Goal: Transaction & Acquisition: Purchase product/service

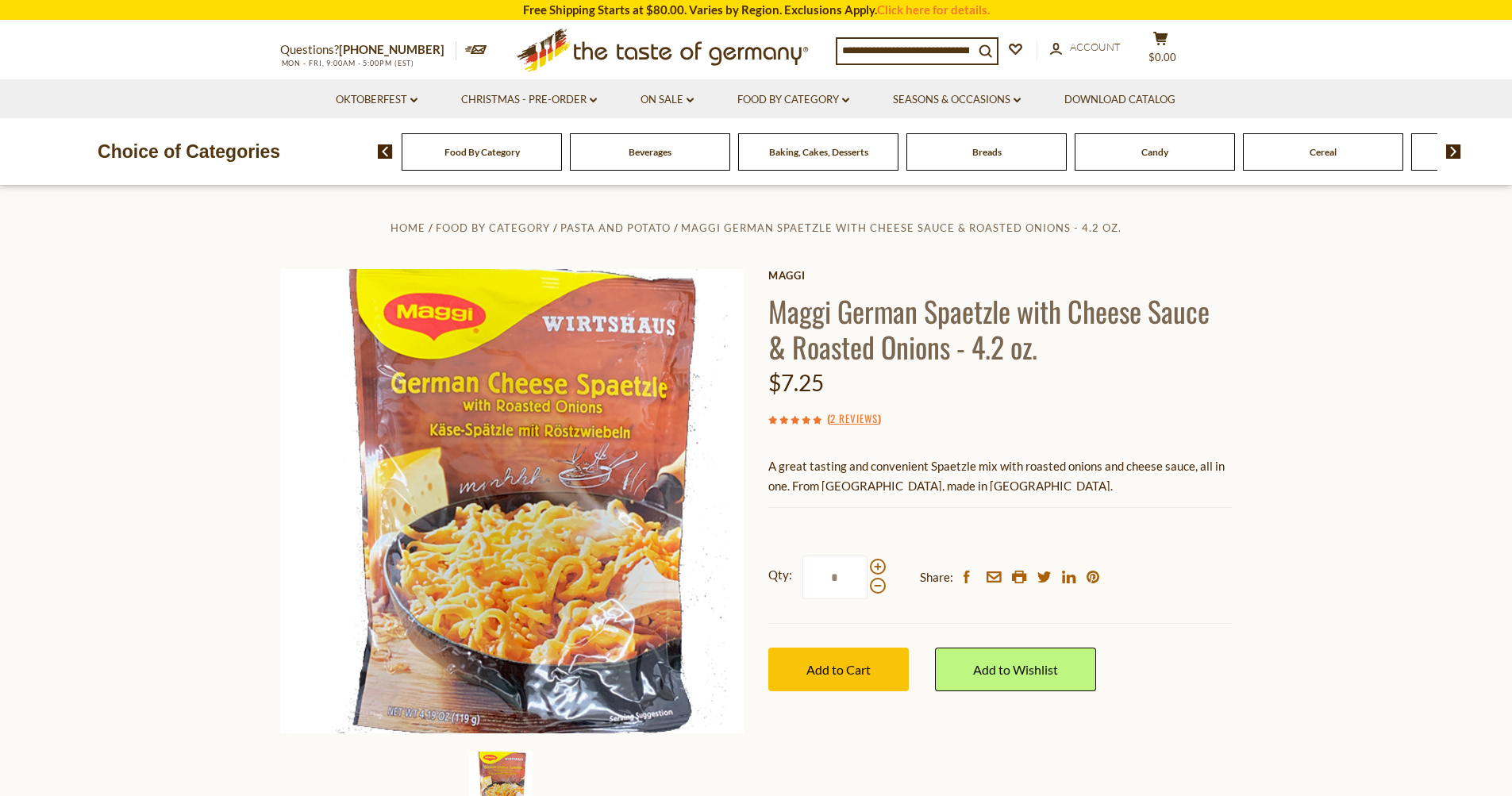
click at [839, 146] on span "Baking, Cakes, Desserts" at bounding box center [818, 152] width 99 height 12
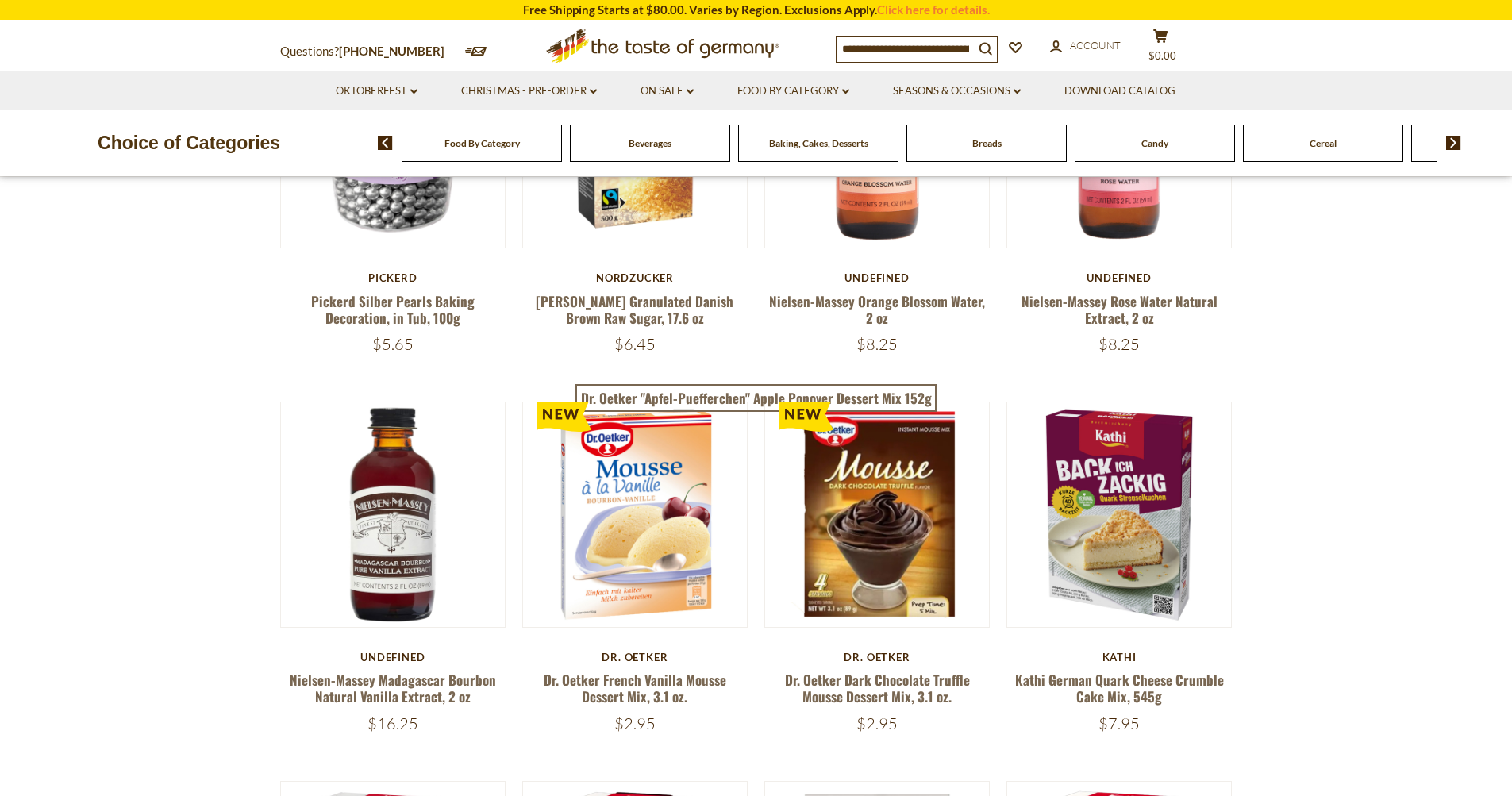
scroll to position [556, 0]
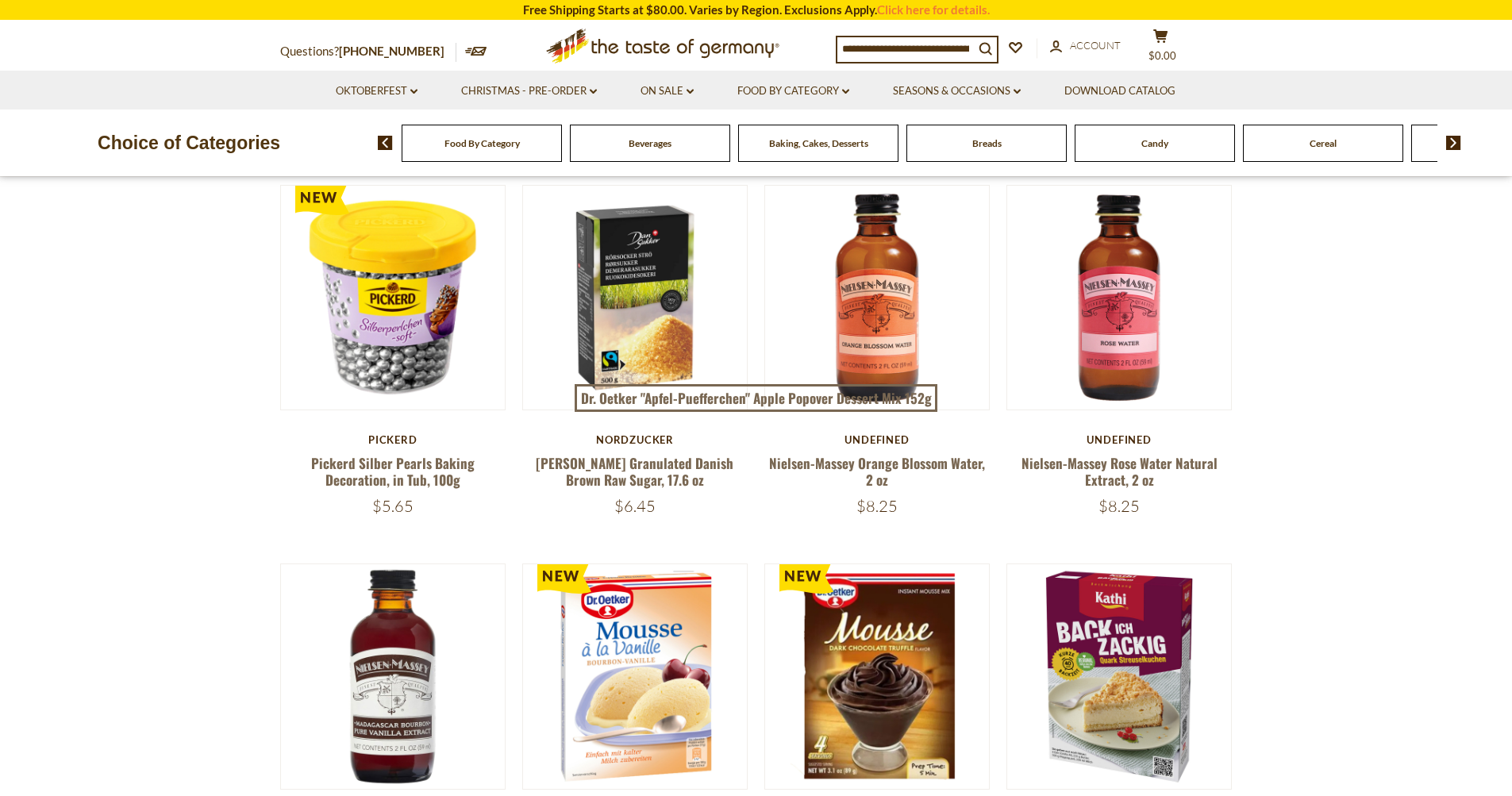
click at [920, 53] on input at bounding box center [905, 48] width 137 height 22
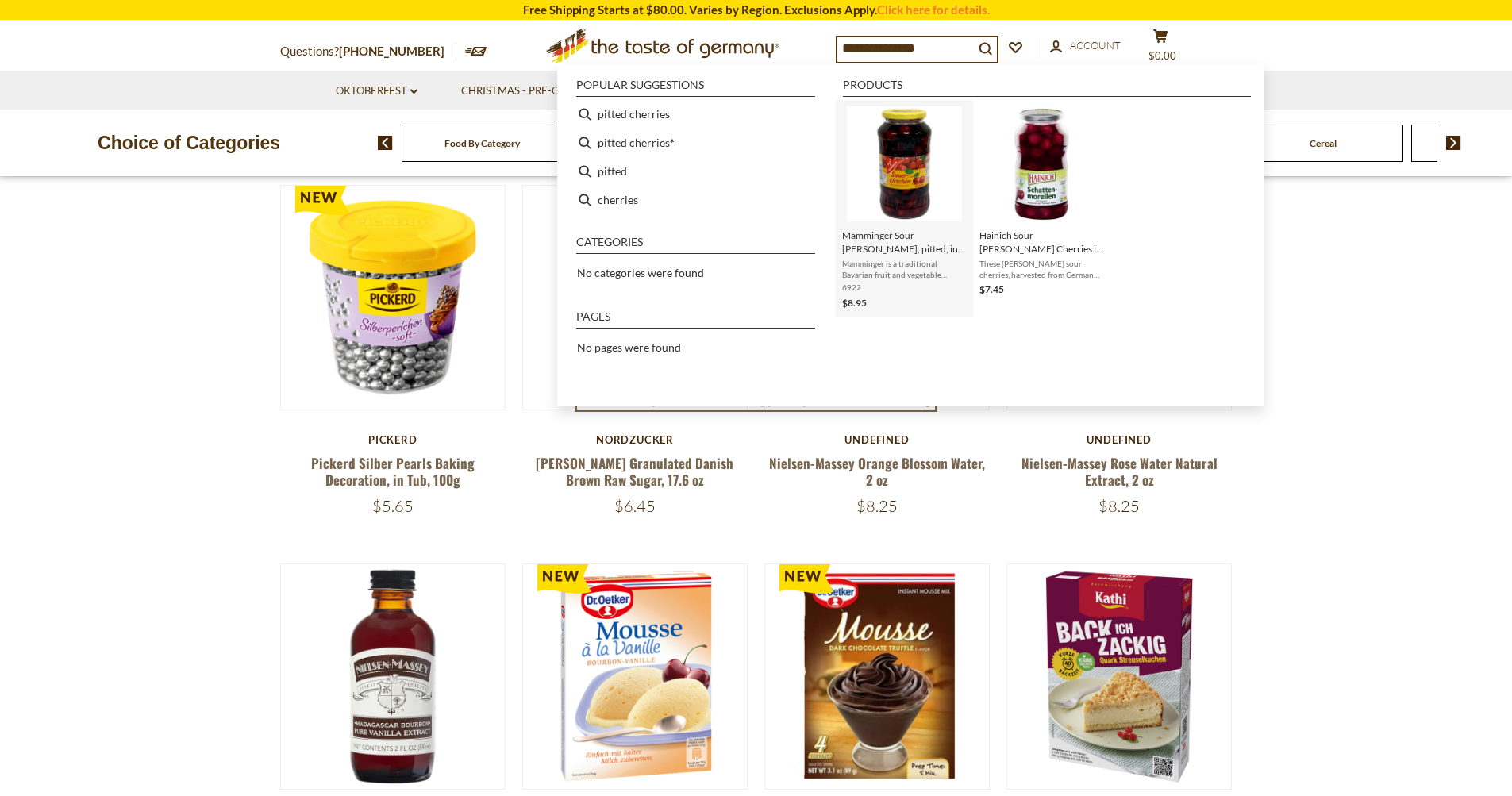
type input "**********"
click at [907, 246] on span "Mamminger Sour [PERSON_NAME], pitted, in Glass Jar, 24.3 fl. oz." at bounding box center [905, 242] width 124 height 27
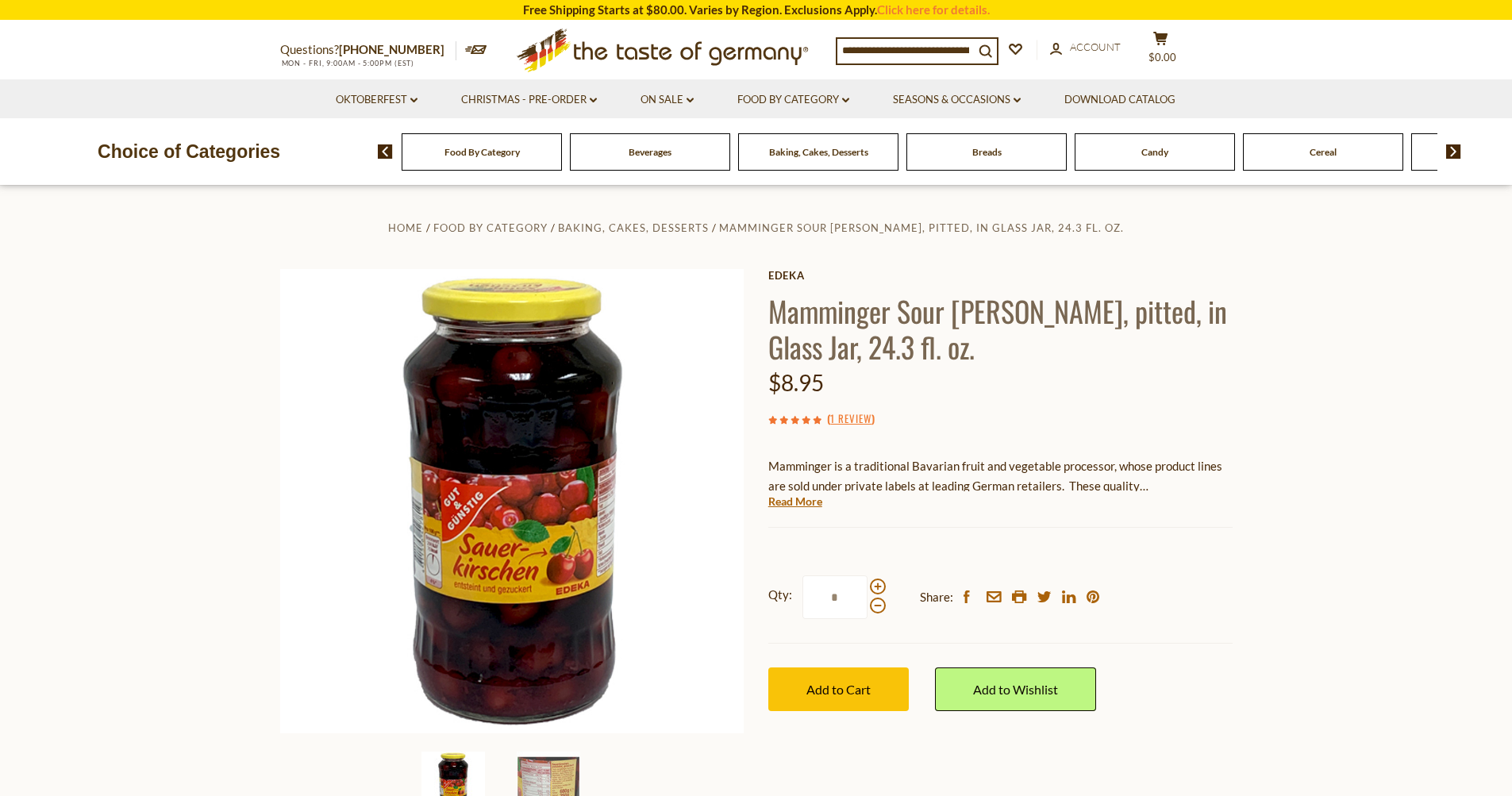
scroll to position [79, 0]
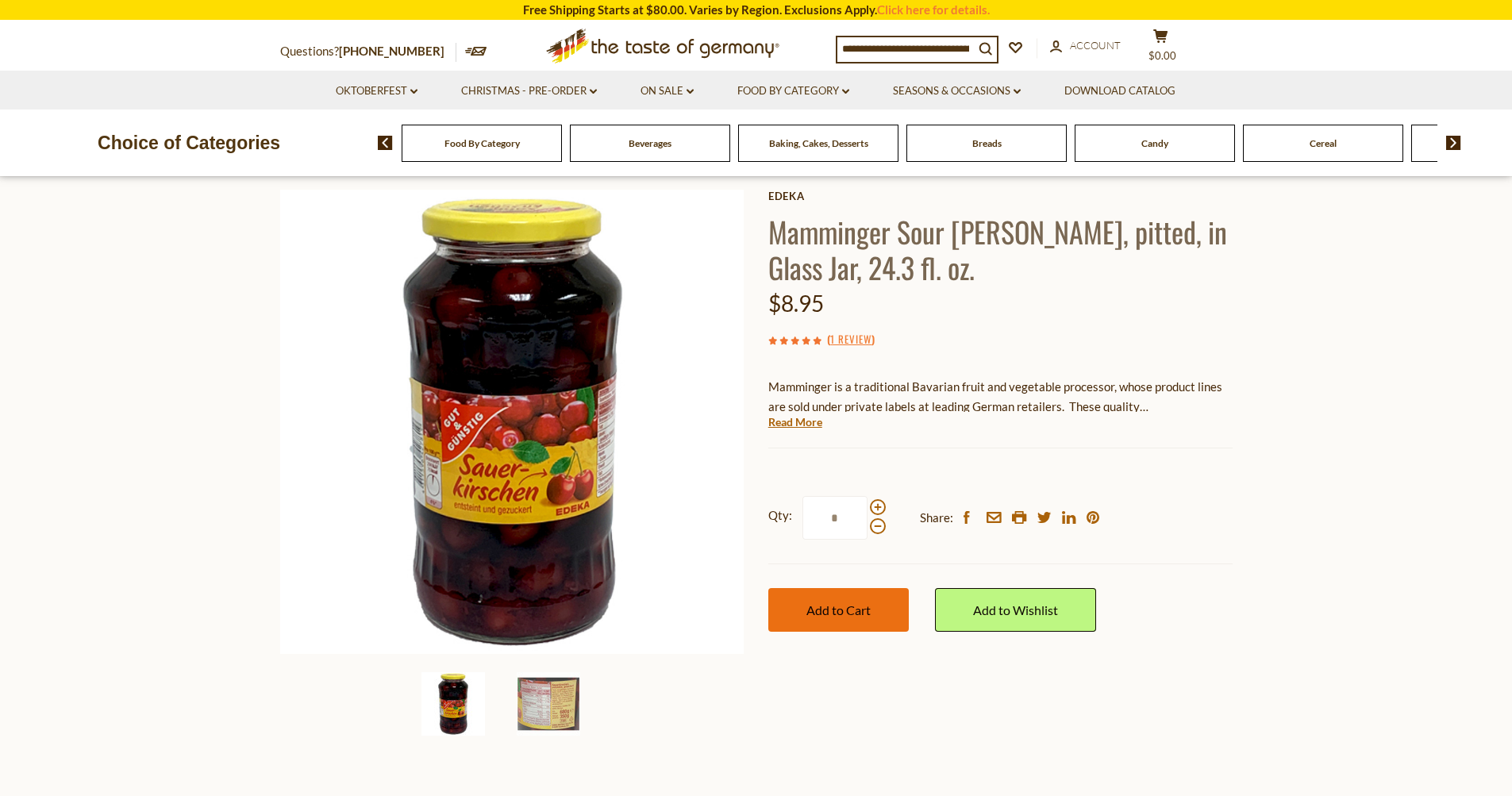
click at [851, 607] on span "Add to Cart" at bounding box center [838, 610] width 65 height 15
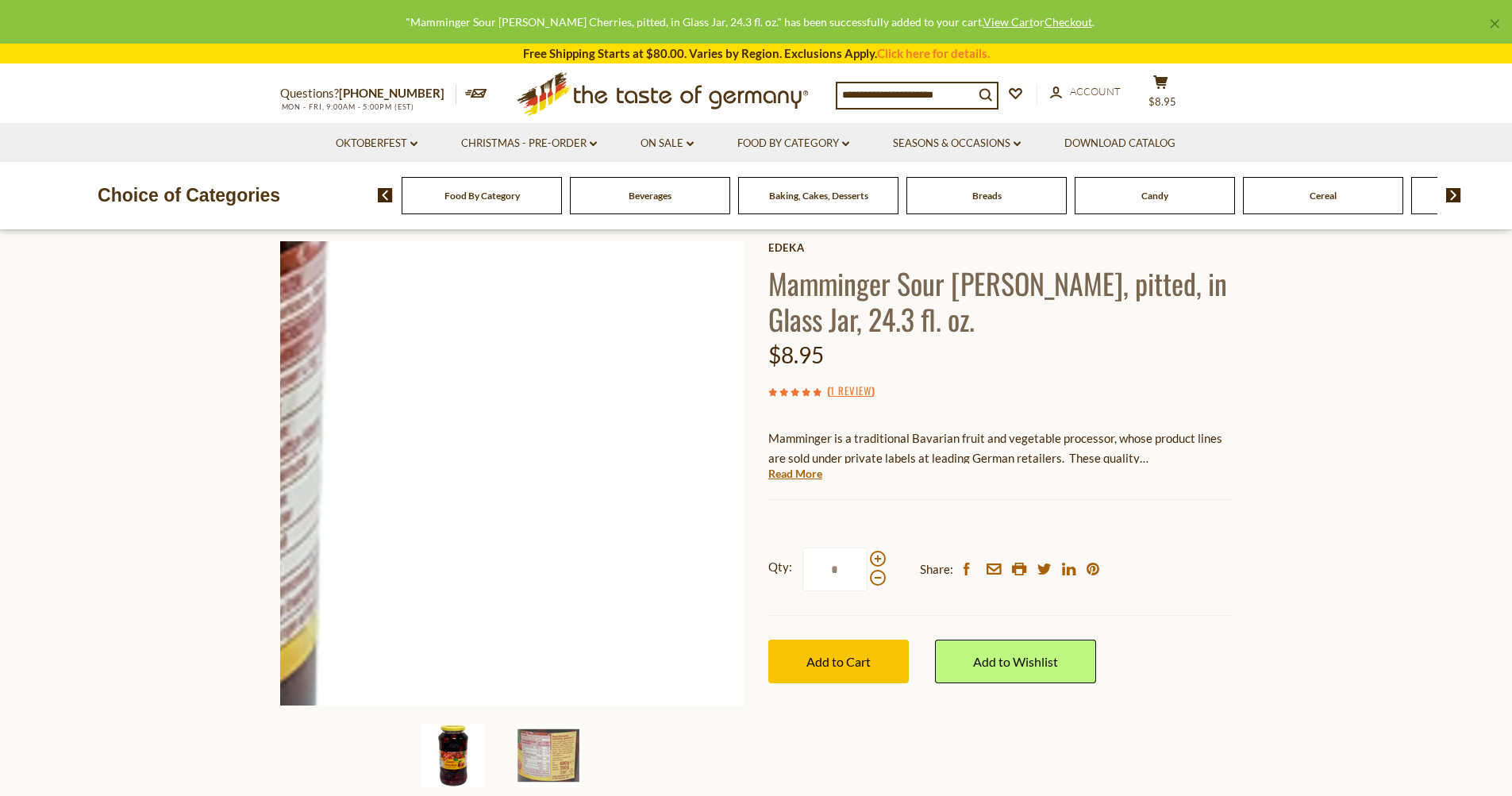
scroll to position [0, 0]
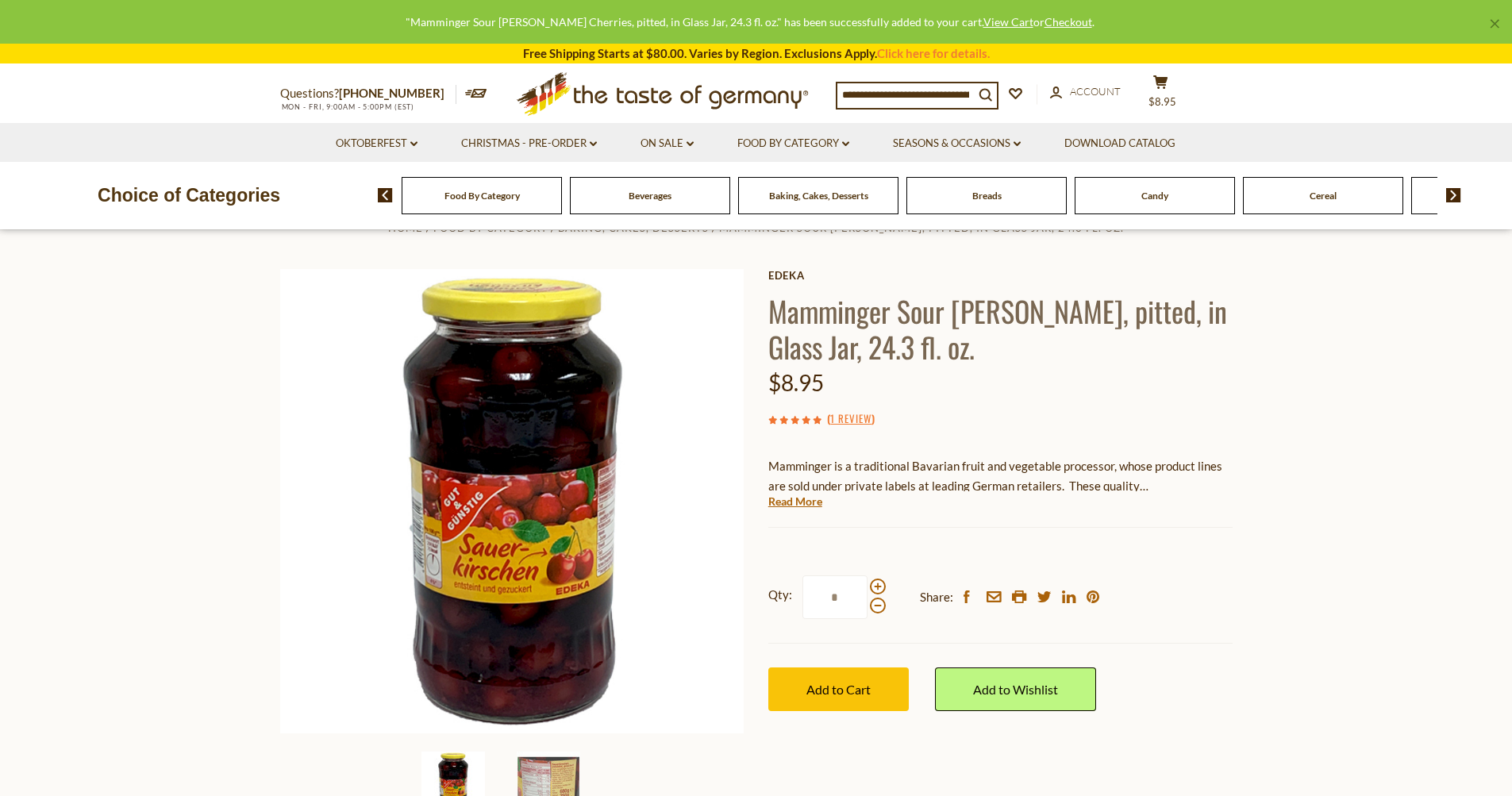
click at [873, 91] on input at bounding box center [905, 94] width 137 height 22
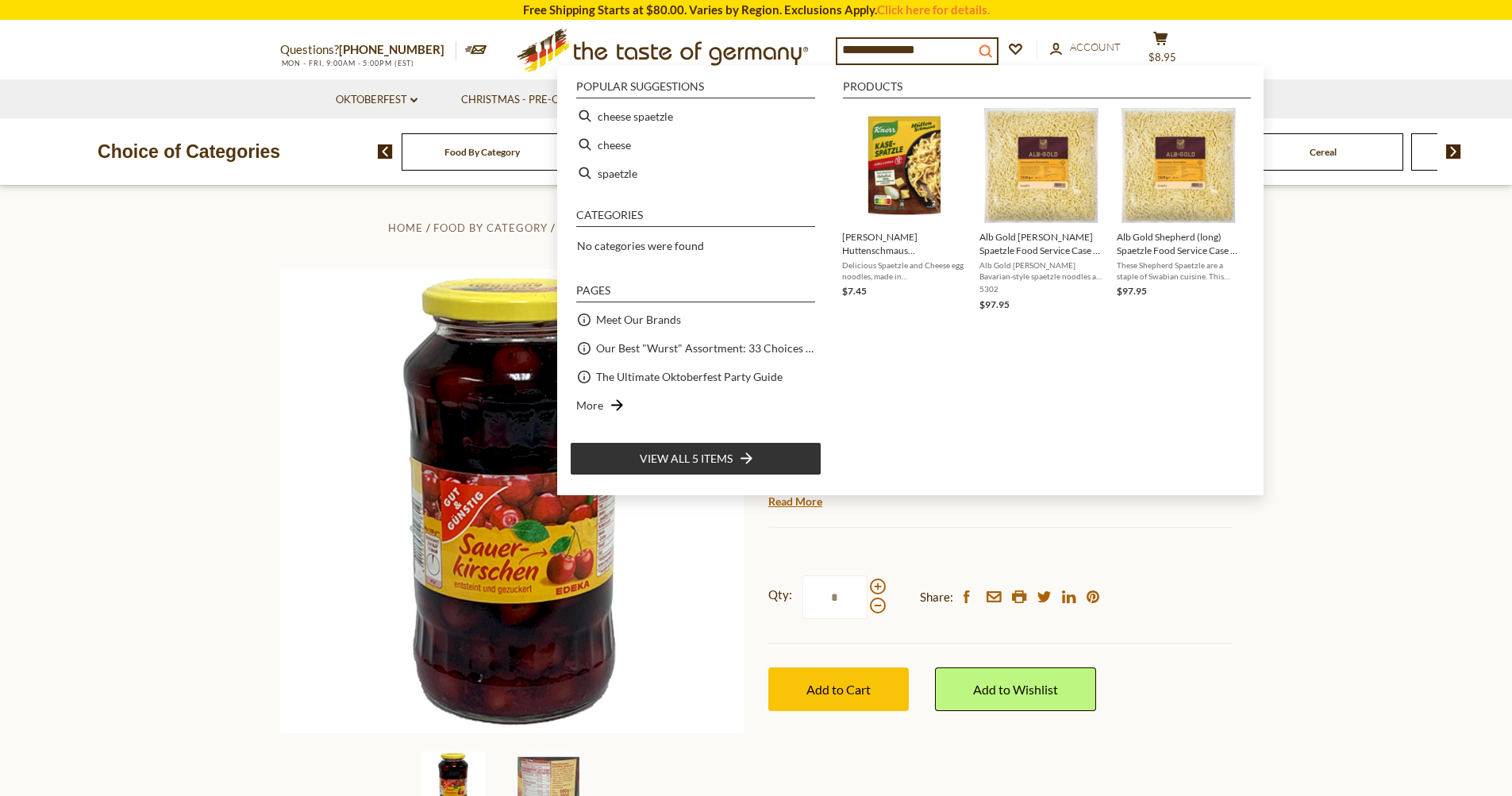
type input "**********"
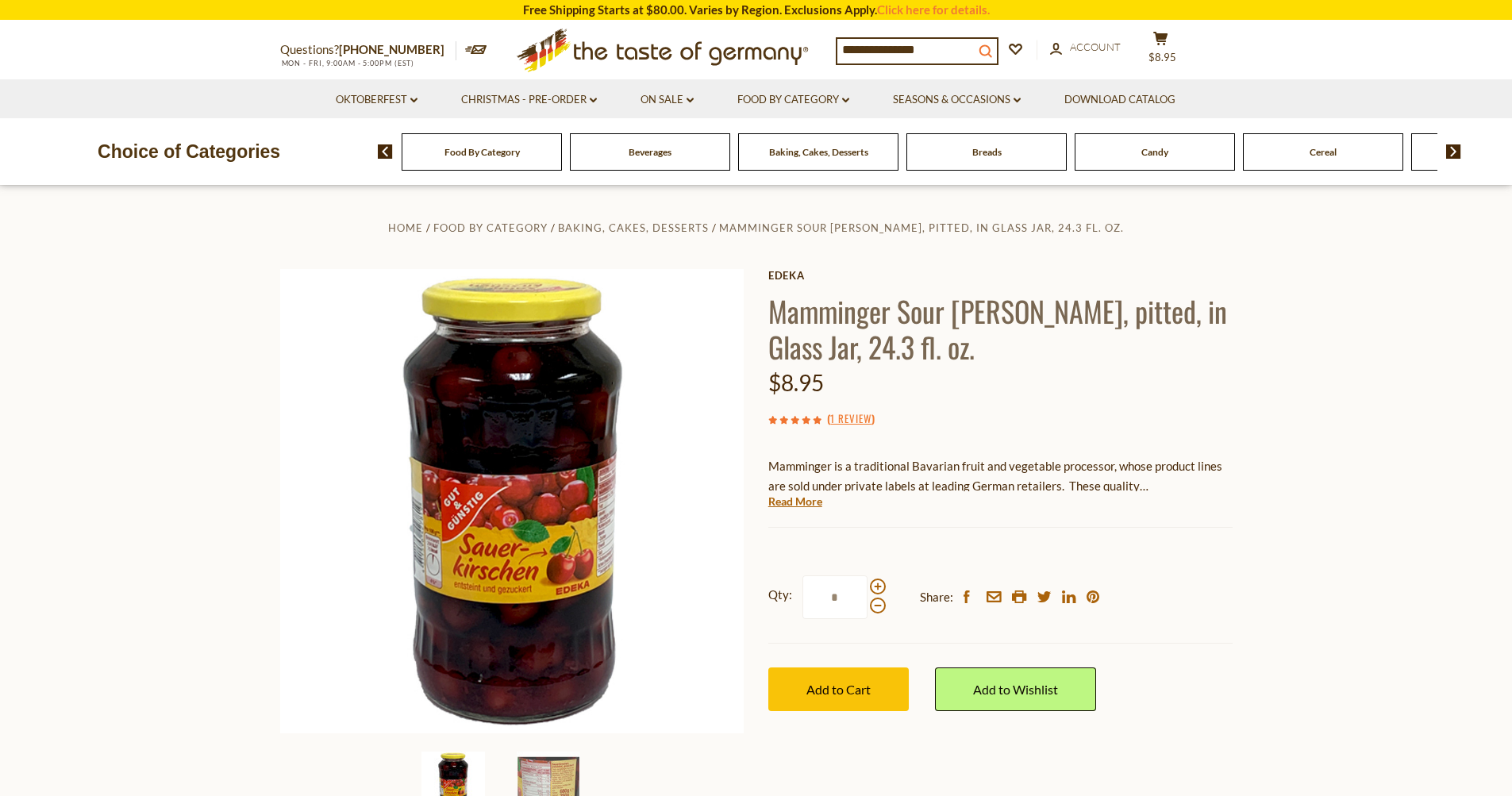
click at [992, 54] on icon "search_icon" at bounding box center [985, 51] width 13 height 13
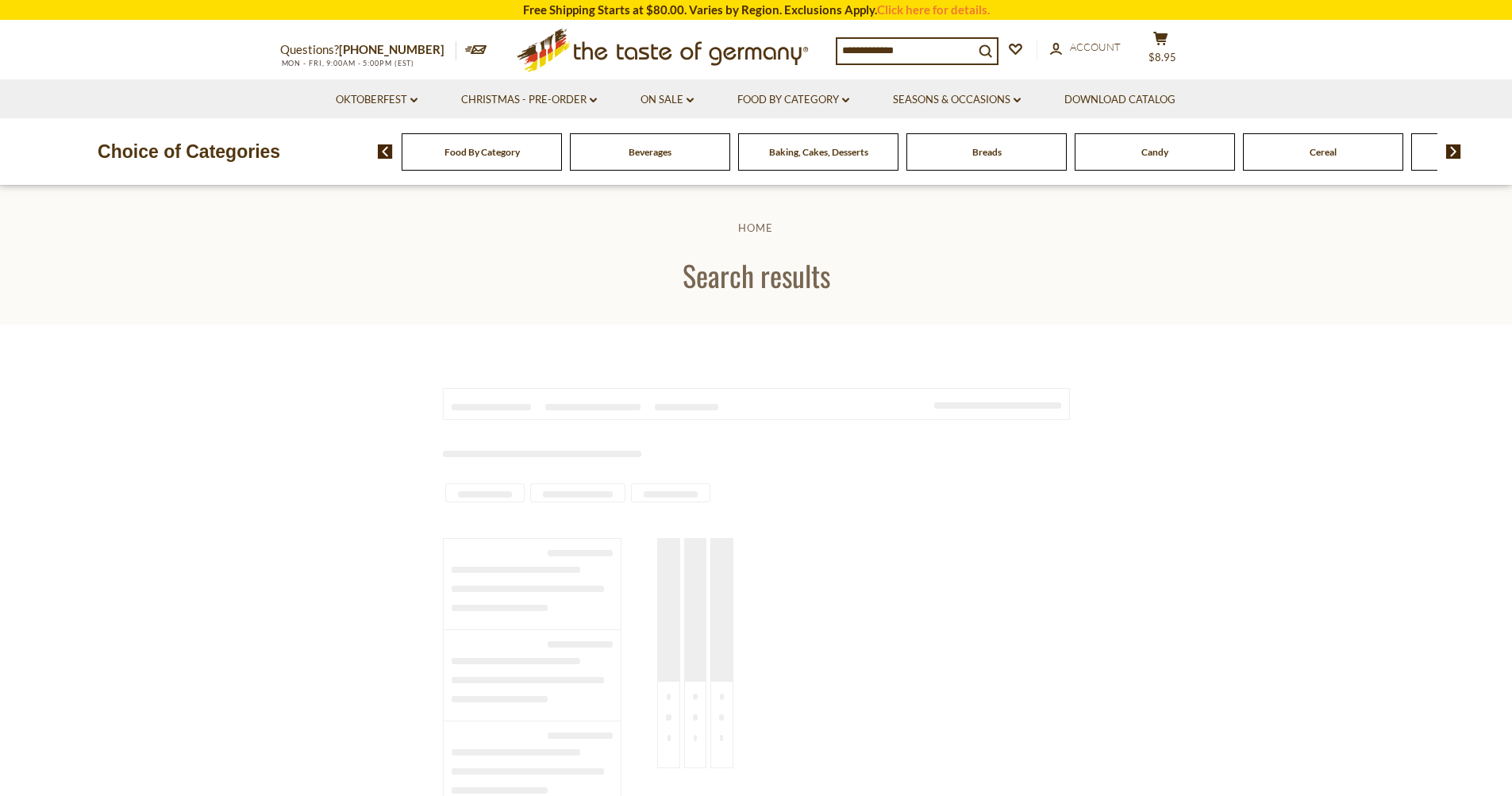
type input "**********"
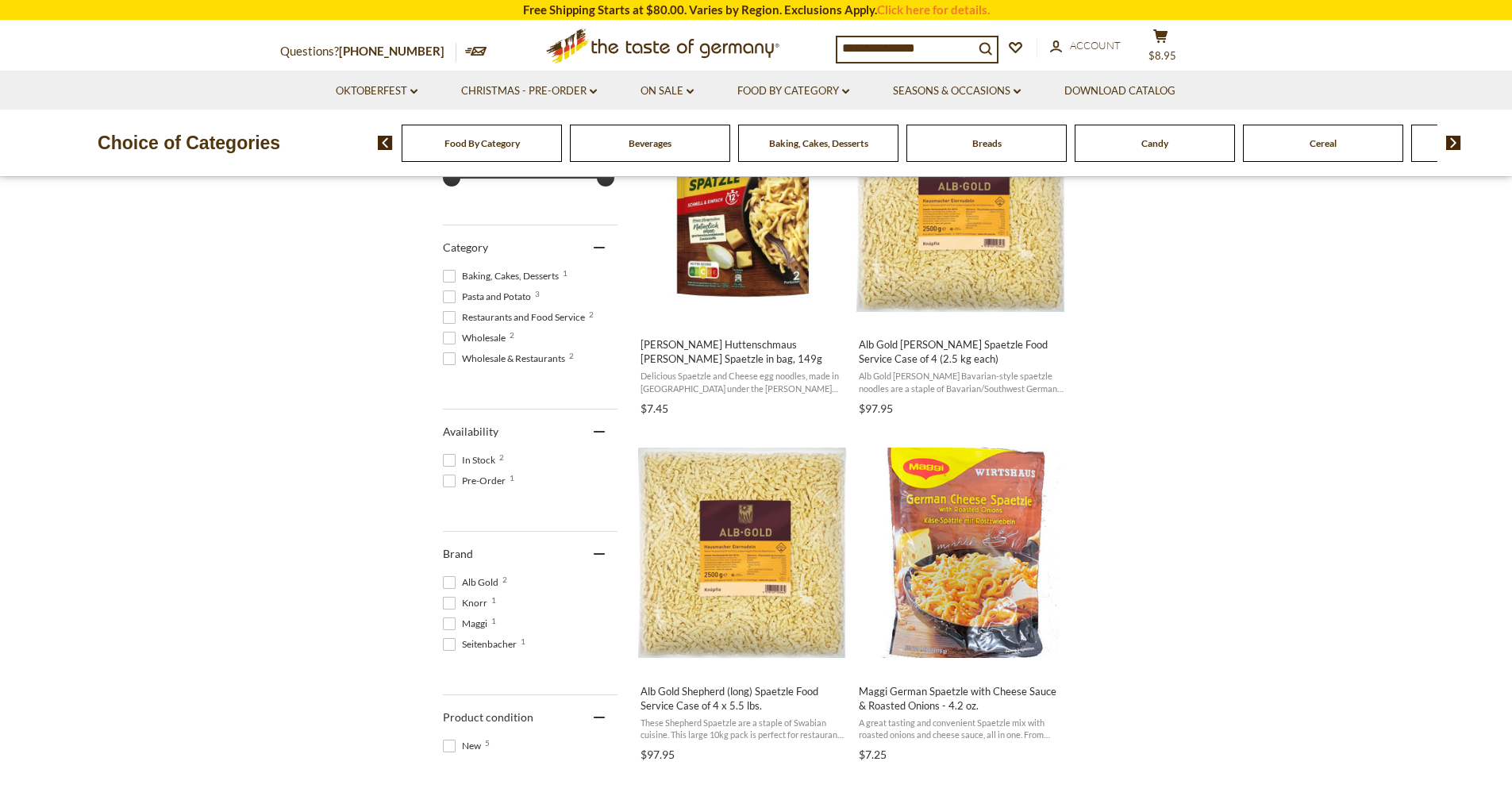
scroll to position [477, 0]
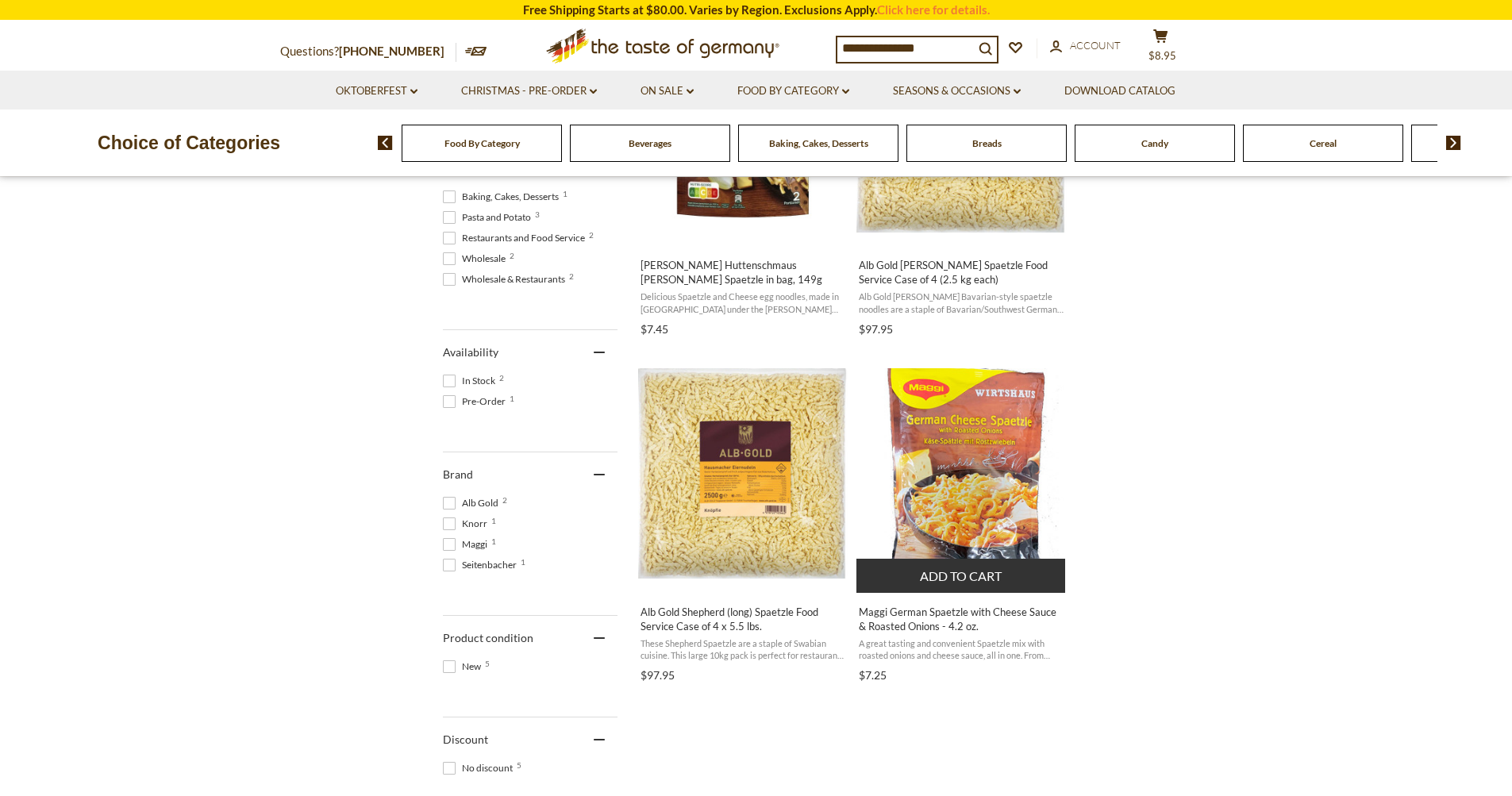
click at [1008, 454] on img "Maggi German Spaetzle with Cheese Sauce & Roasted Onions - 4.2 oz." at bounding box center [961, 473] width 210 height 210
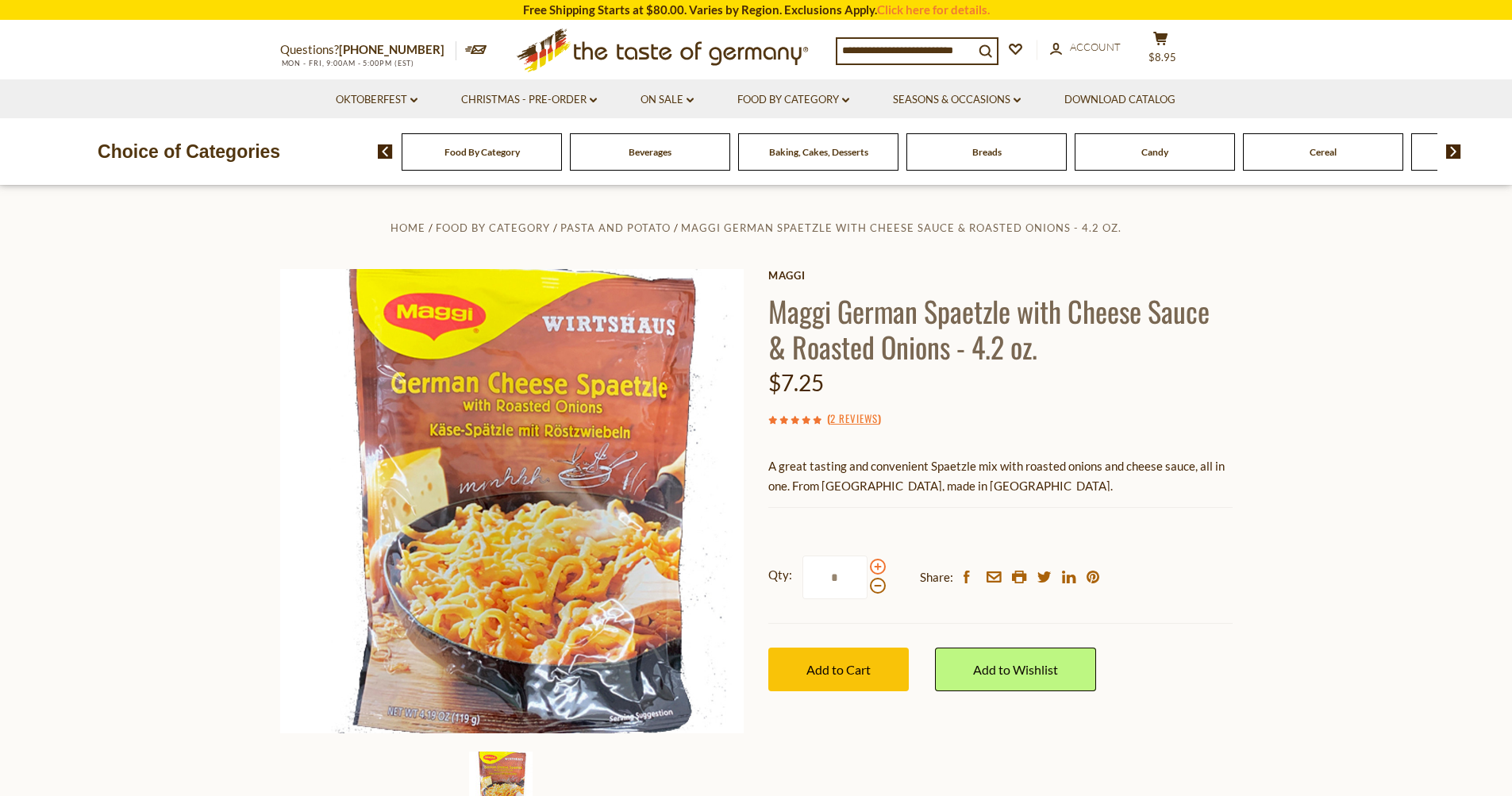
click at [876, 568] on span at bounding box center [877, 566] width 16 height 16
click at [868, 568] on input "*" at bounding box center [834, 577] width 65 height 43
click at [879, 586] on span at bounding box center [877, 586] width 16 height 16
click at [868, 586] on input "*" at bounding box center [834, 577] width 65 height 43
click at [873, 567] on span at bounding box center [877, 566] width 16 height 16
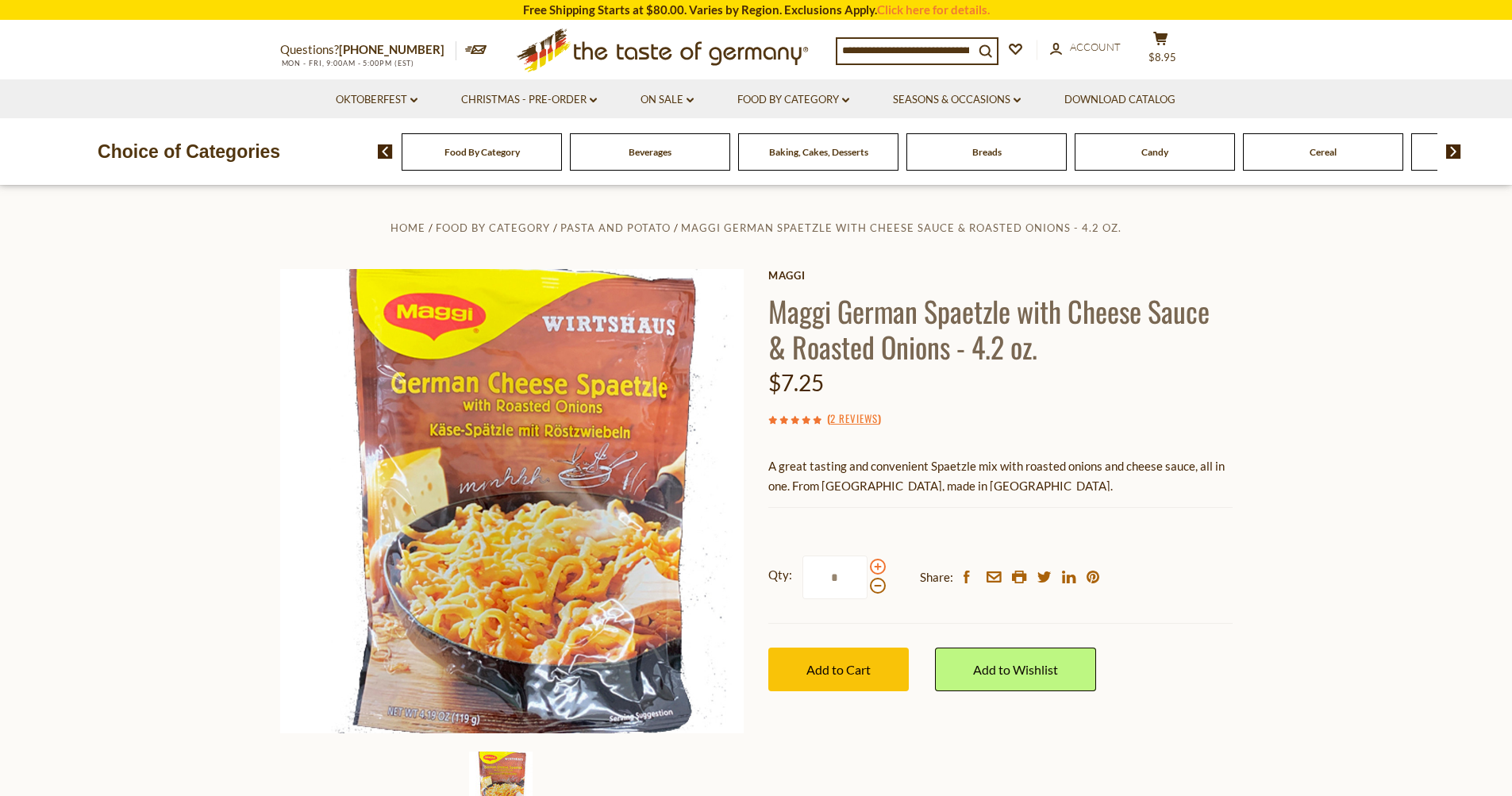
click at [868, 567] on input "*" at bounding box center [834, 577] width 65 height 43
click at [875, 587] on span at bounding box center [877, 586] width 16 height 16
click at [868, 587] on input "*" at bounding box center [834, 577] width 65 height 43
type input "*"
click at [842, 668] on span "Add to Cart" at bounding box center [838, 670] width 65 height 15
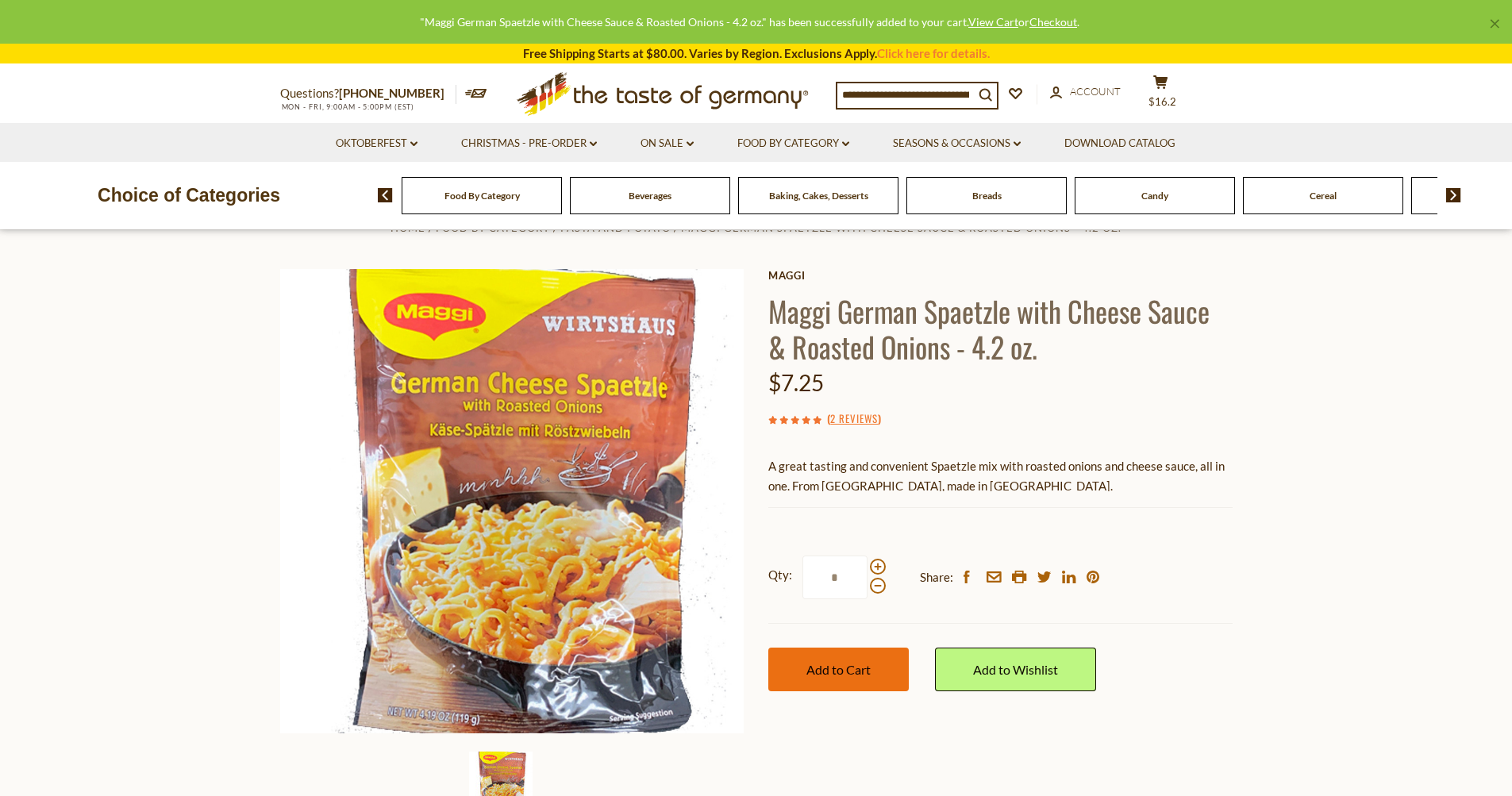
click at [854, 662] on button "Add to Cart" at bounding box center [838, 669] width 141 height 43
click at [1168, 84] on icon "cart" at bounding box center [1161, 82] width 15 height 13
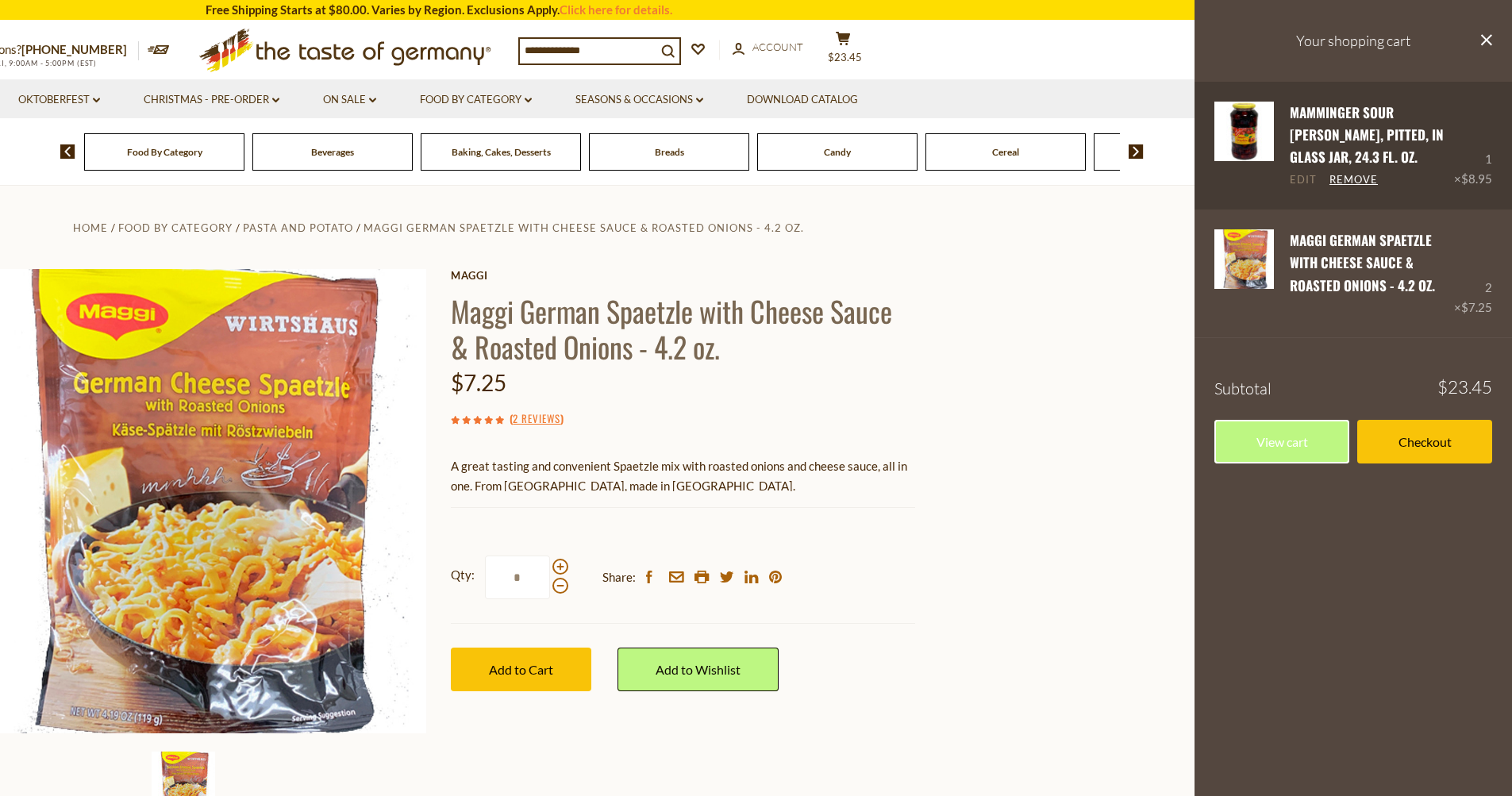
click at [1305, 175] on link "Edit" at bounding box center [1302, 179] width 27 height 14
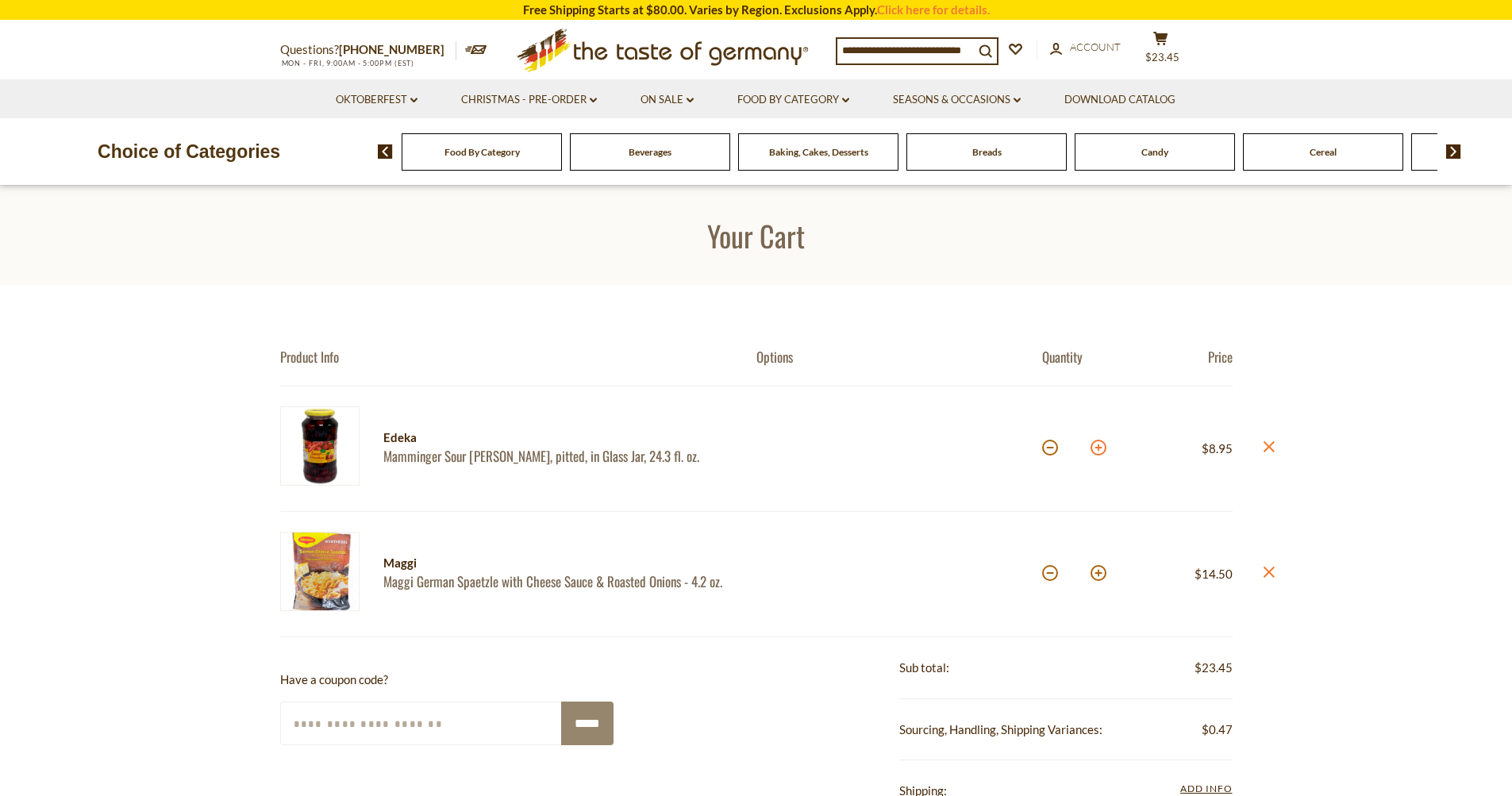
click at [1098, 450] on button at bounding box center [1098, 447] width 16 height 16
type input "*"
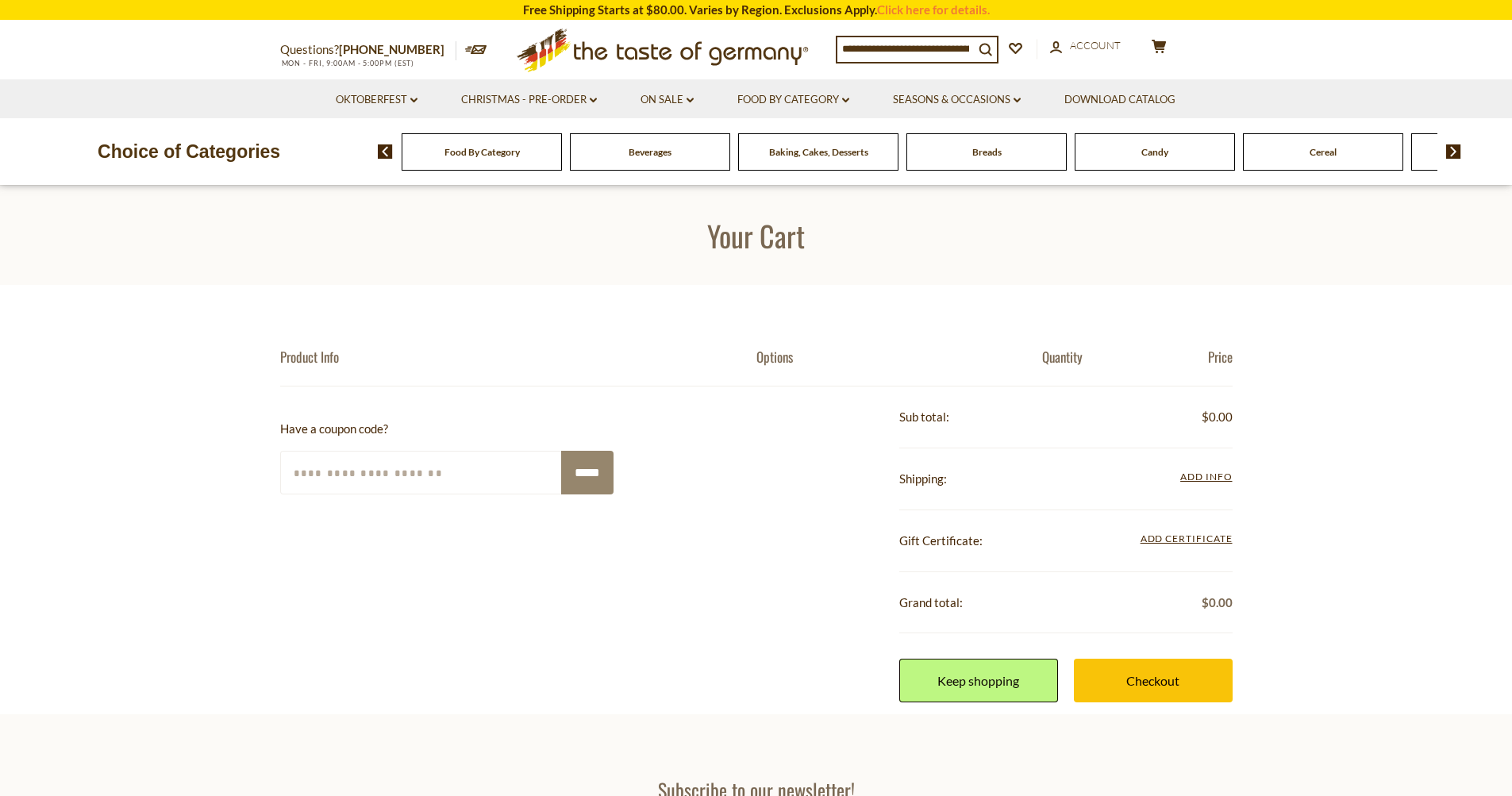
click at [857, 43] on input at bounding box center [905, 48] width 137 height 22
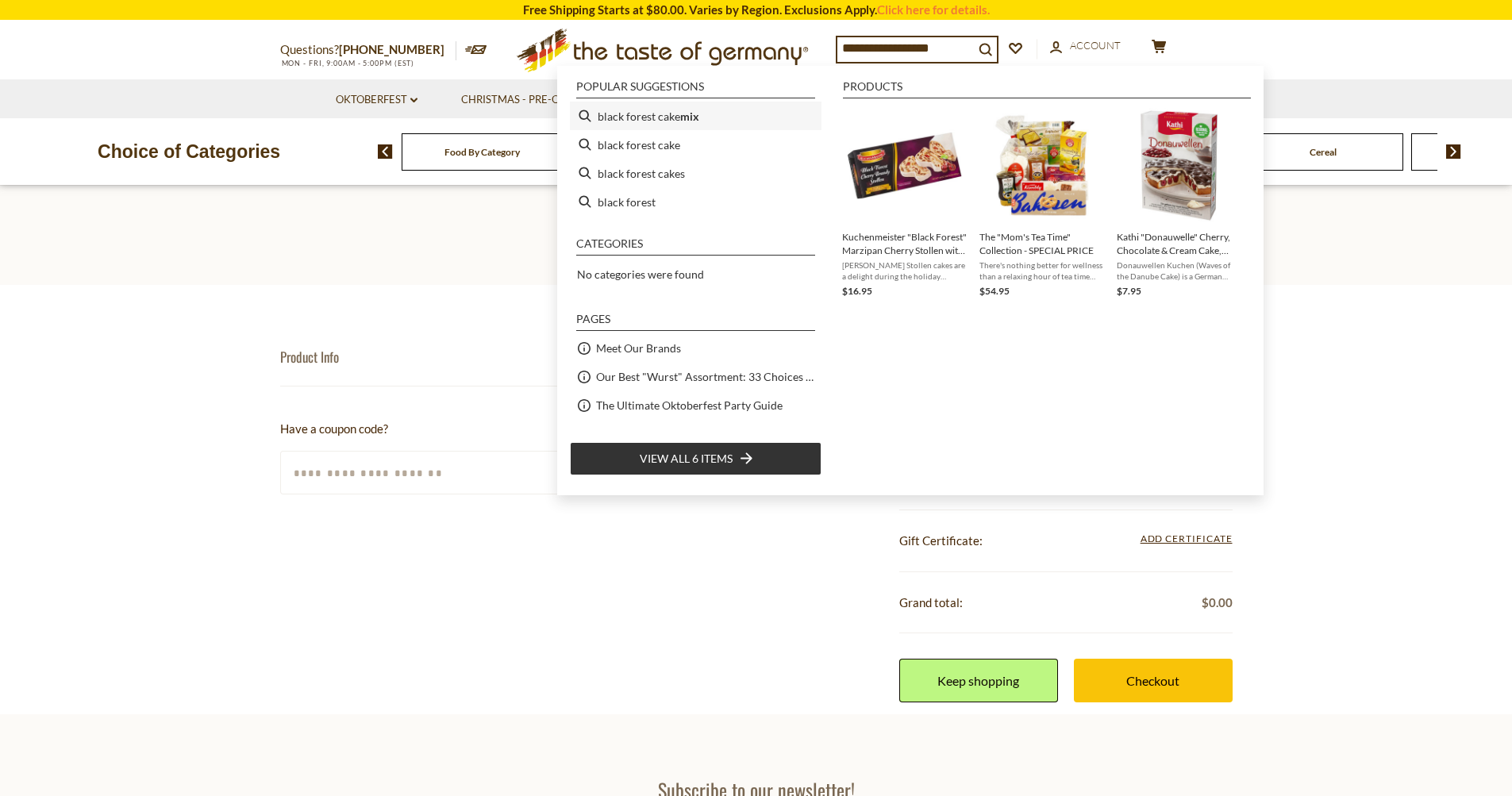
click at [622, 117] on li "black forest cake mix" at bounding box center [695, 115] width 251 height 29
type input "**********"
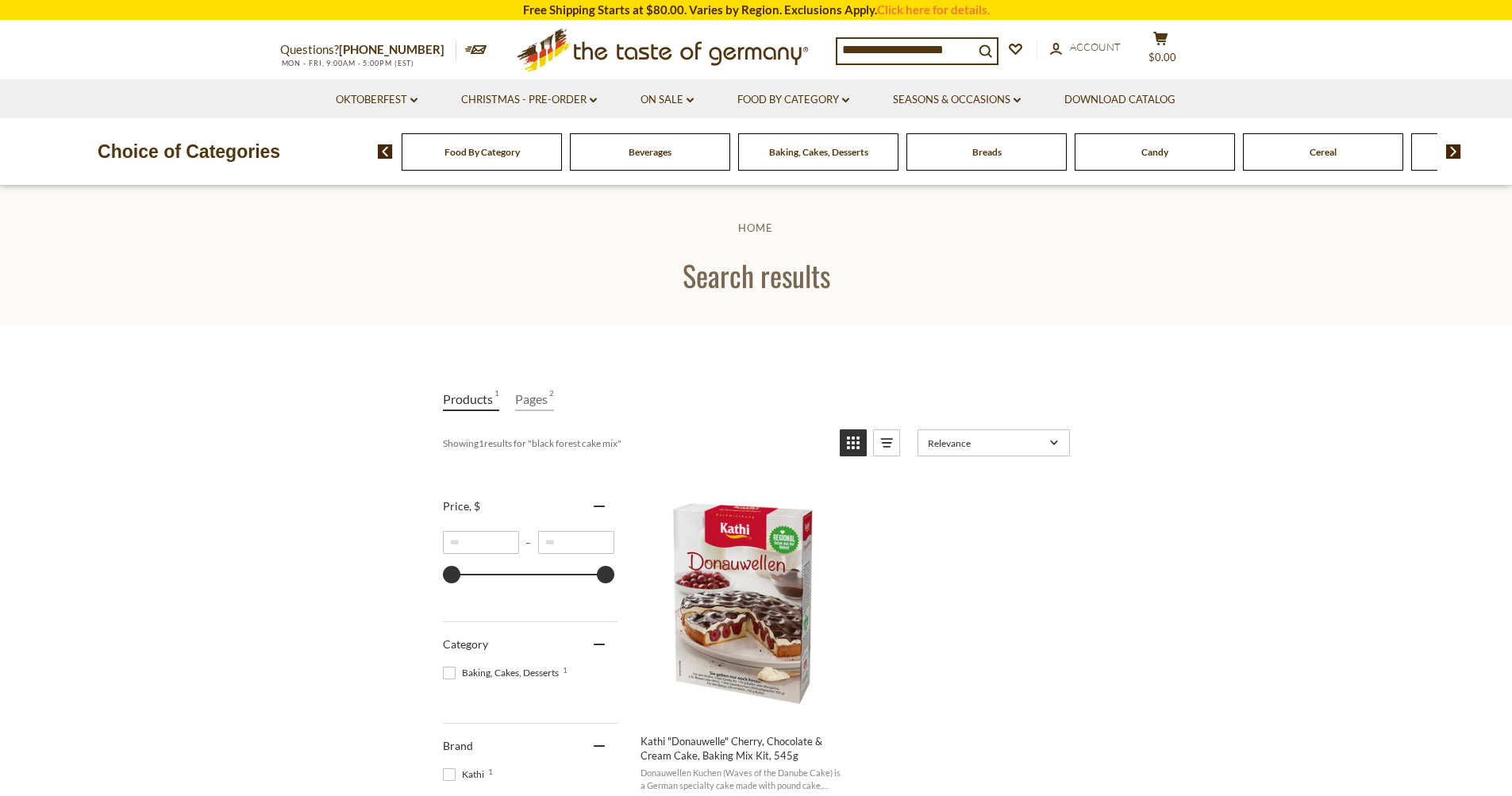
drag, startPoint x: 937, startPoint y: 50, endPoint x: 959, endPoint y: 49, distance: 22.0
click at [959, 49] on input "**********" at bounding box center [905, 50] width 137 height 22
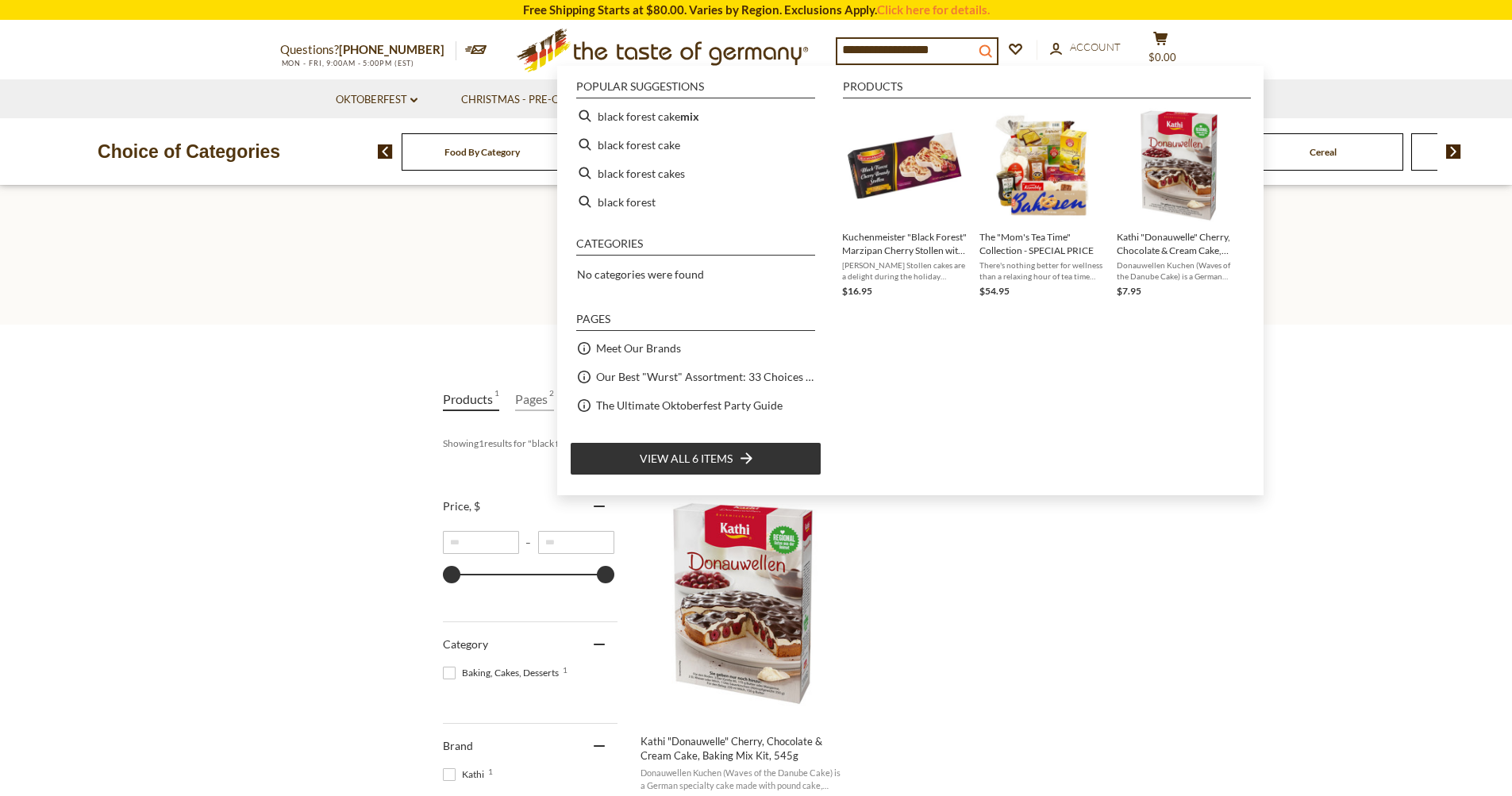
type input "**********"
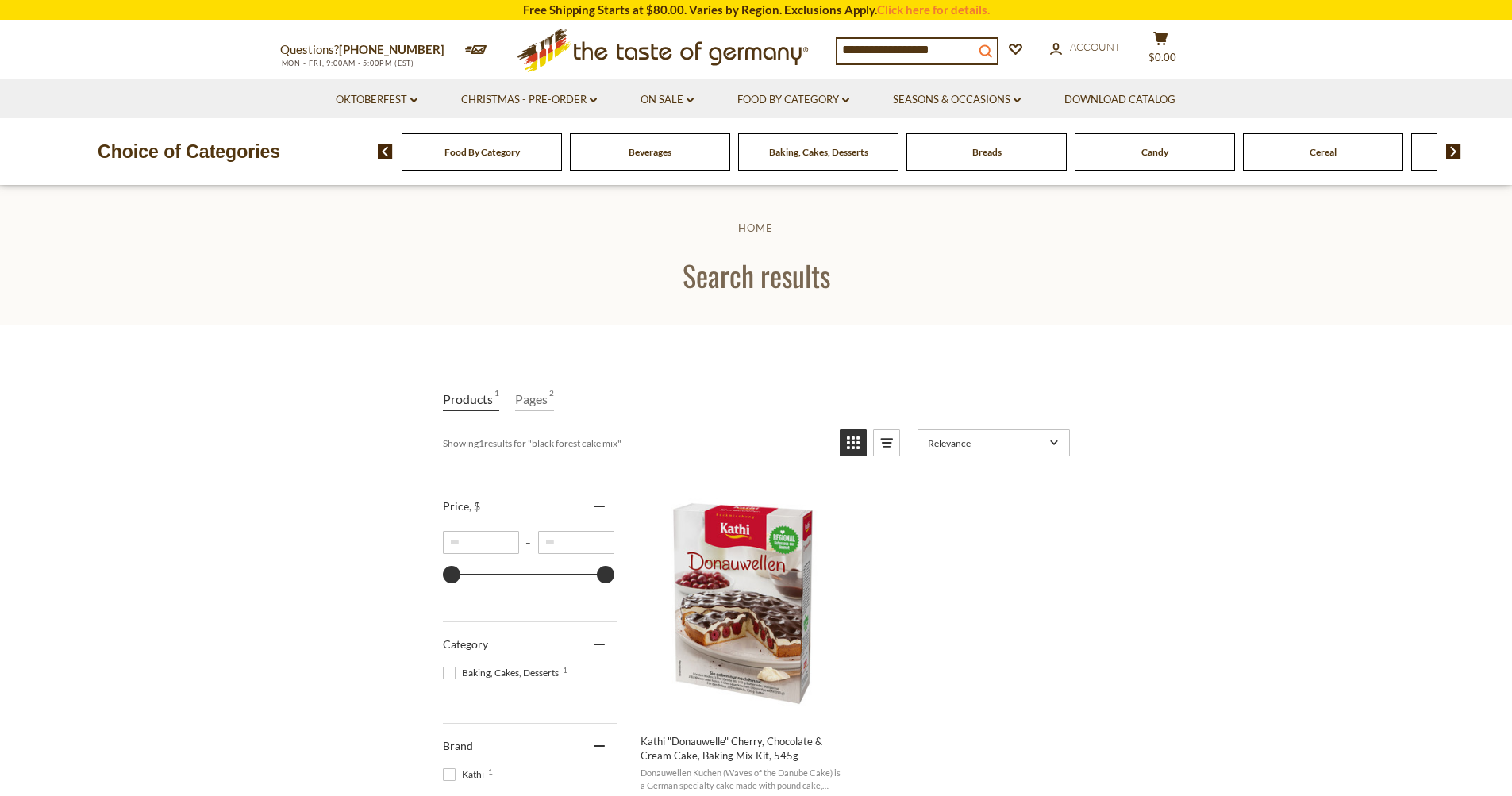
click at [992, 45] on icon "search_icon" at bounding box center [985, 51] width 13 height 13
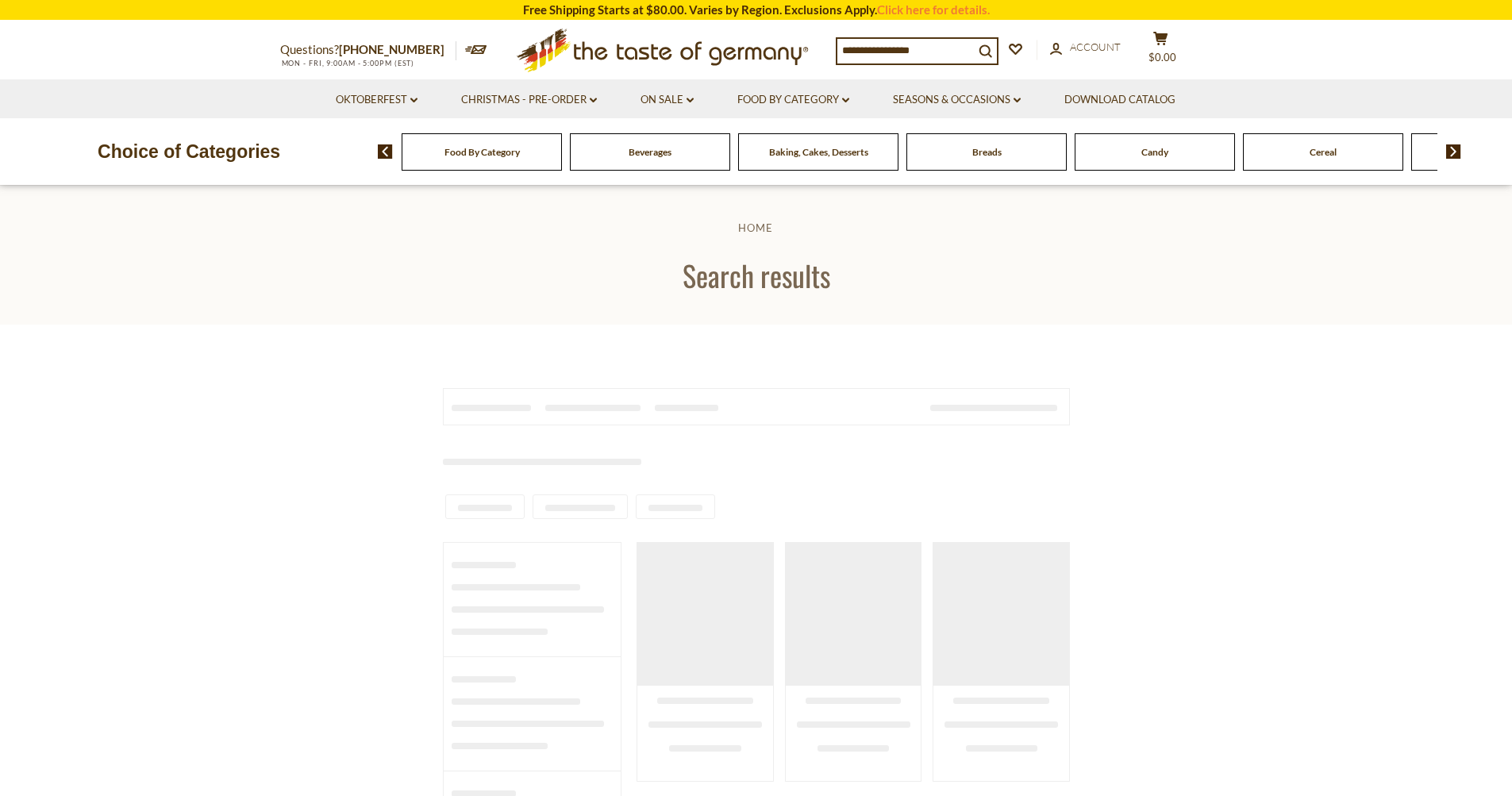
type input "**********"
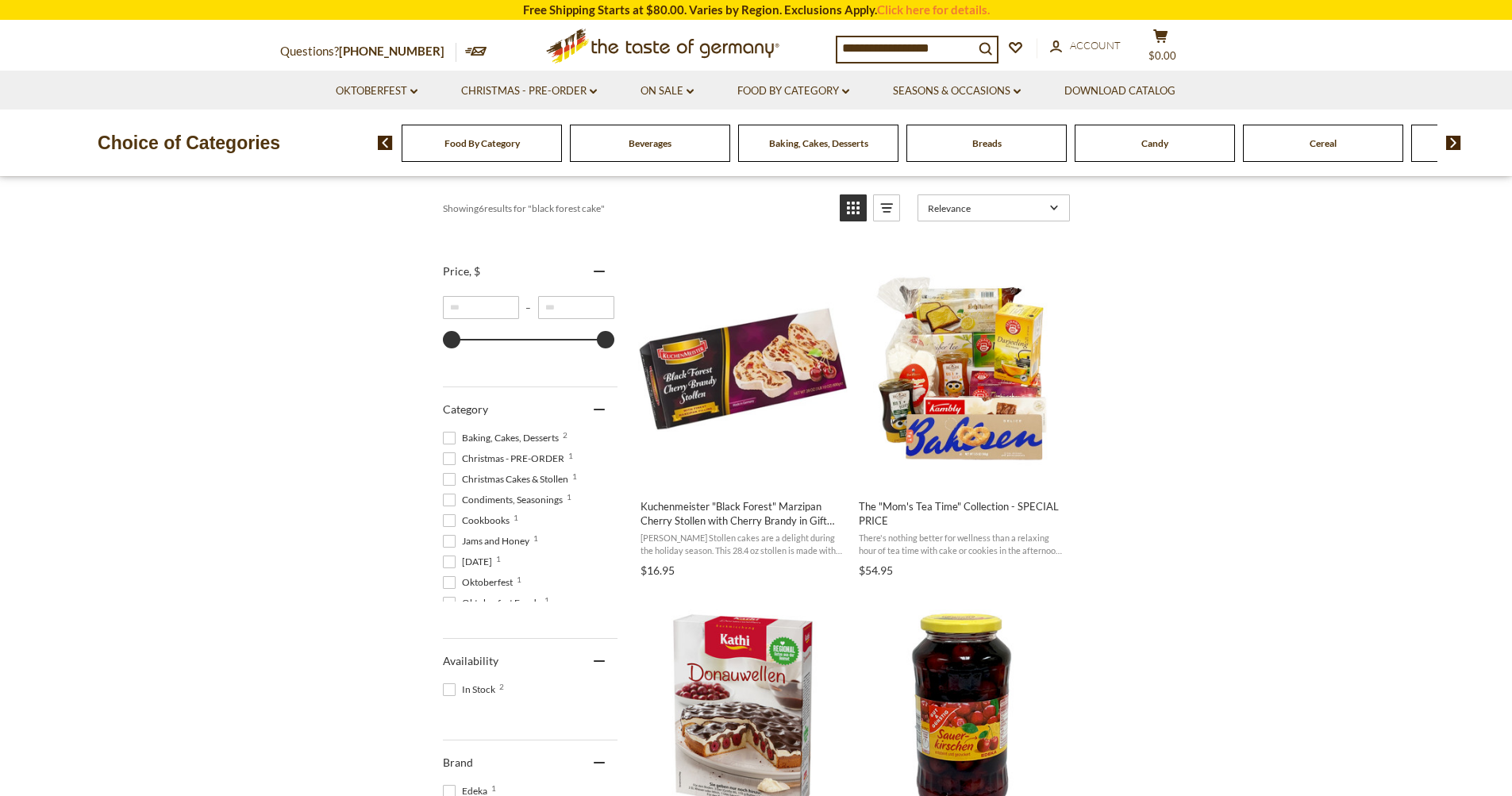
scroll to position [238, 0]
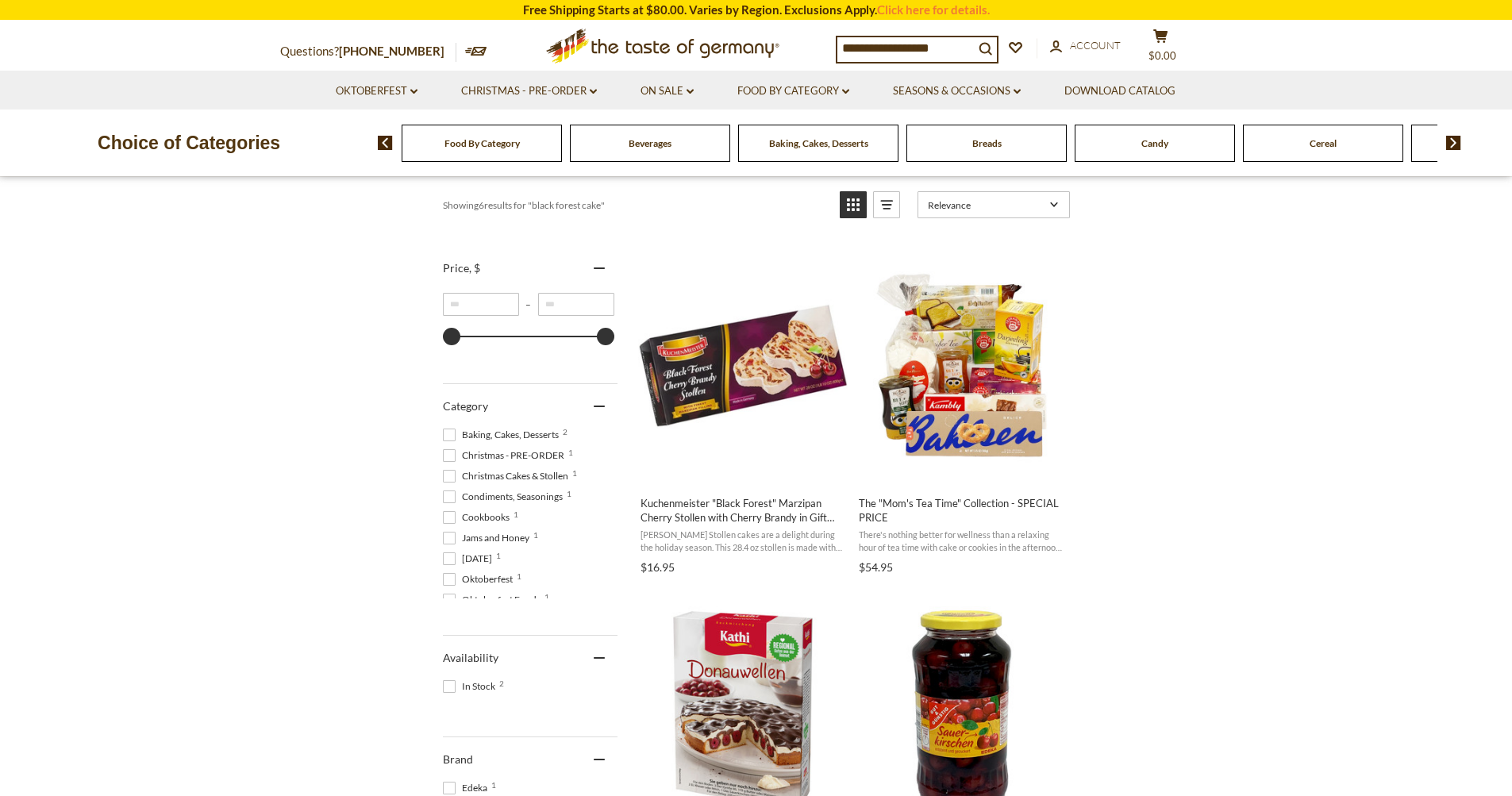
click at [508, 152] on div "Food By Category" at bounding box center [482, 143] width 160 height 38
click at [1448, 142] on img at bounding box center [1453, 142] width 15 height 14
click at [1449, 140] on img at bounding box center [1453, 142] width 15 height 14
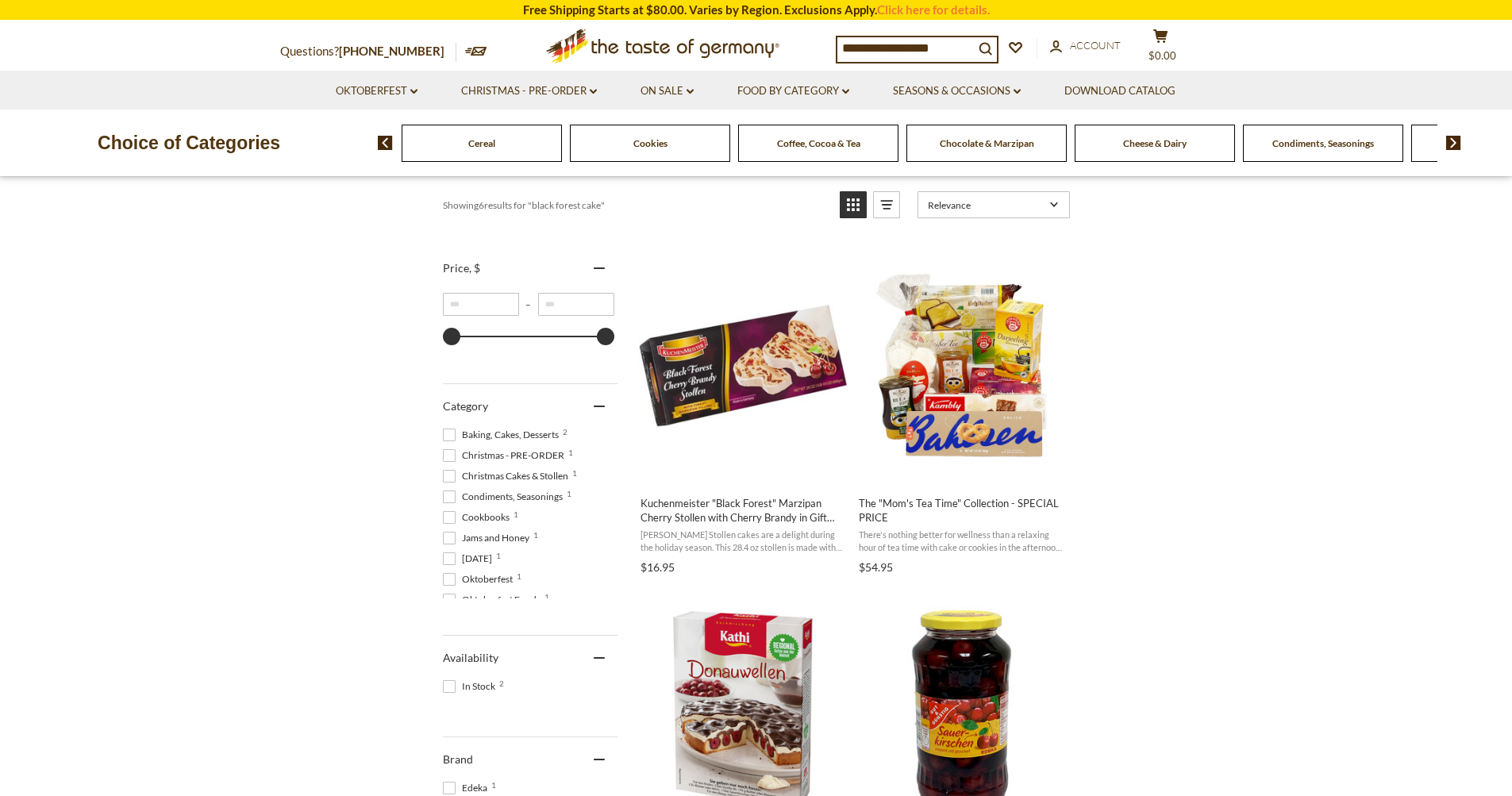
click at [1449, 140] on img at bounding box center [1453, 142] width 15 height 14
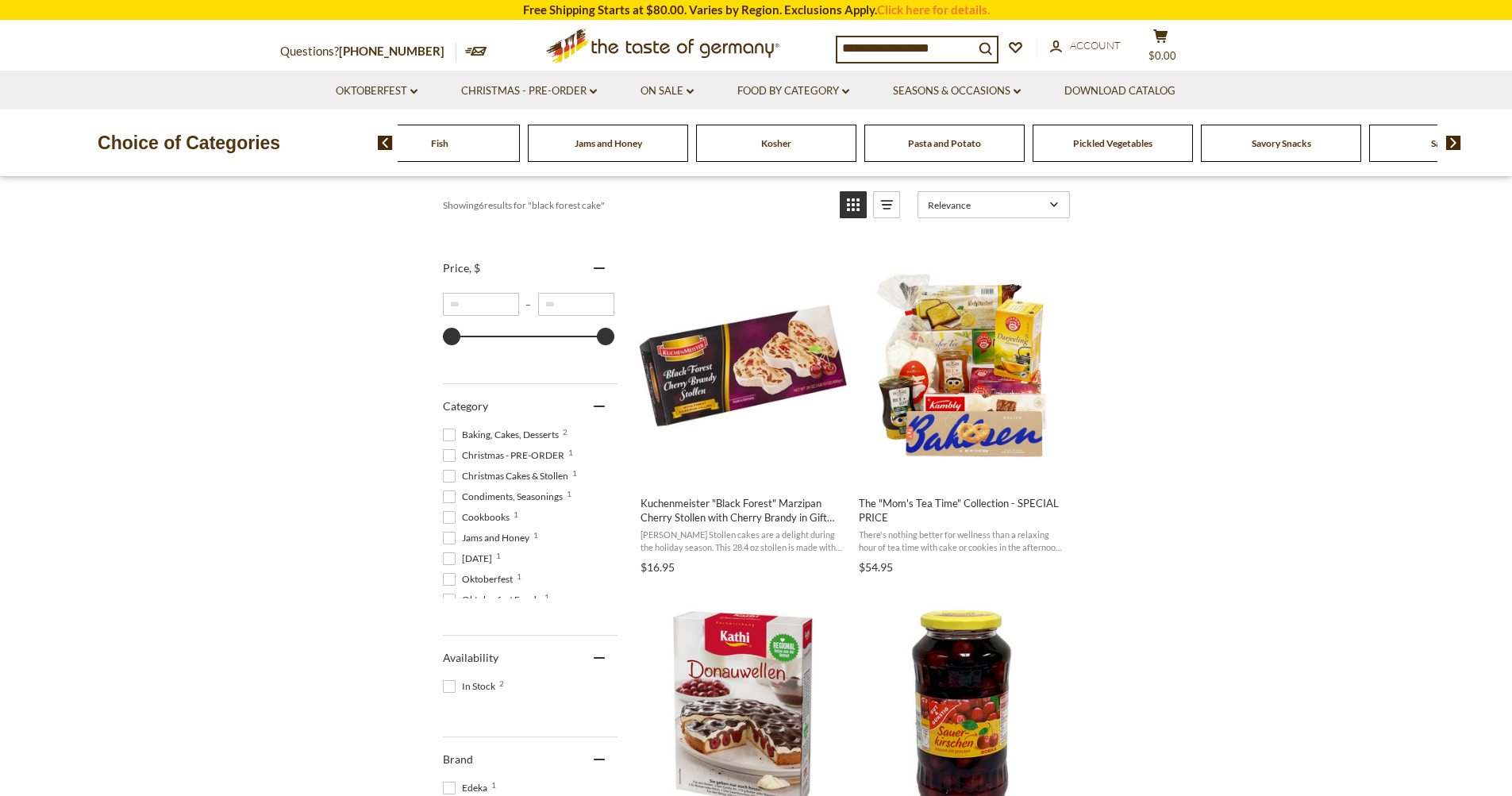
click at [1449, 140] on img at bounding box center [1453, 142] width 15 height 14
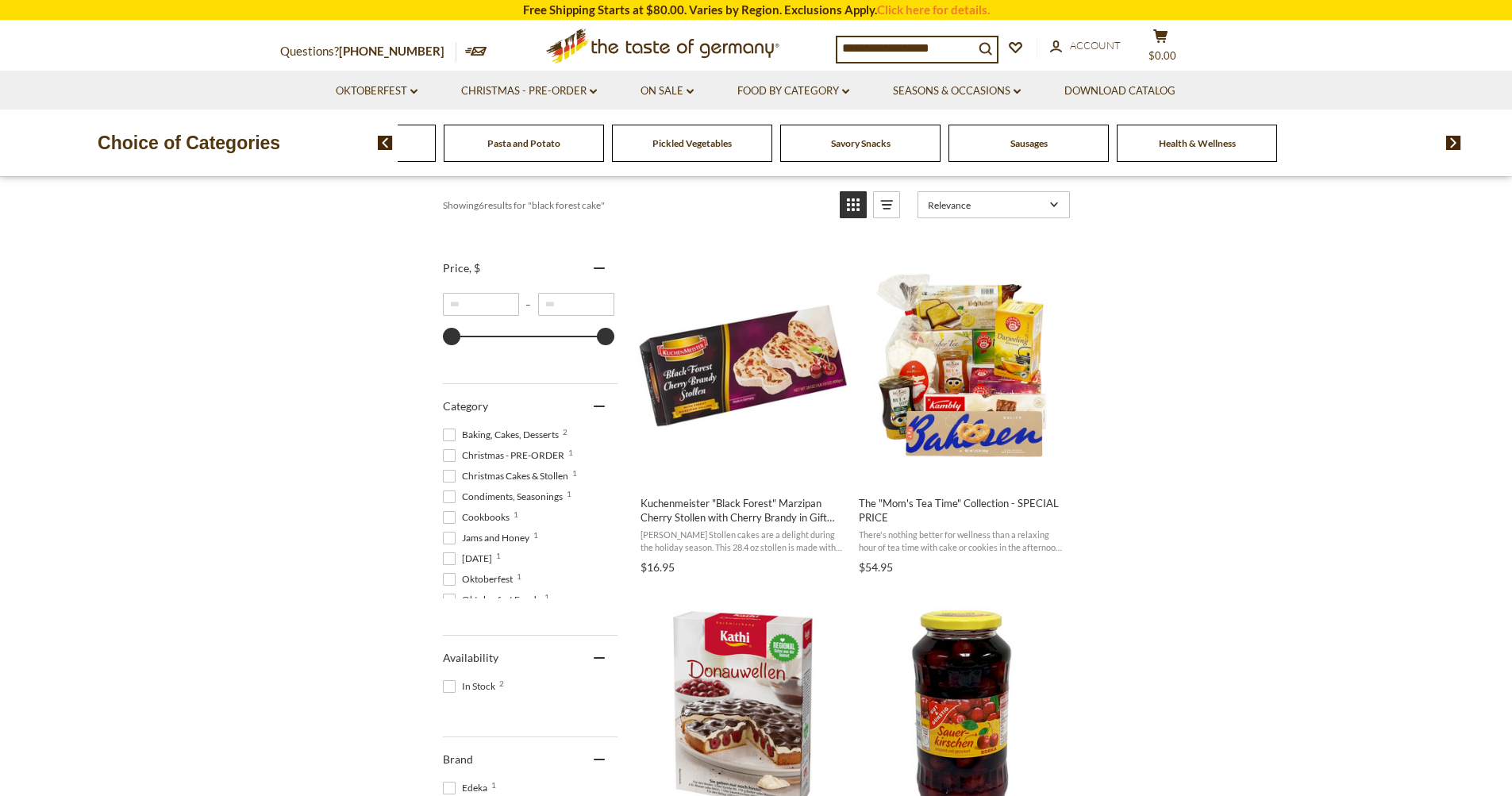
click at [1449, 140] on img at bounding box center [1453, 142] width 15 height 14
click at [389, 145] on img at bounding box center [385, 142] width 15 height 14
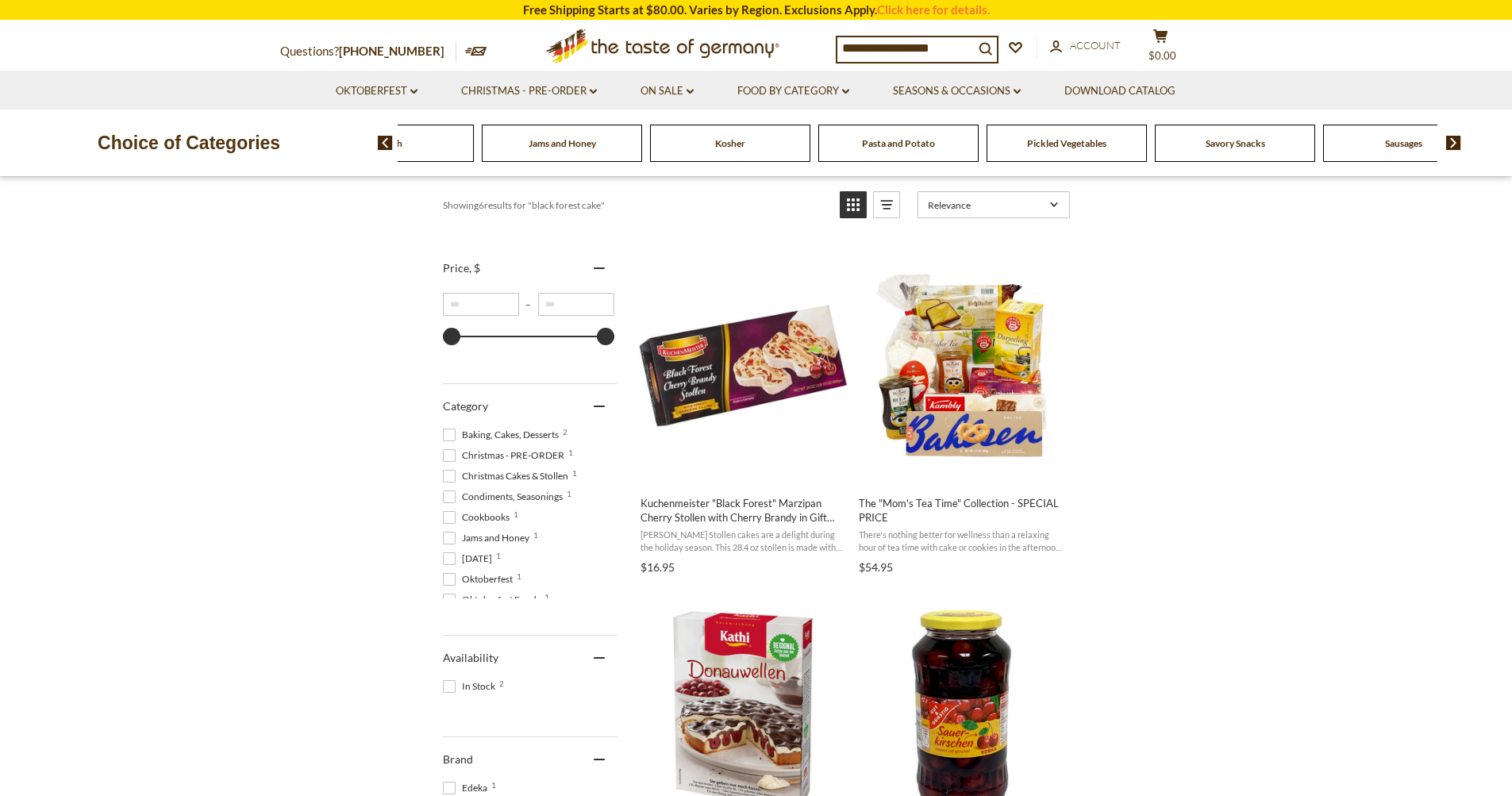
click at [389, 145] on img at bounding box center [385, 142] width 15 height 14
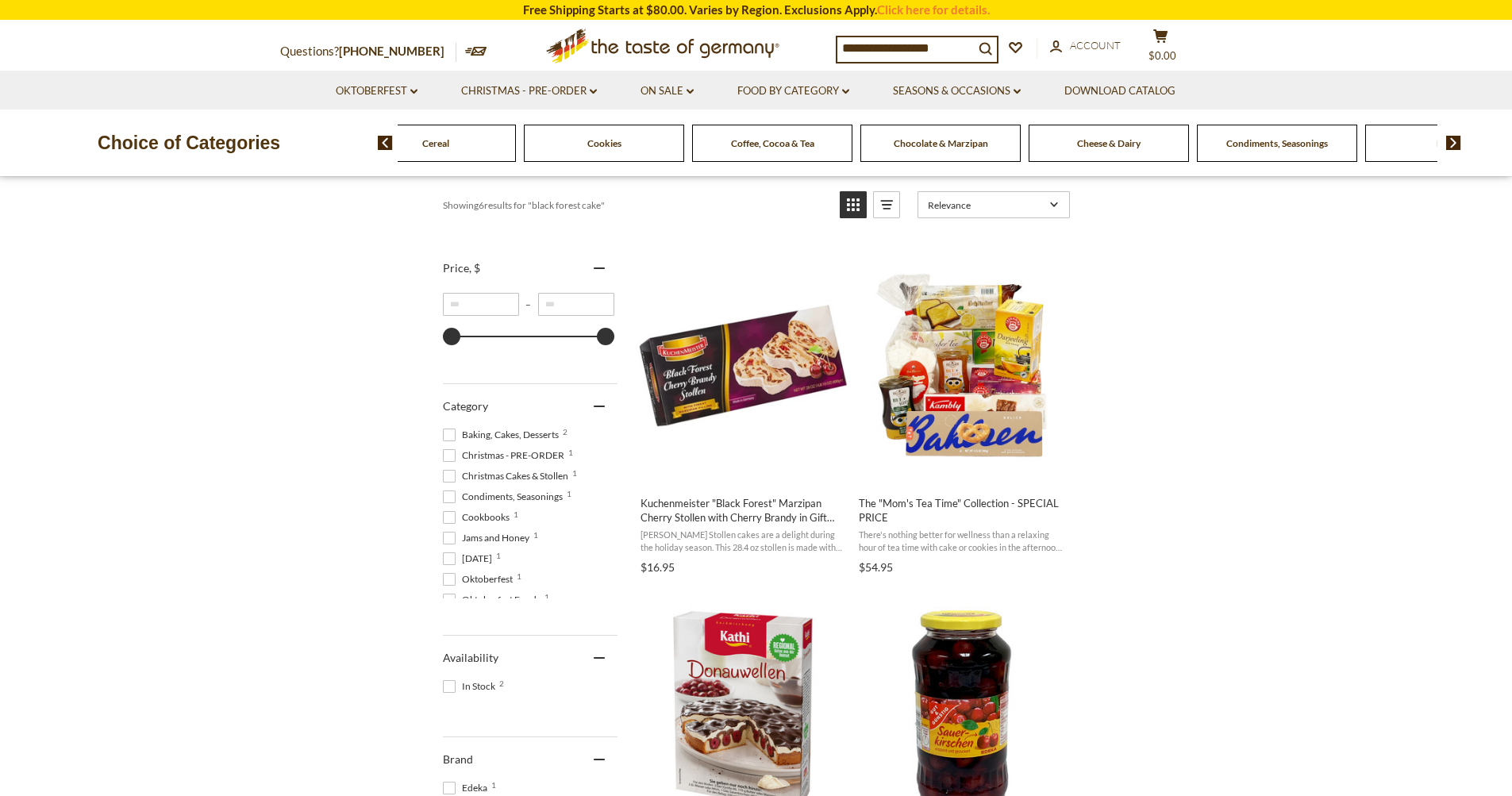
click at [389, 145] on img at bounding box center [385, 142] width 15 height 14
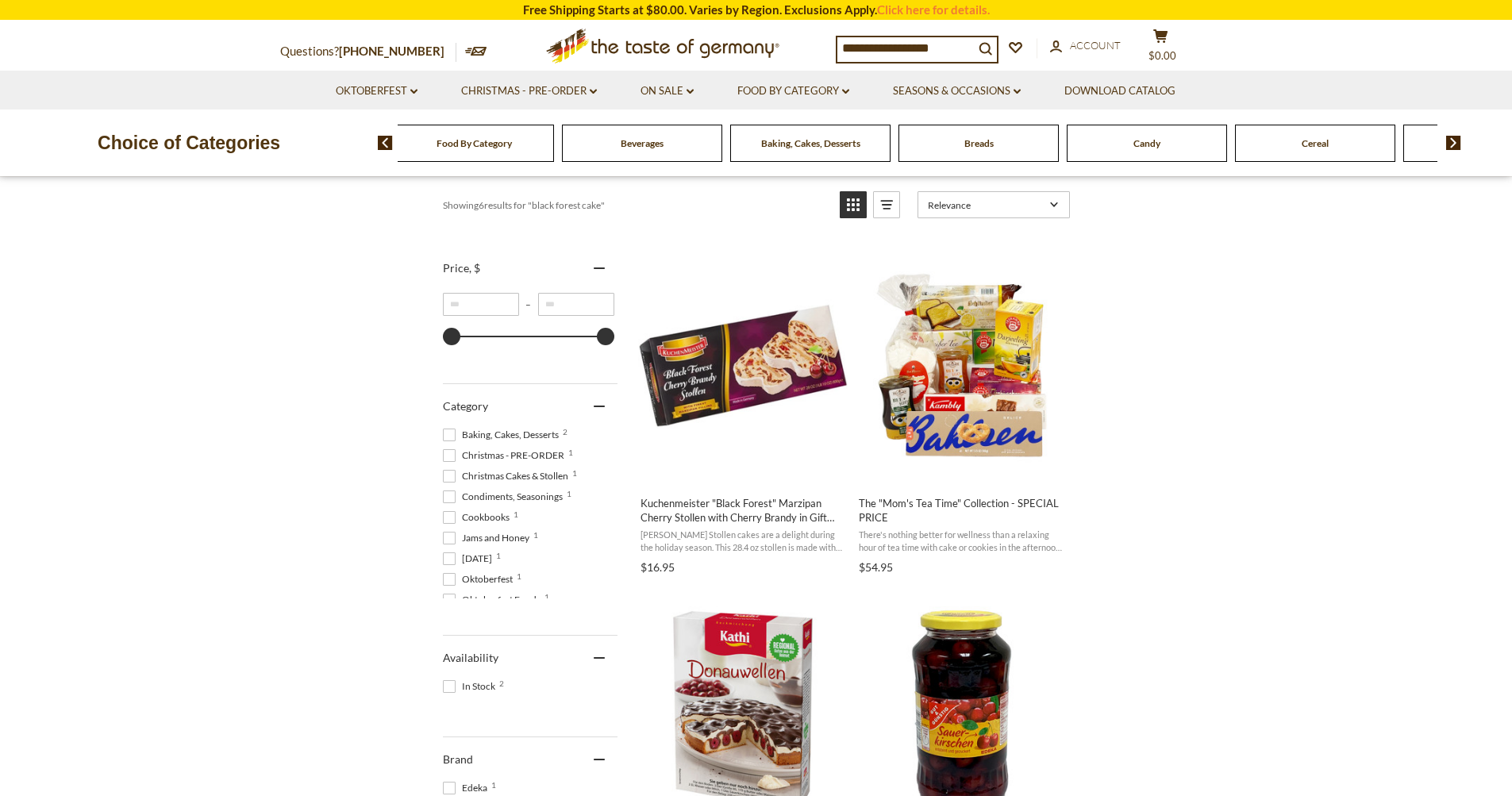
click at [389, 145] on img at bounding box center [385, 142] width 15 height 14
click at [474, 146] on span "Food By Category" at bounding box center [474, 143] width 75 height 12
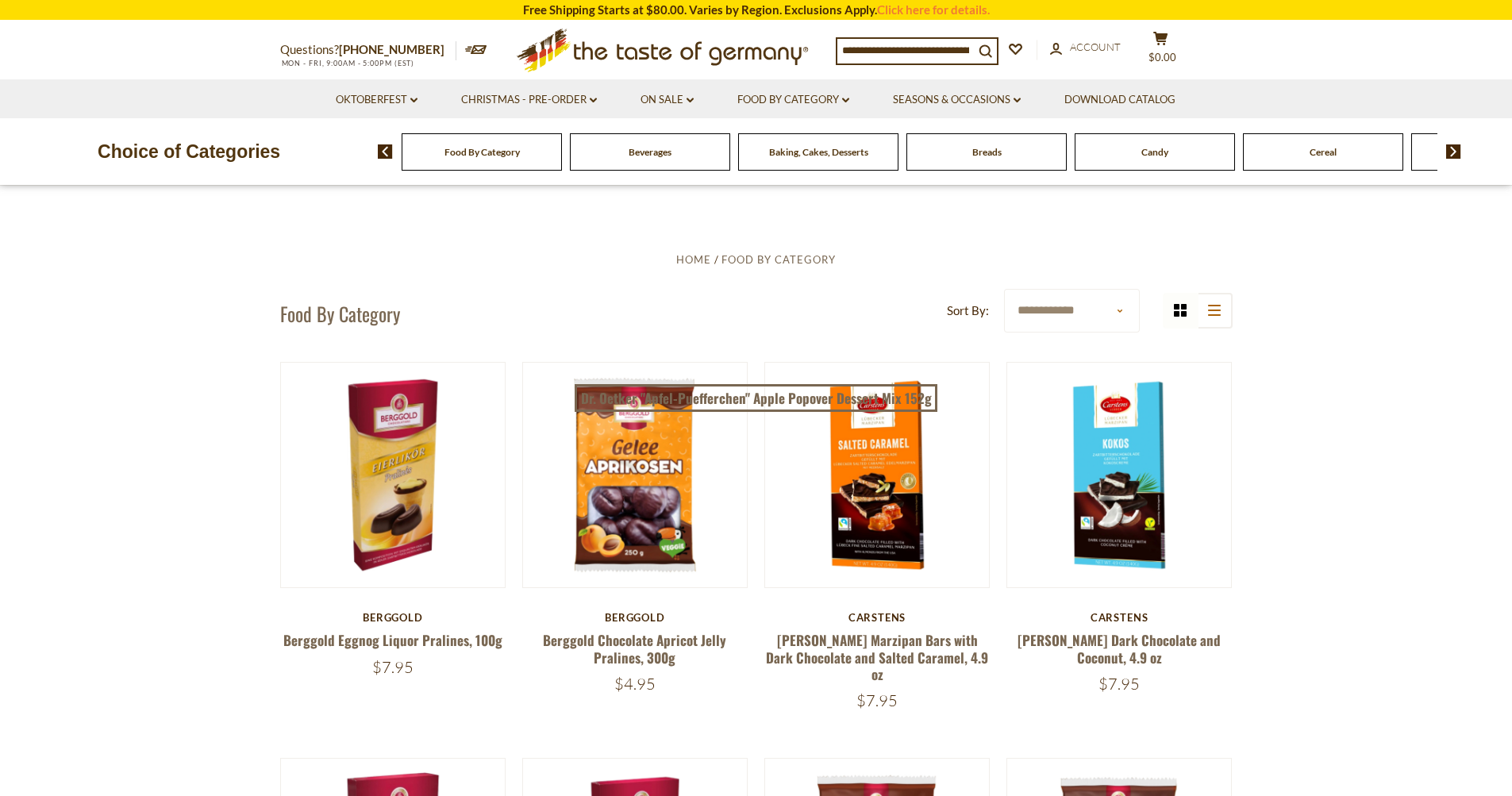
click at [796, 158] on span "Baking, Cakes, Desserts" at bounding box center [818, 152] width 99 height 12
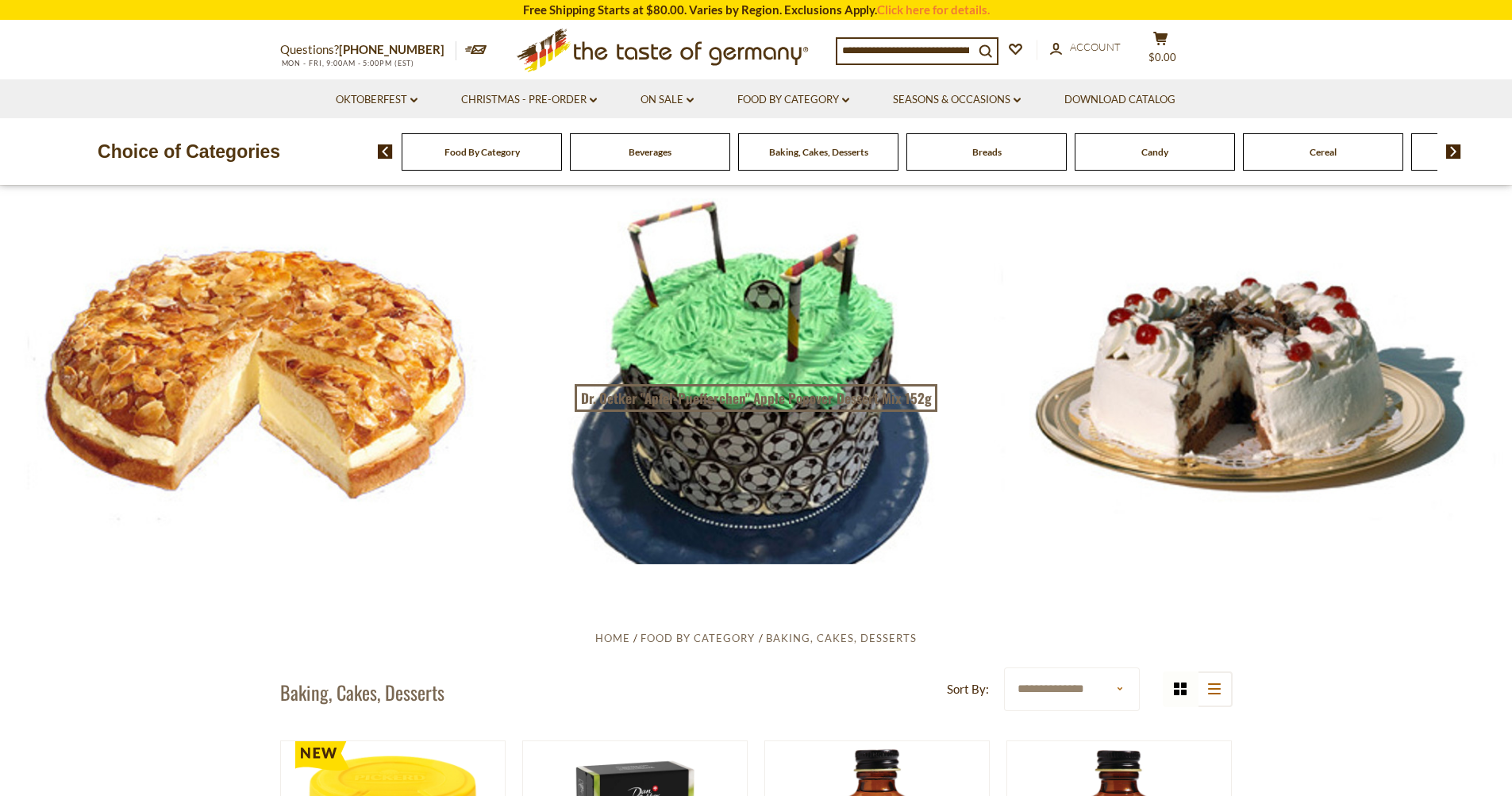
click at [1260, 347] on div at bounding box center [756, 374] width 1512 height 378
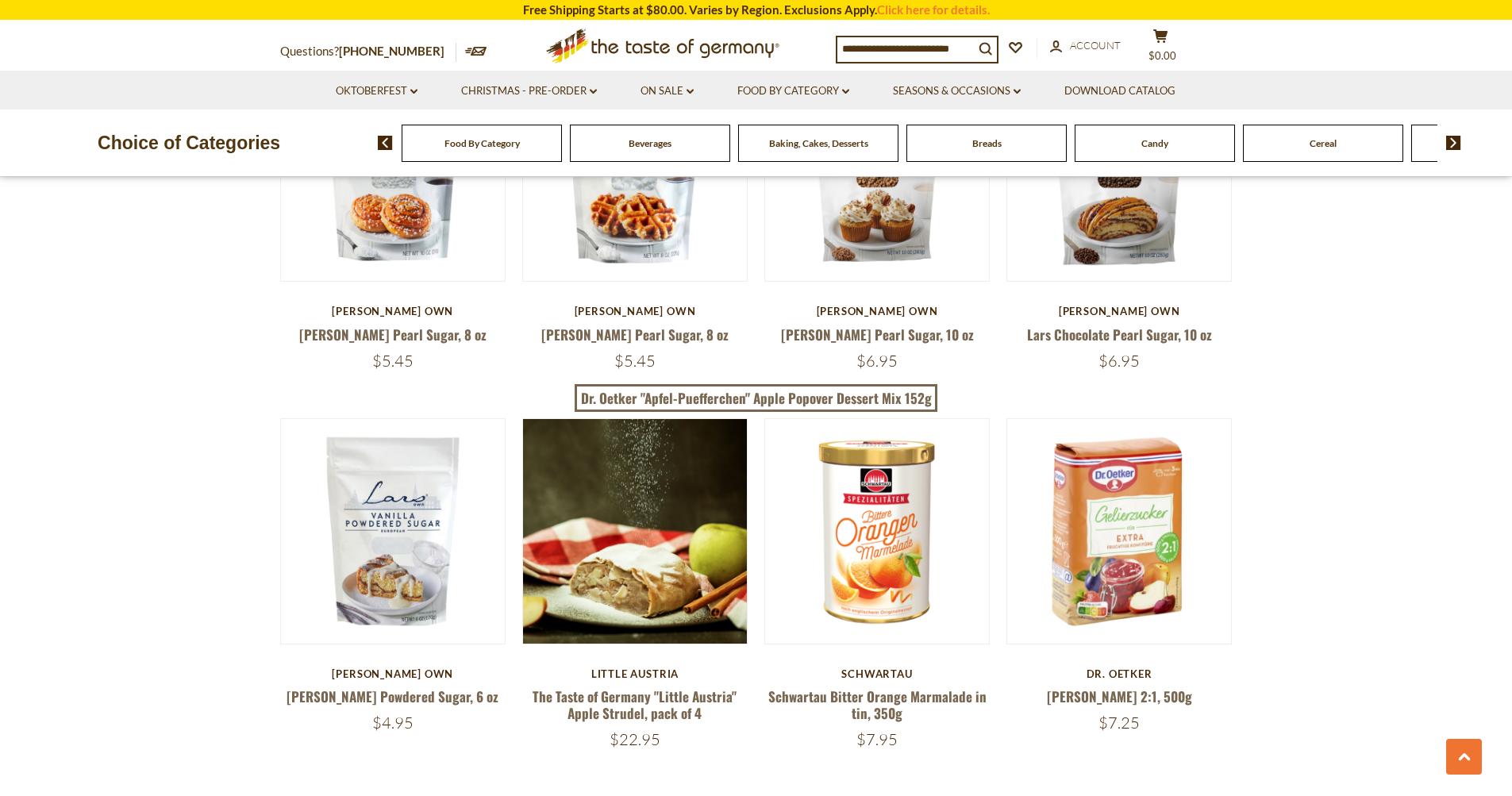
scroll to position [2699, 0]
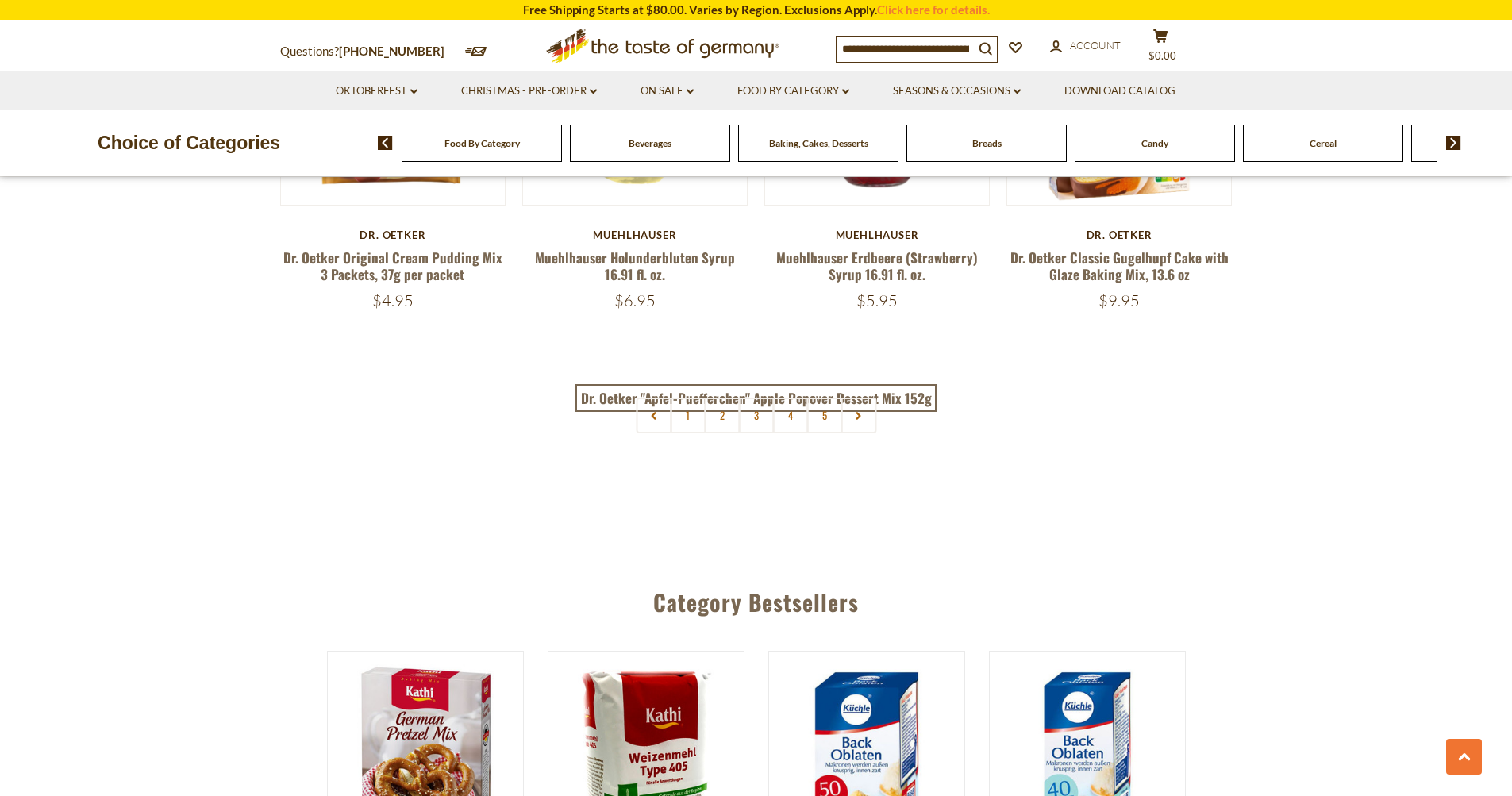
click at [720, 407] on link "2" at bounding box center [722, 416] width 36 height 36
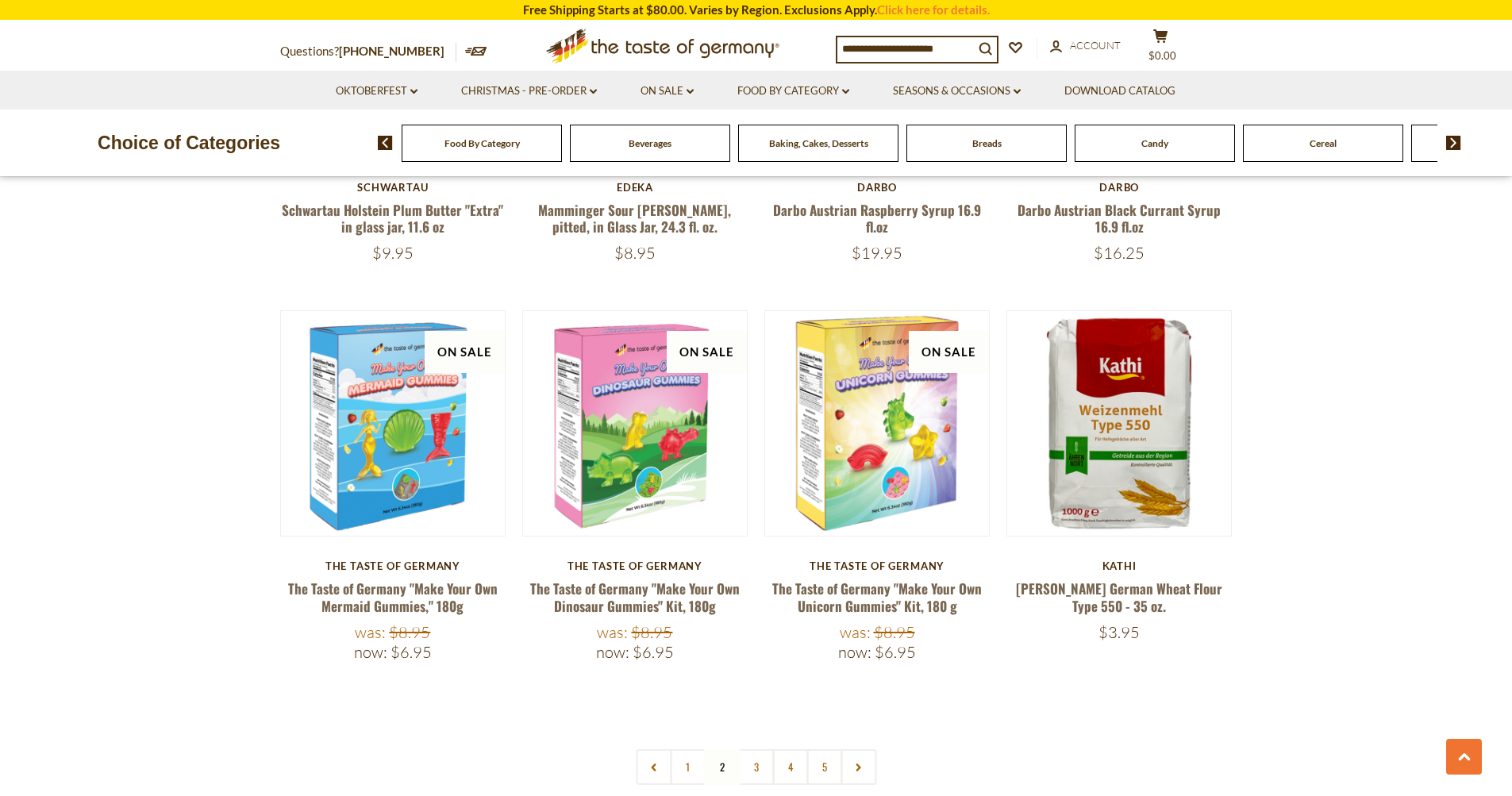
scroll to position [3525, 0]
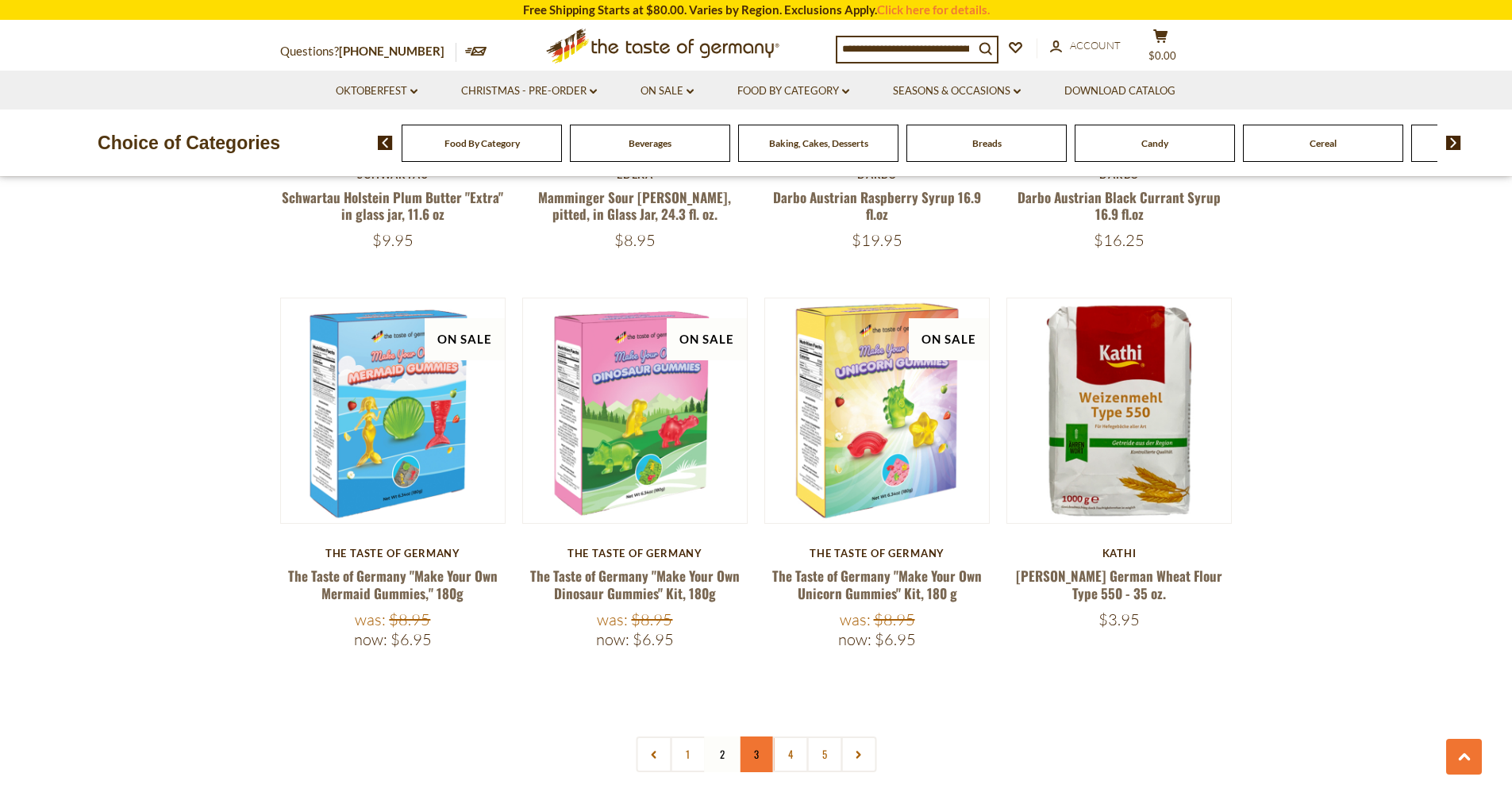
click at [756, 737] on link "3" at bounding box center [756, 755] width 36 height 36
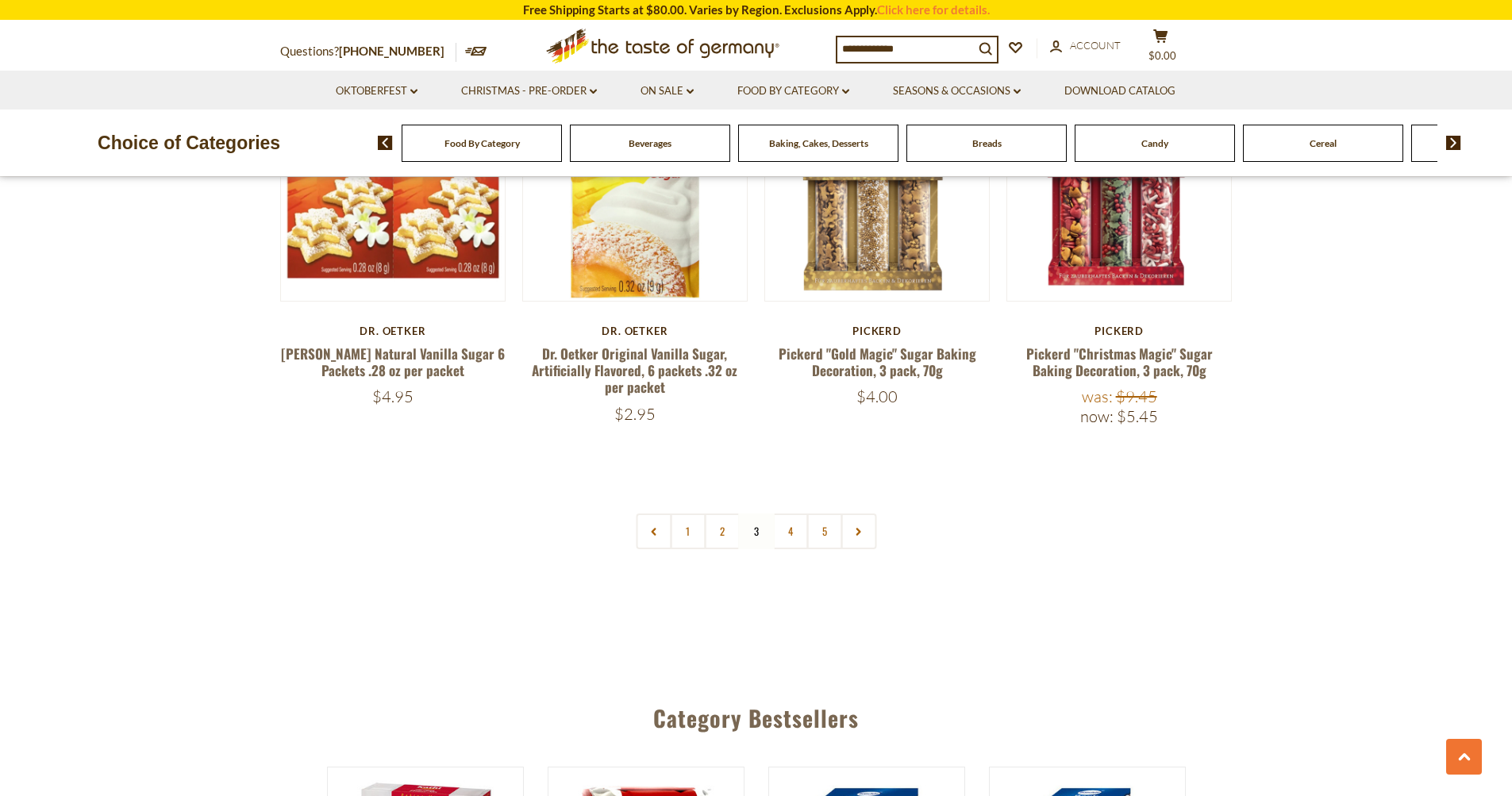
scroll to position [3764, 0]
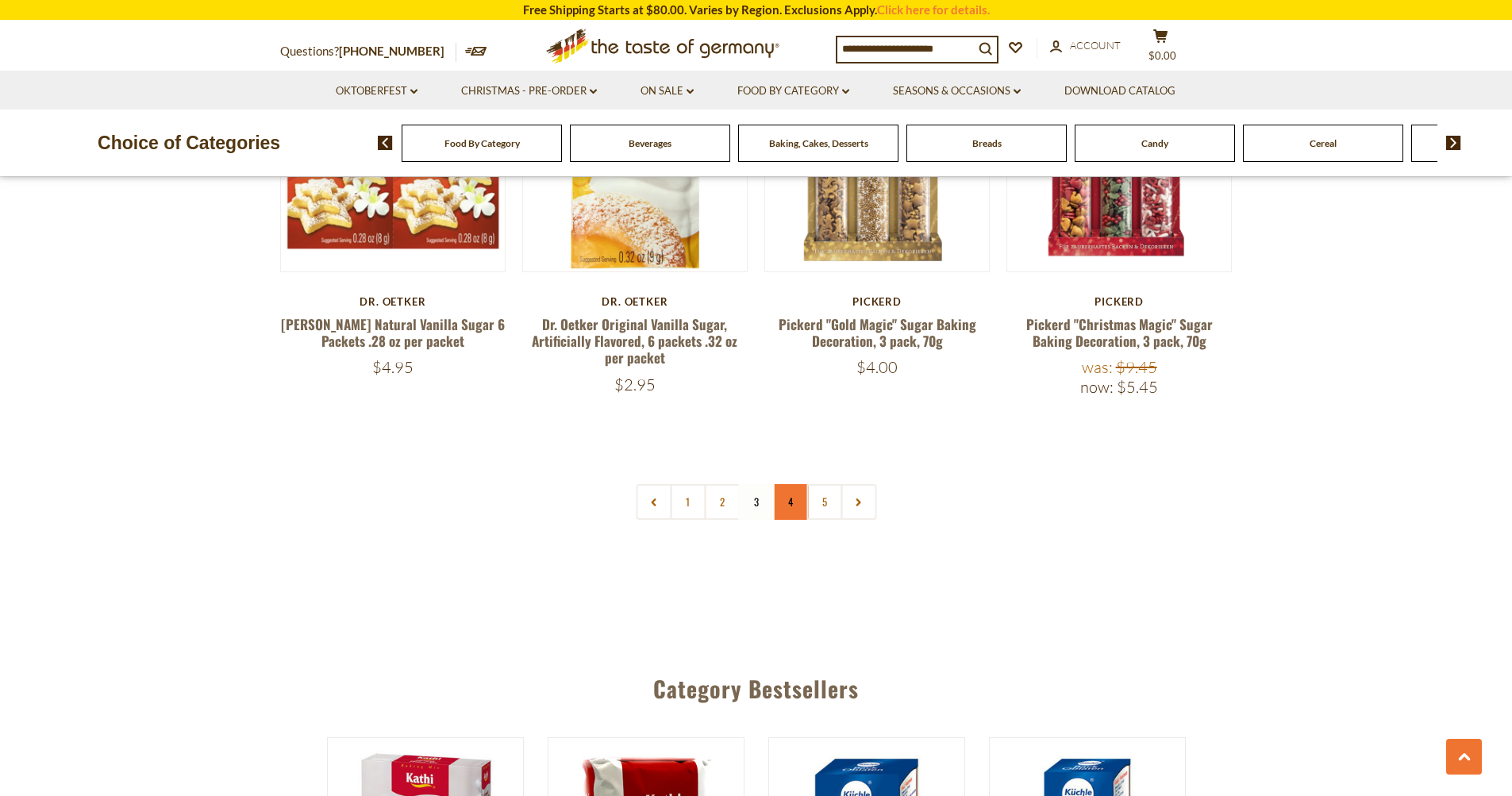
click at [787, 500] on link "4" at bounding box center [790, 502] width 36 height 36
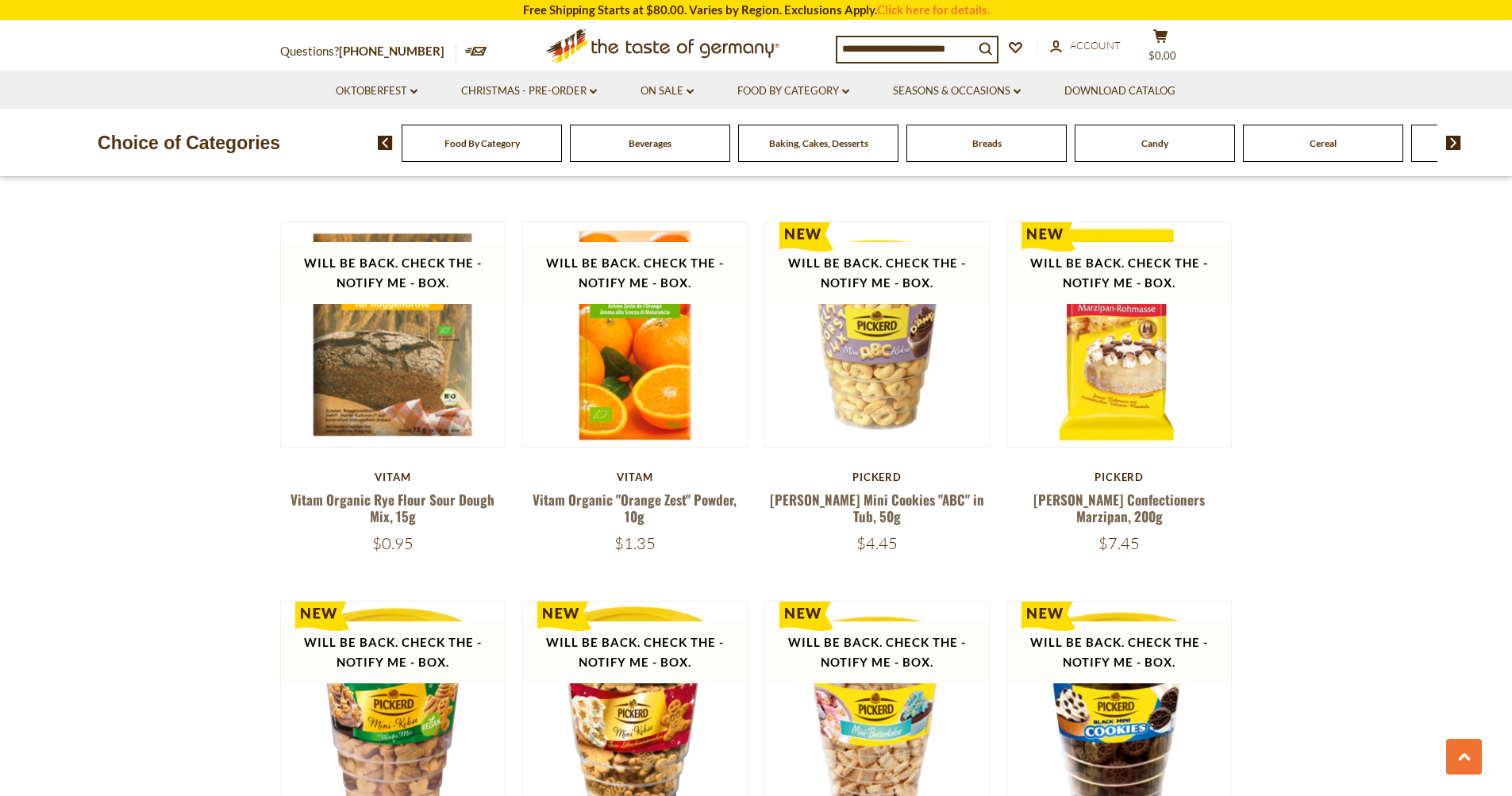
scroll to position [2494, 0]
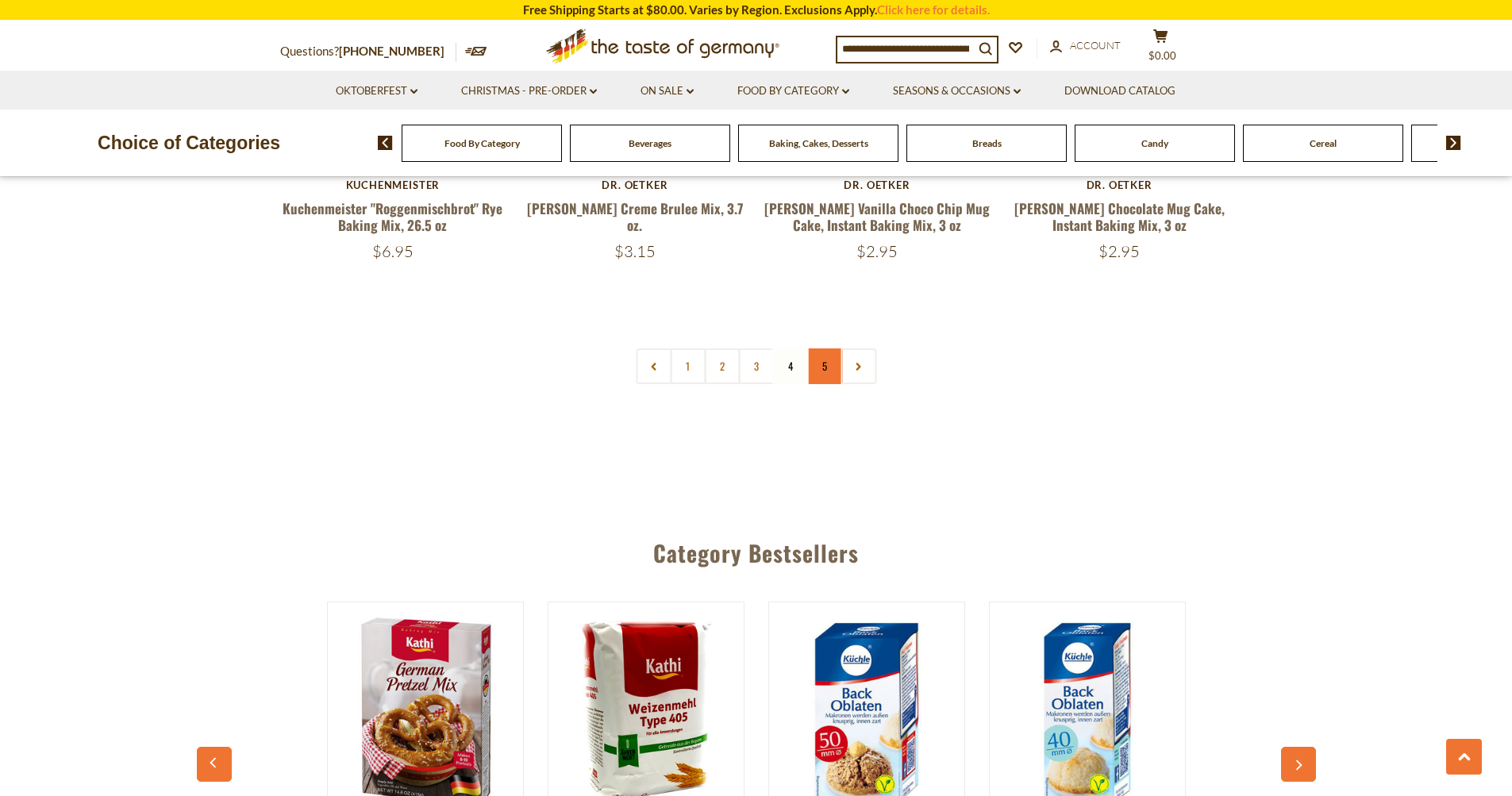
click at [818, 367] on link "5" at bounding box center [824, 367] width 36 height 36
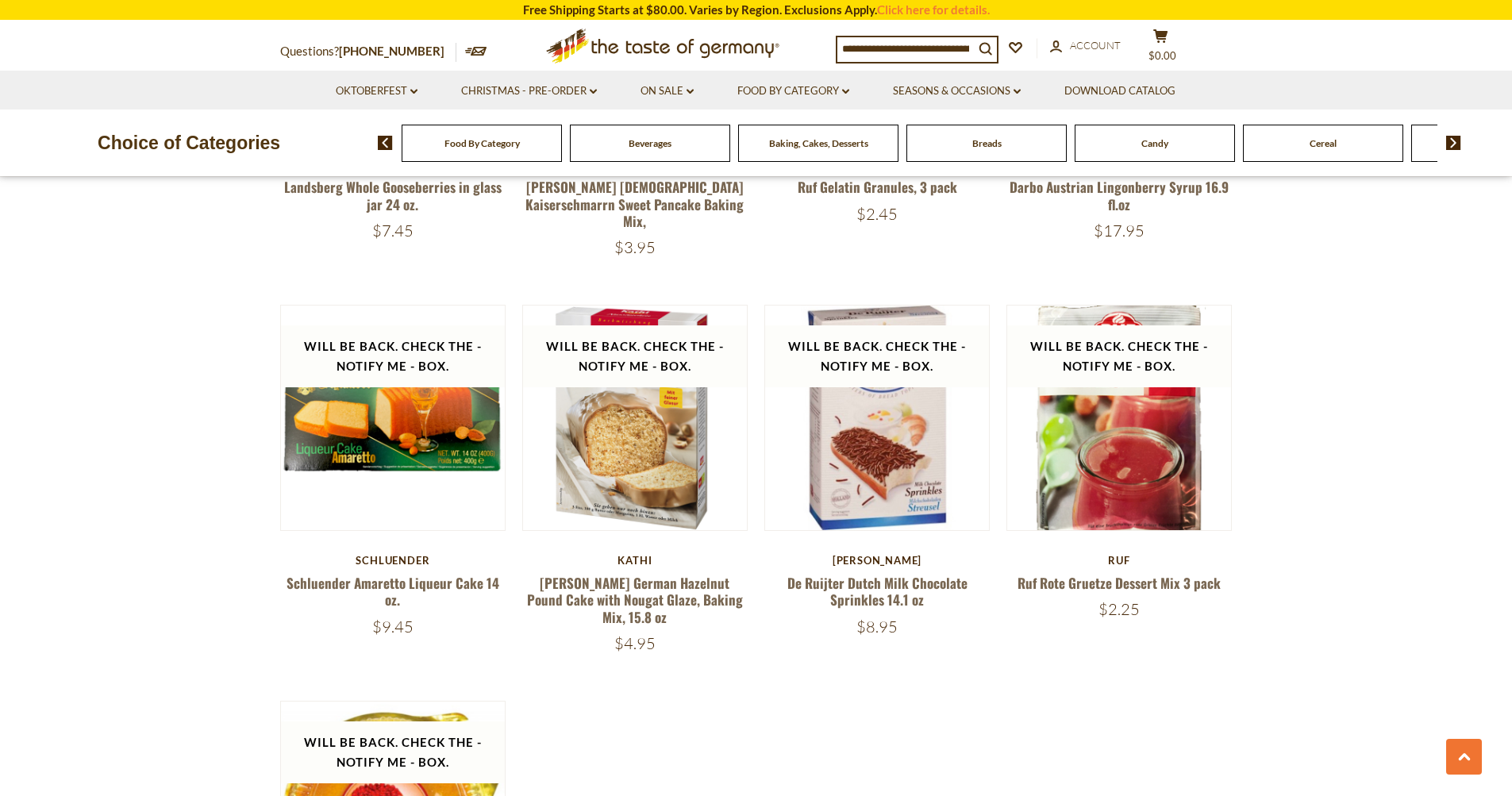
scroll to position [2573, 0]
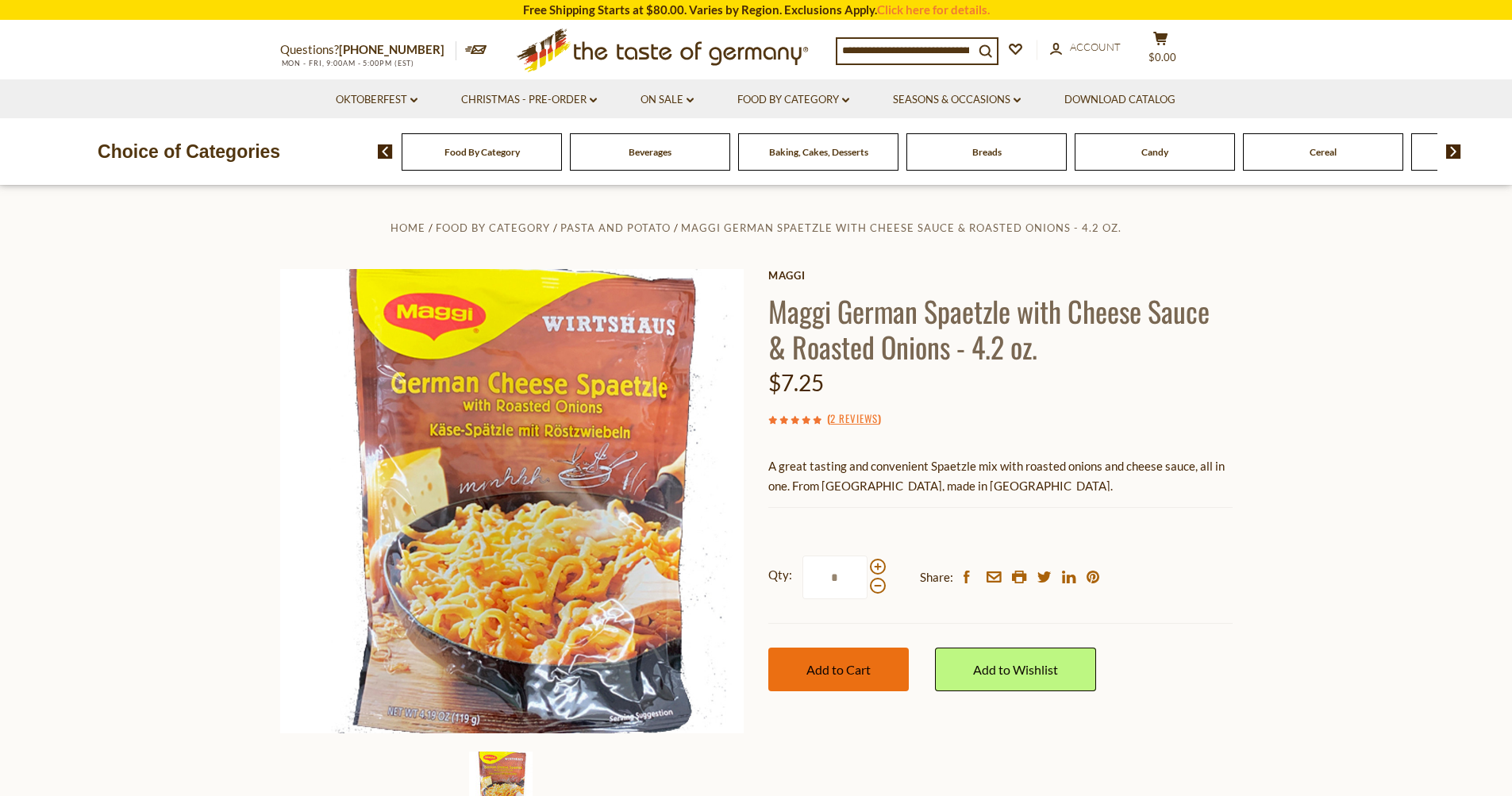
click at [839, 664] on span "Add to Cart" at bounding box center [838, 670] width 65 height 15
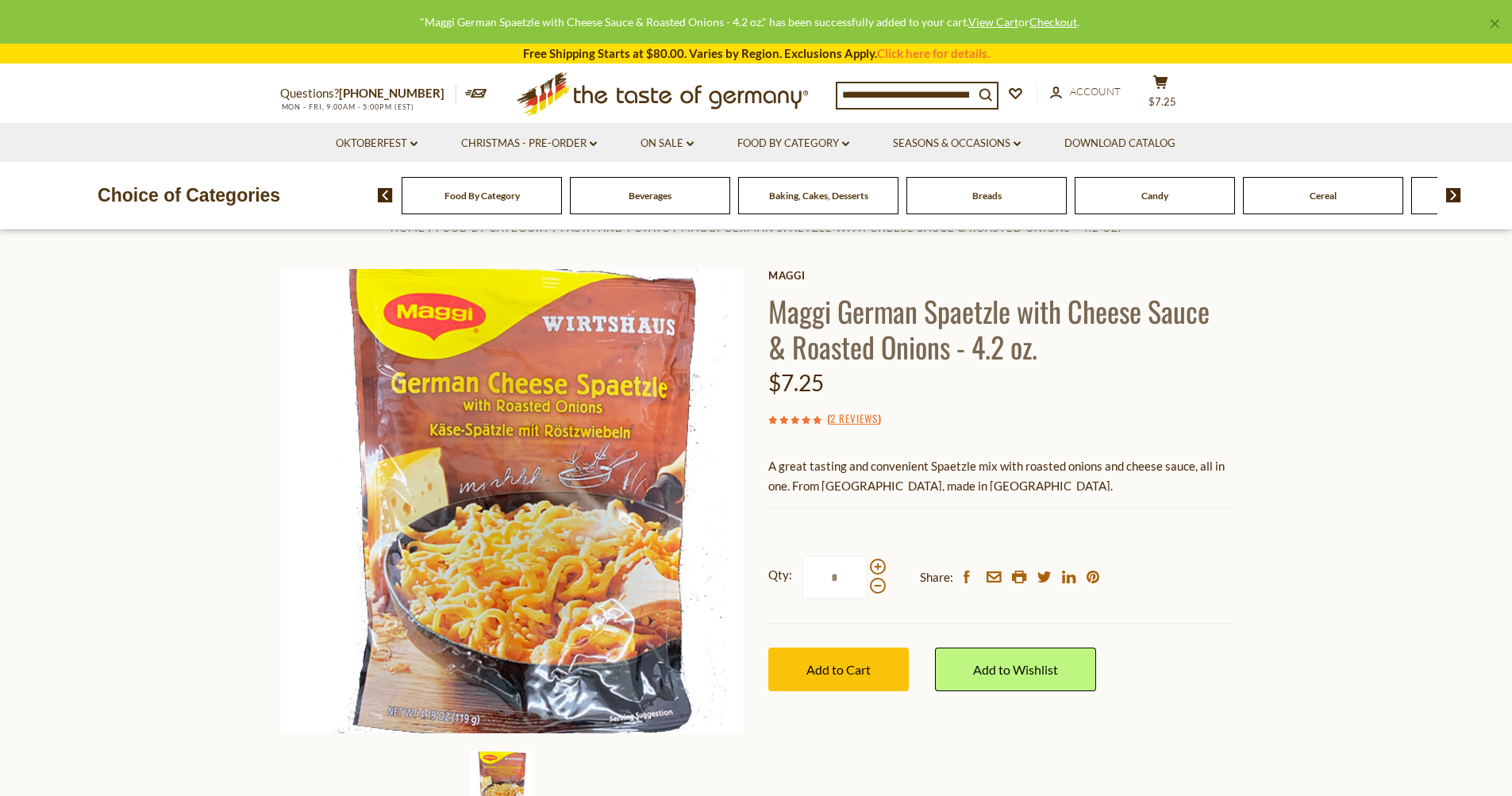
drag, startPoint x: 843, startPoint y: 92, endPoint x: 965, endPoint y: 90, distance: 122.0
click at [965, 90] on input at bounding box center [905, 94] width 137 height 22
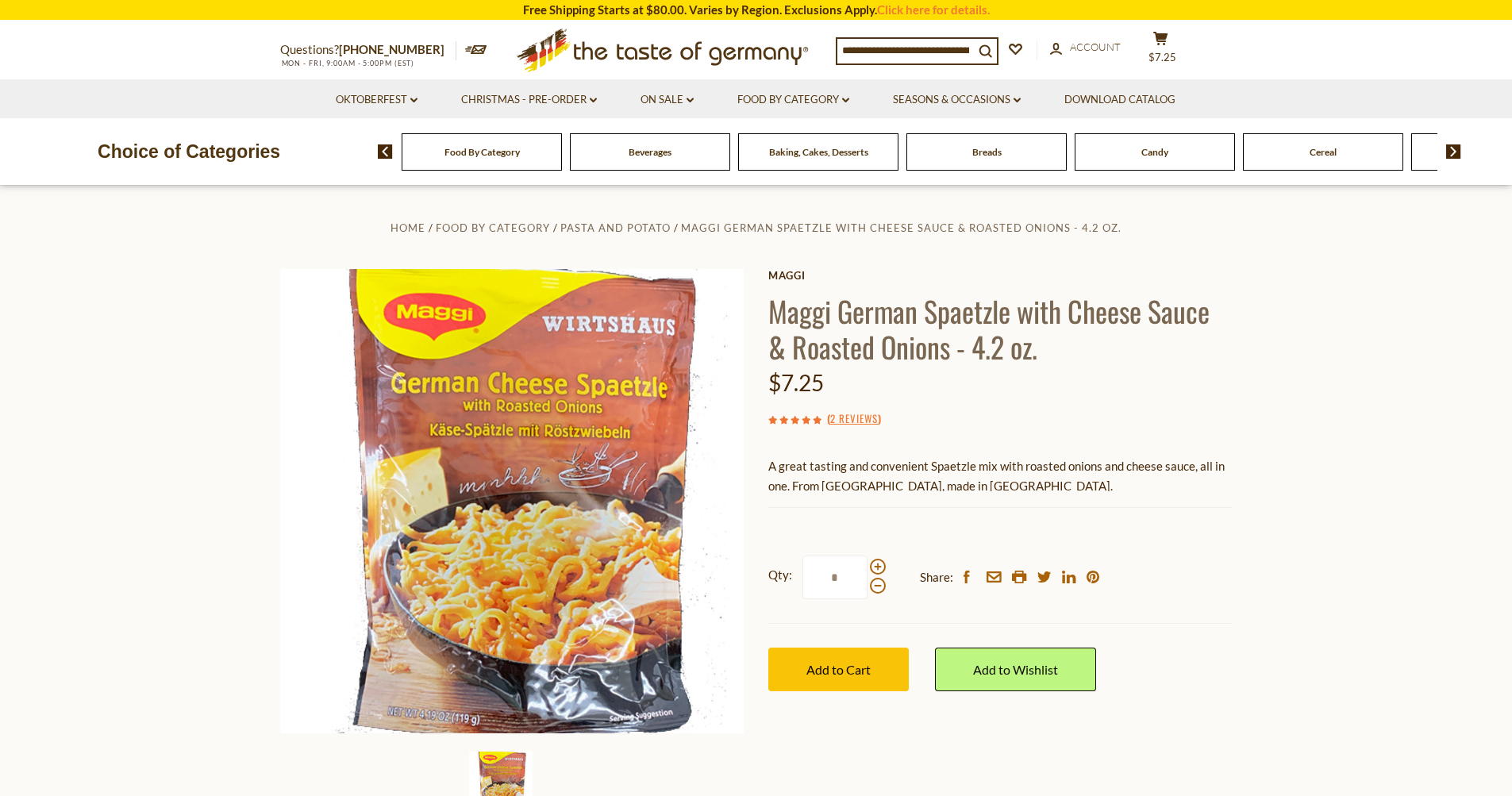
click at [956, 57] on input at bounding box center [905, 50] width 137 height 22
click at [956, 48] on input at bounding box center [905, 50] width 137 height 22
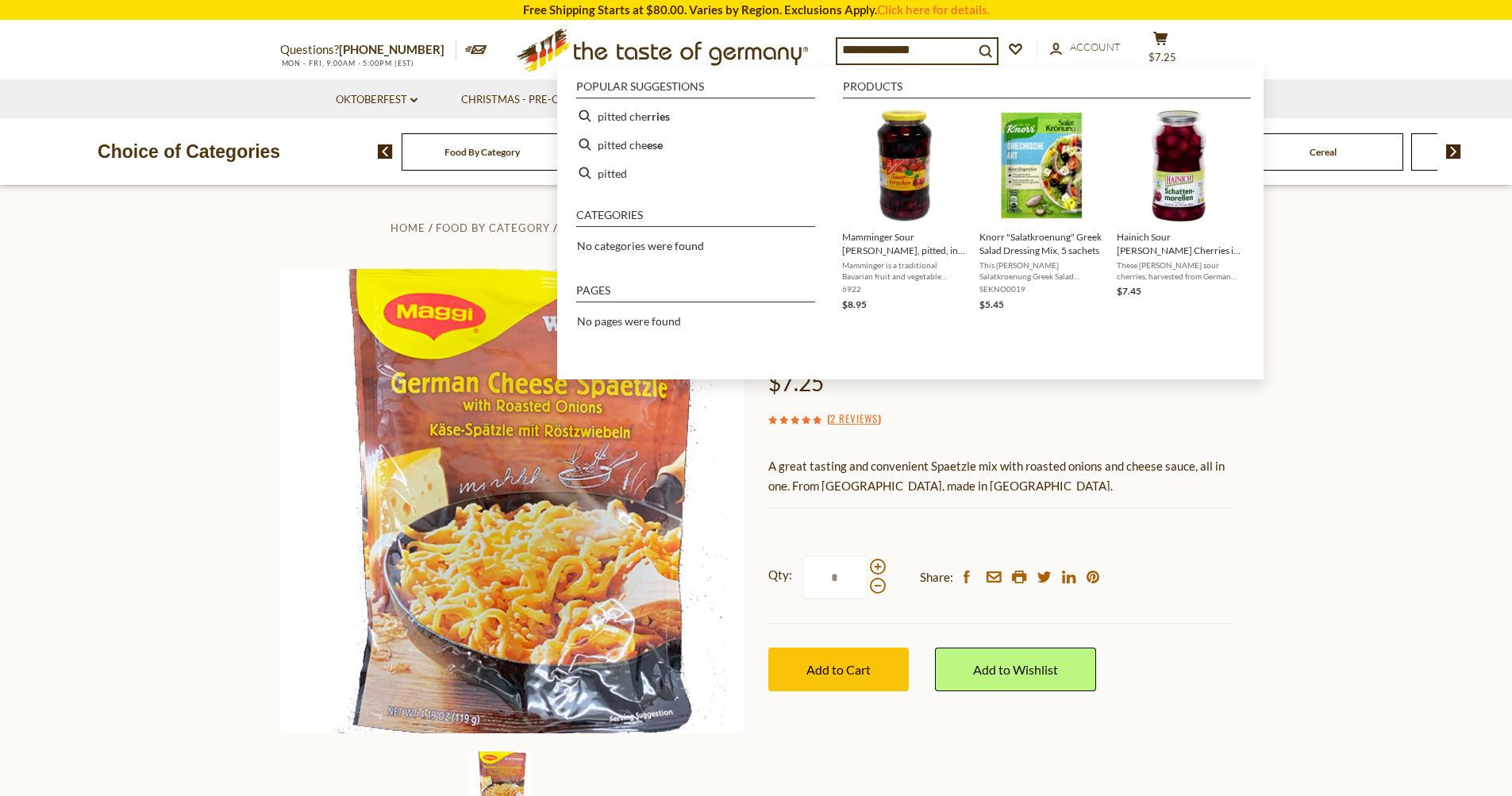
type input "**********"
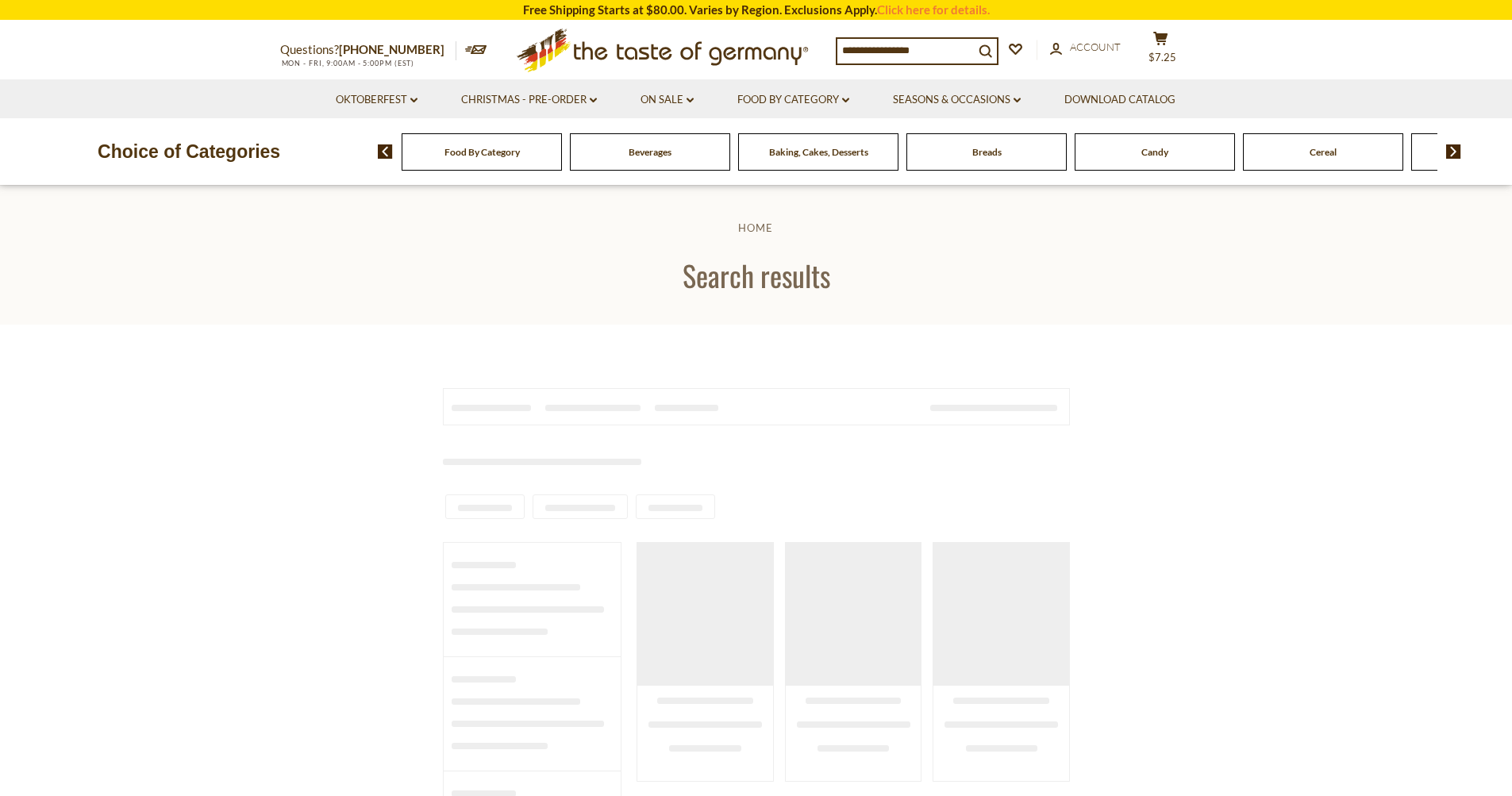
type input "**********"
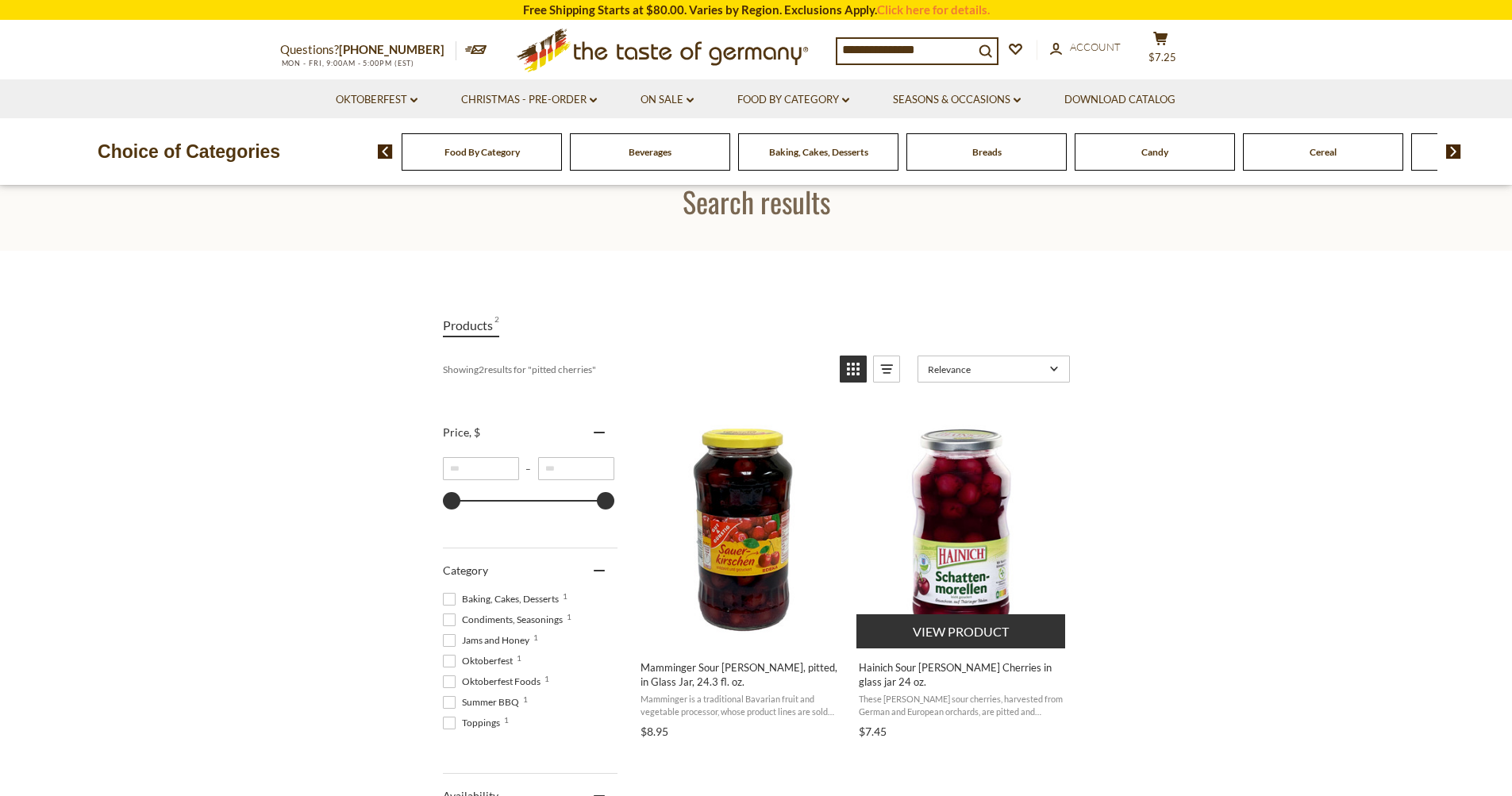
scroll to position [159, 0]
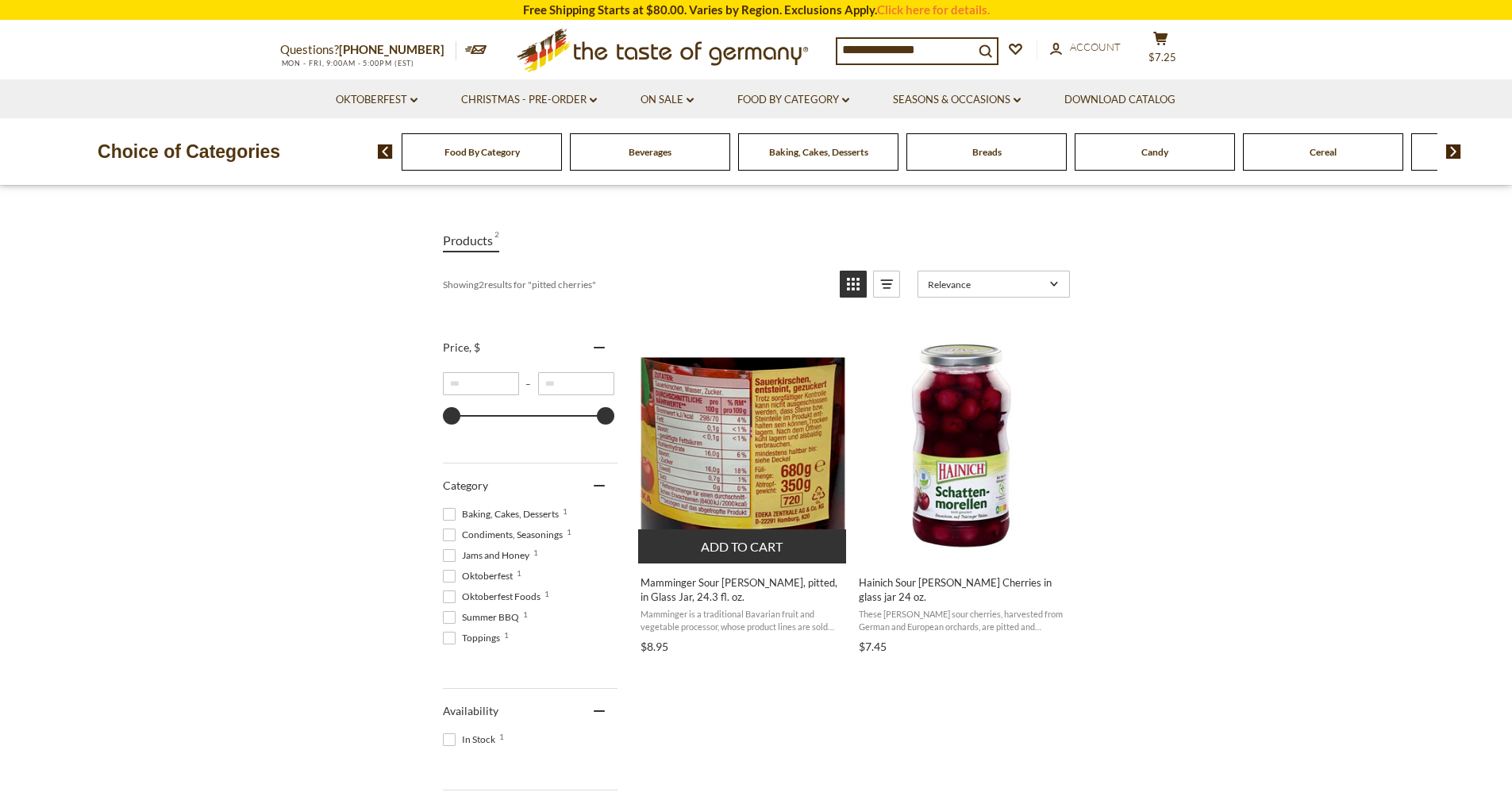
click at [756, 469] on img "Mamminger Sour Morello Cherries, pitted, in Glass Jar, 24.3 fl. oz." at bounding box center [742, 445] width 210 height 210
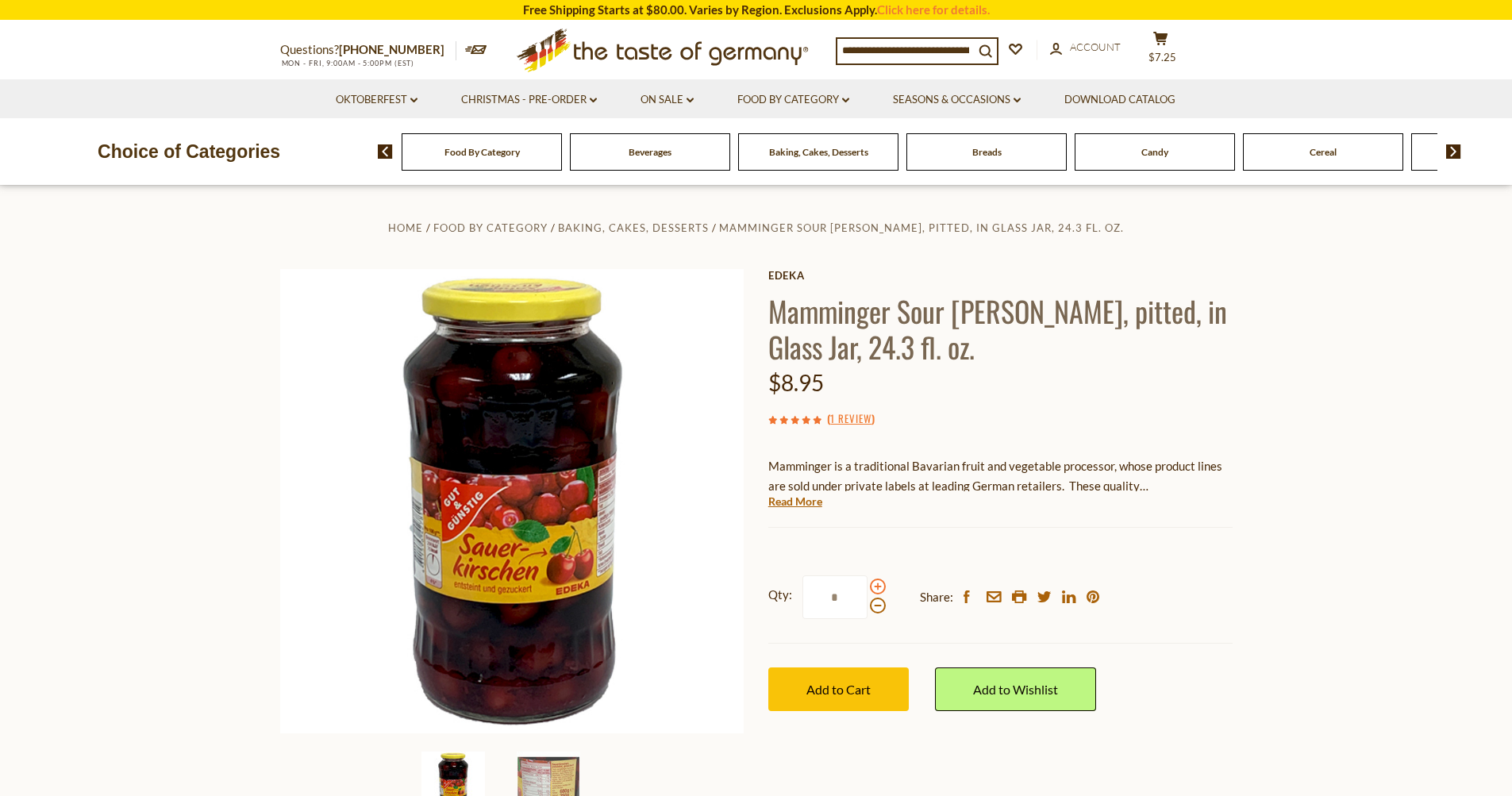
click at [878, 586] on span at bounding box center [877, 586] width 16 height 16
click at [868, 586] on input "*" at bounding box center [834, 597] width 65 height 43
click at [877, 606] on span at bounding box center [877, 605] width 16 height 16
click at [868, 606] on input "*" at bounding box center [834, 597] width 65 height 43
type input "*"
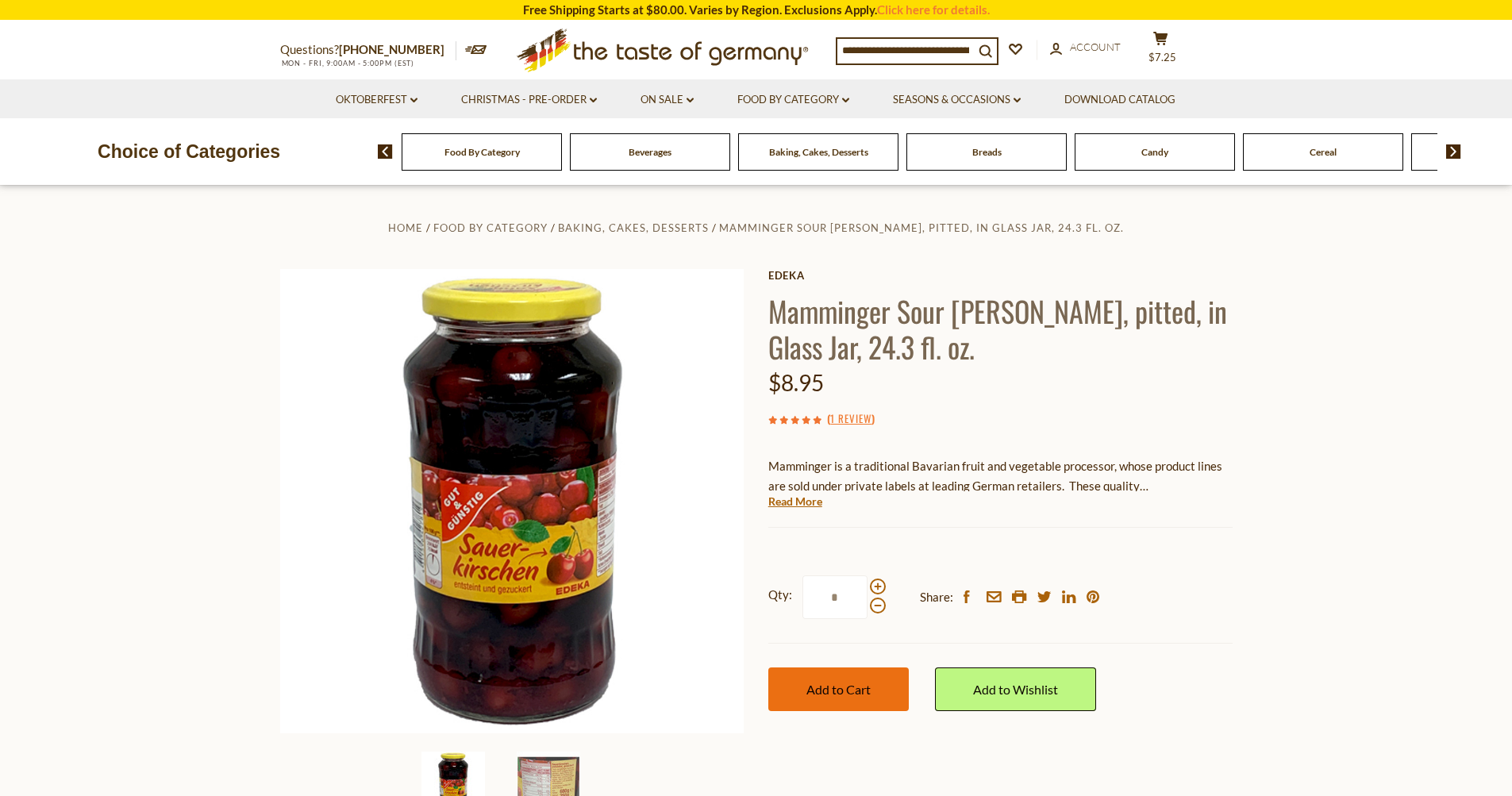
click at [841, 687] on span "Add to Cart" at bounding box center [838, 690] width 65 height 15
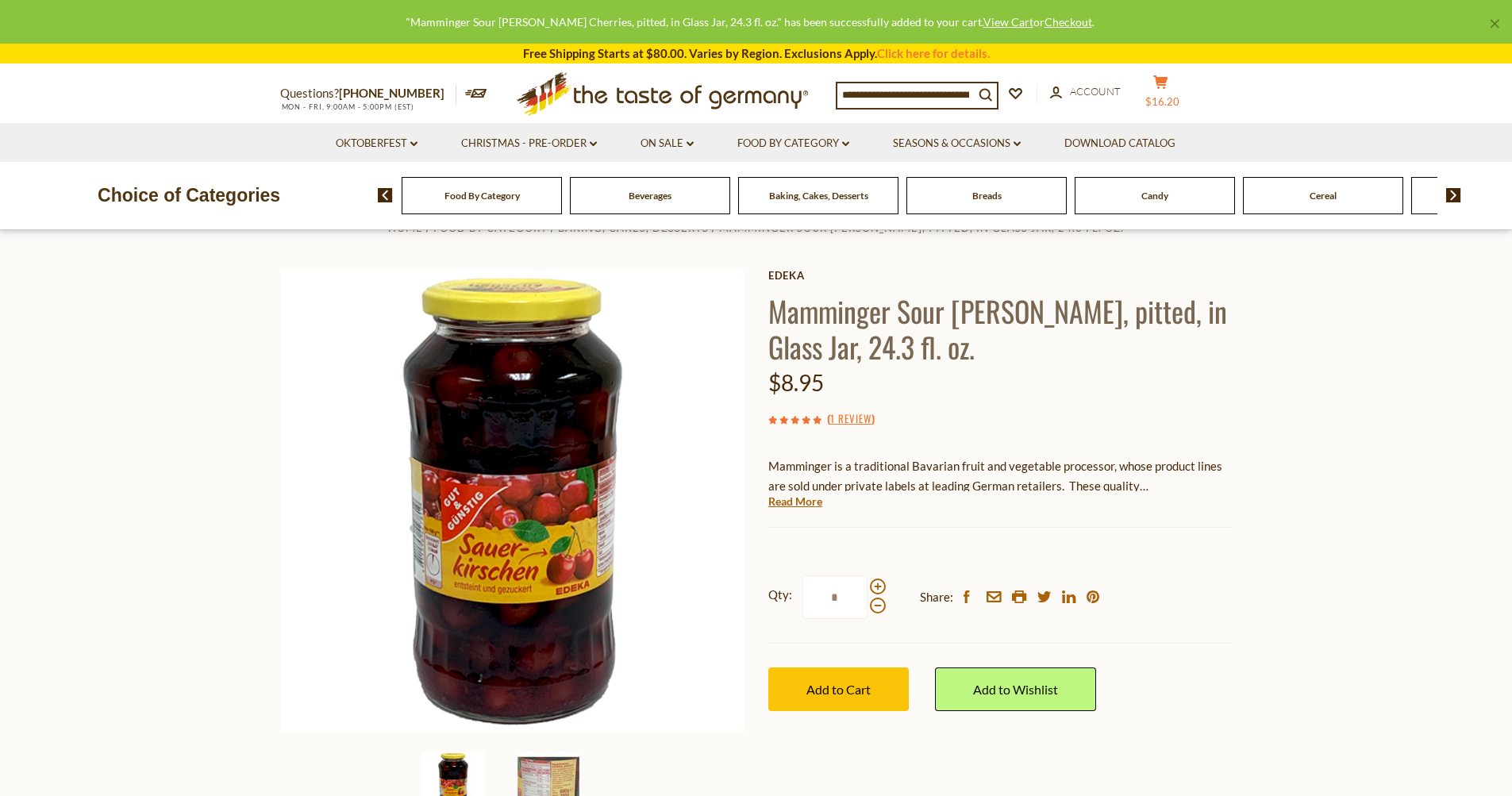
click at [1167, 83] on icon at bounding box center [1160, 82] width 14 height 13
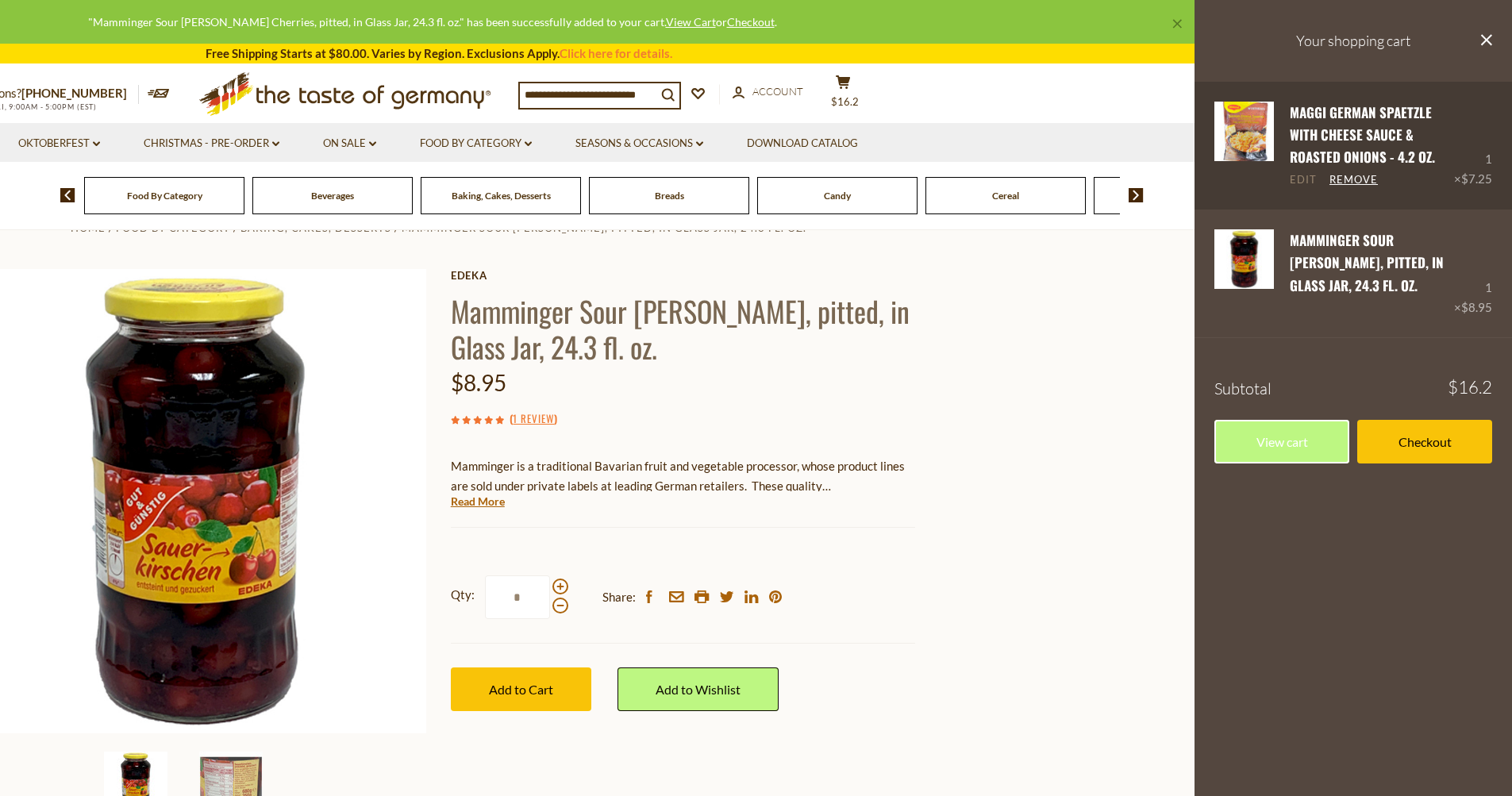
click at [1307, 182] on link "Edit" at bounding box center [1302, 179] width 27 height 14
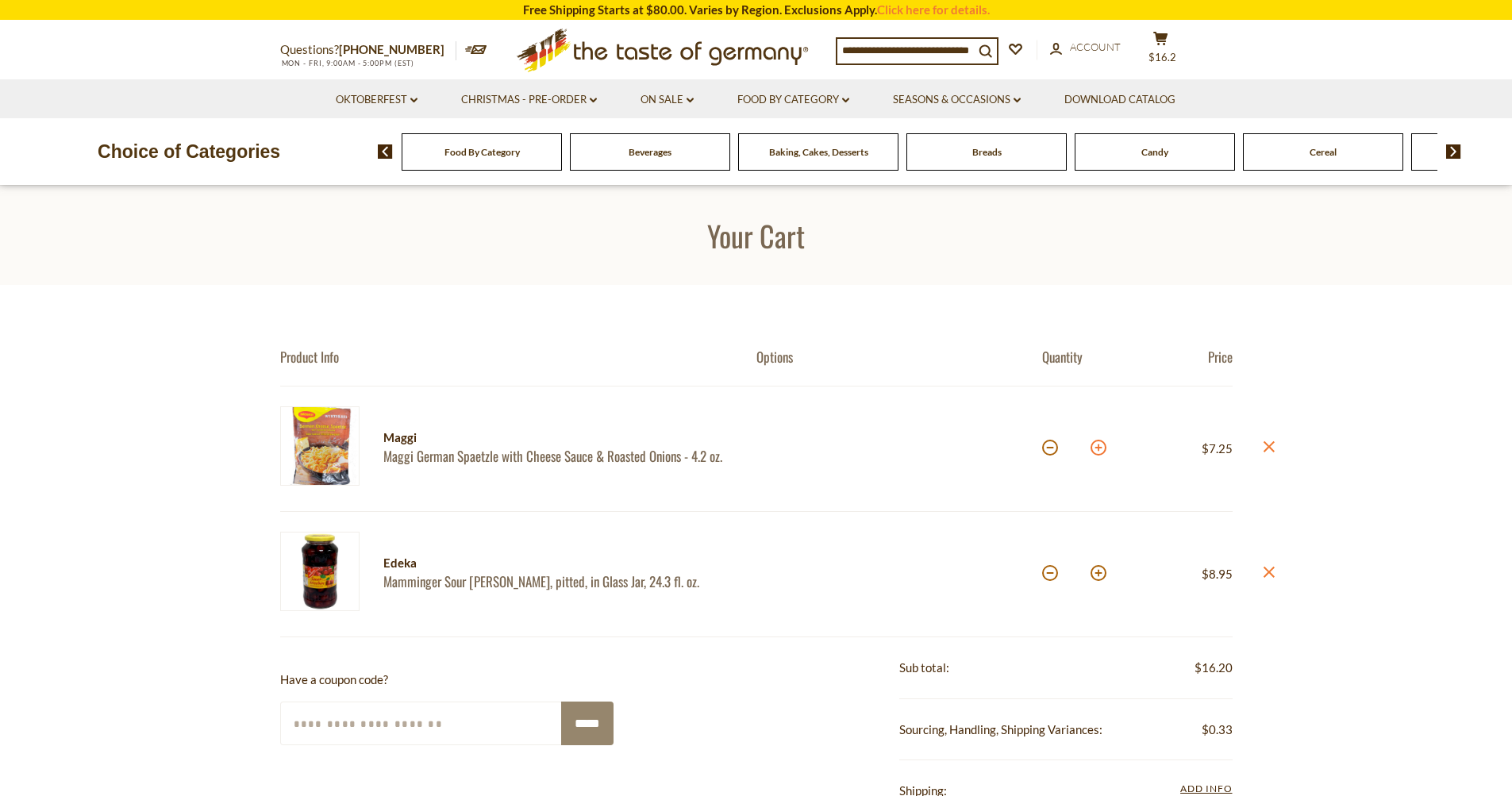
click at [1097, 450] on button at bounding box center [1098, 447] width 16 height 16
type input "*"
click at [1099, 577] on button at bounding box center [1098, 572] width 16 height 16
type input "*"
click at [896, 48] on input at bounding box center [905, 50] width 137 height 22
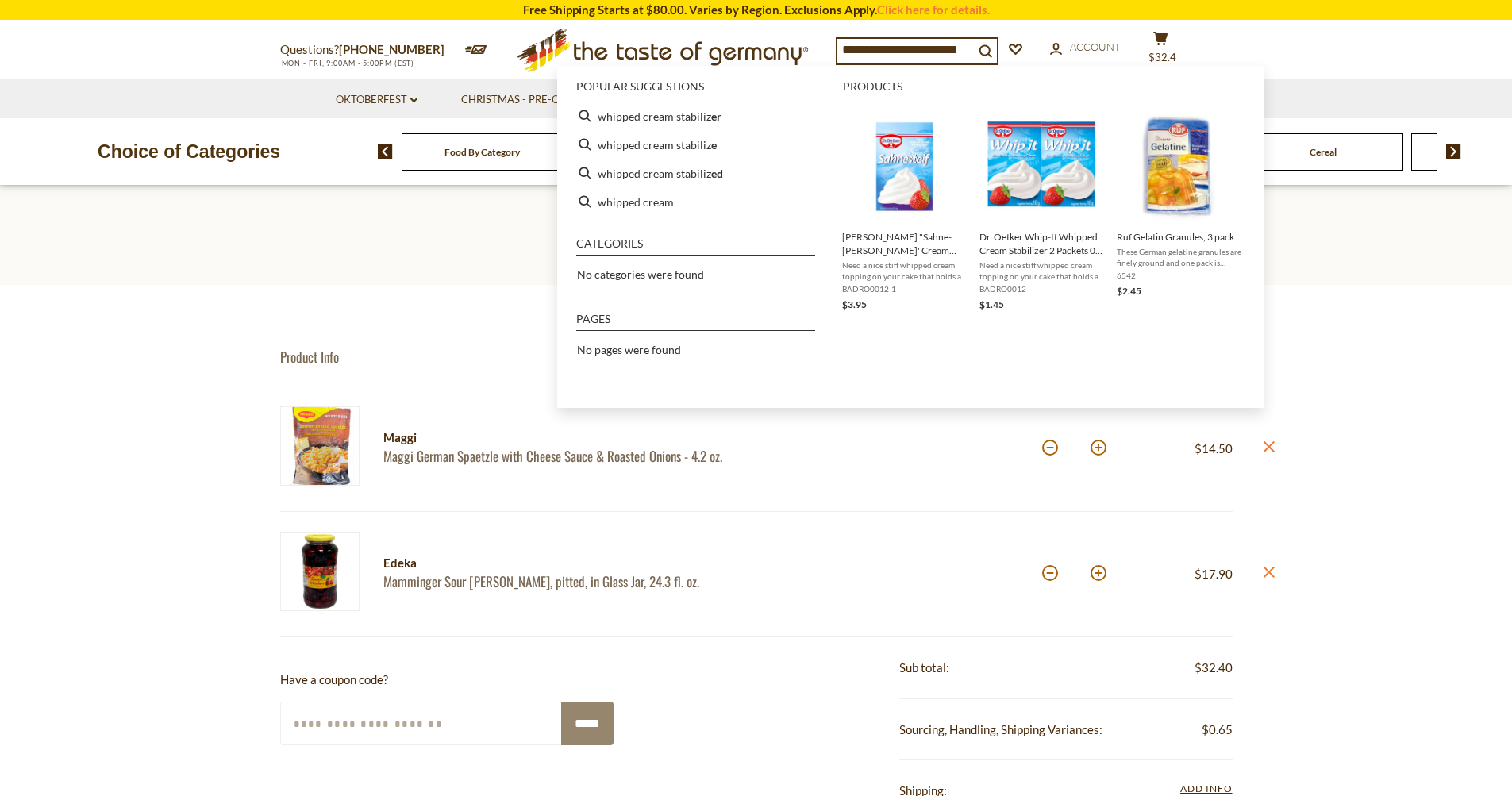
scroll to position [0, 1]
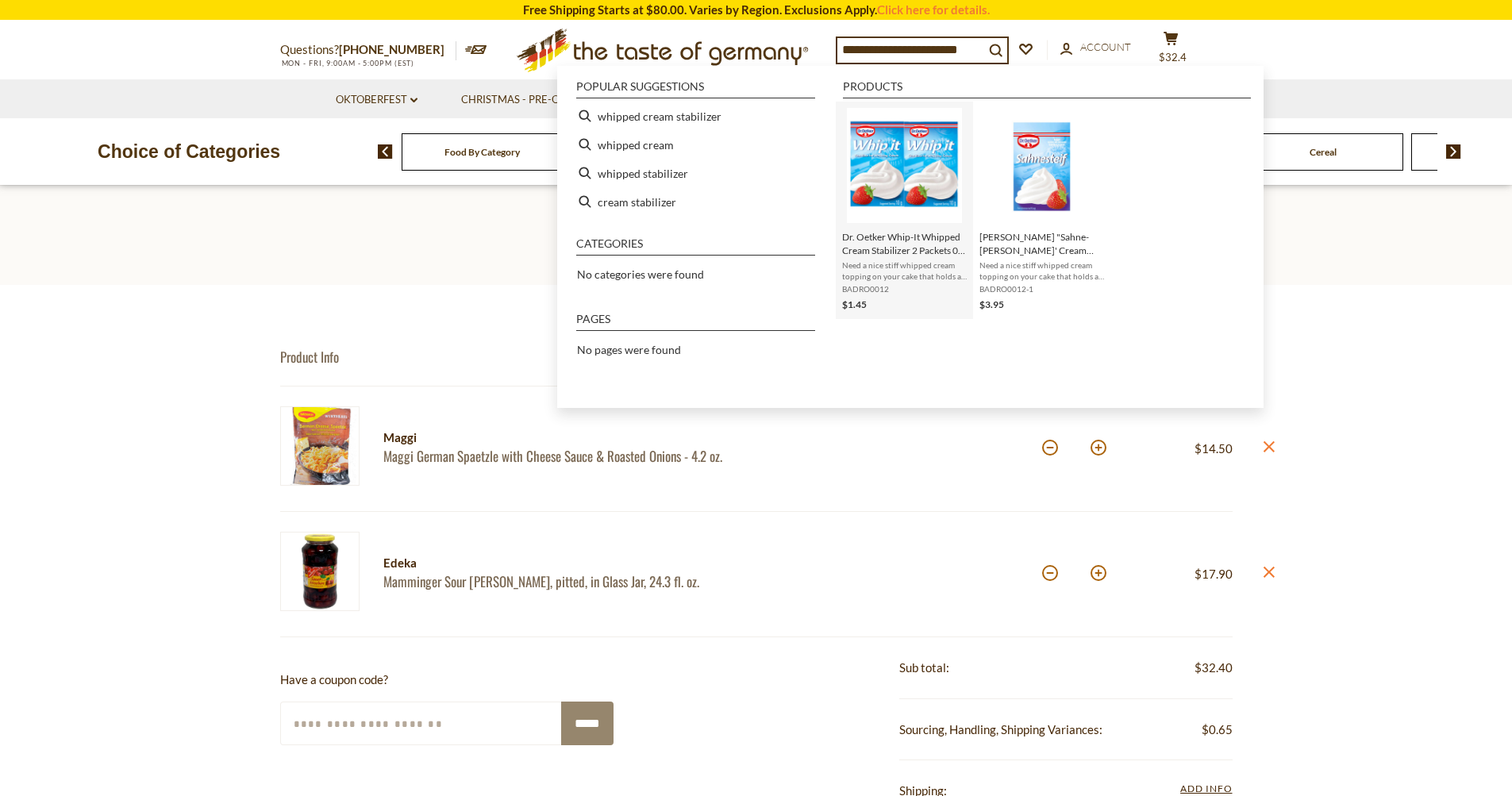
type input "**********"
click at [878, 272] on span "Need a nice stiff whipped cream topping on your cake that holds a few strawberr…" at bounding box center [905, 270] width 124 height 22
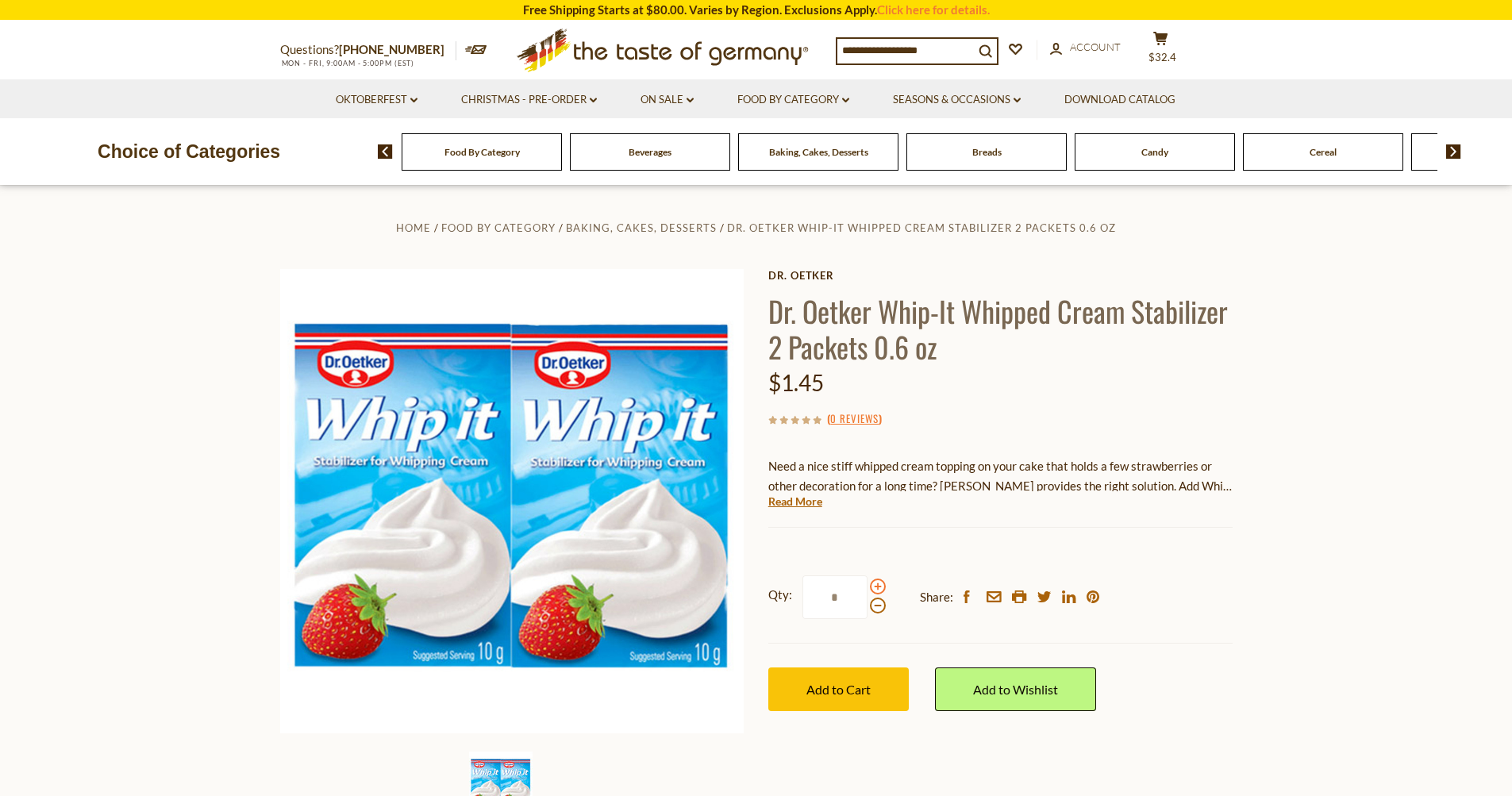
click at [873, 588] on span at bounding box center [877, 586] width 16 height 16
click at [868, 588] on input "*" at bounding box center [834, 597] width 65 height 43
click at [878, 607] on span at bounding box center [877, 605] width 16 height 16
click at [868, 607] on input "*" at bounding box center [834, 597] width 65 height 43
type input "*"
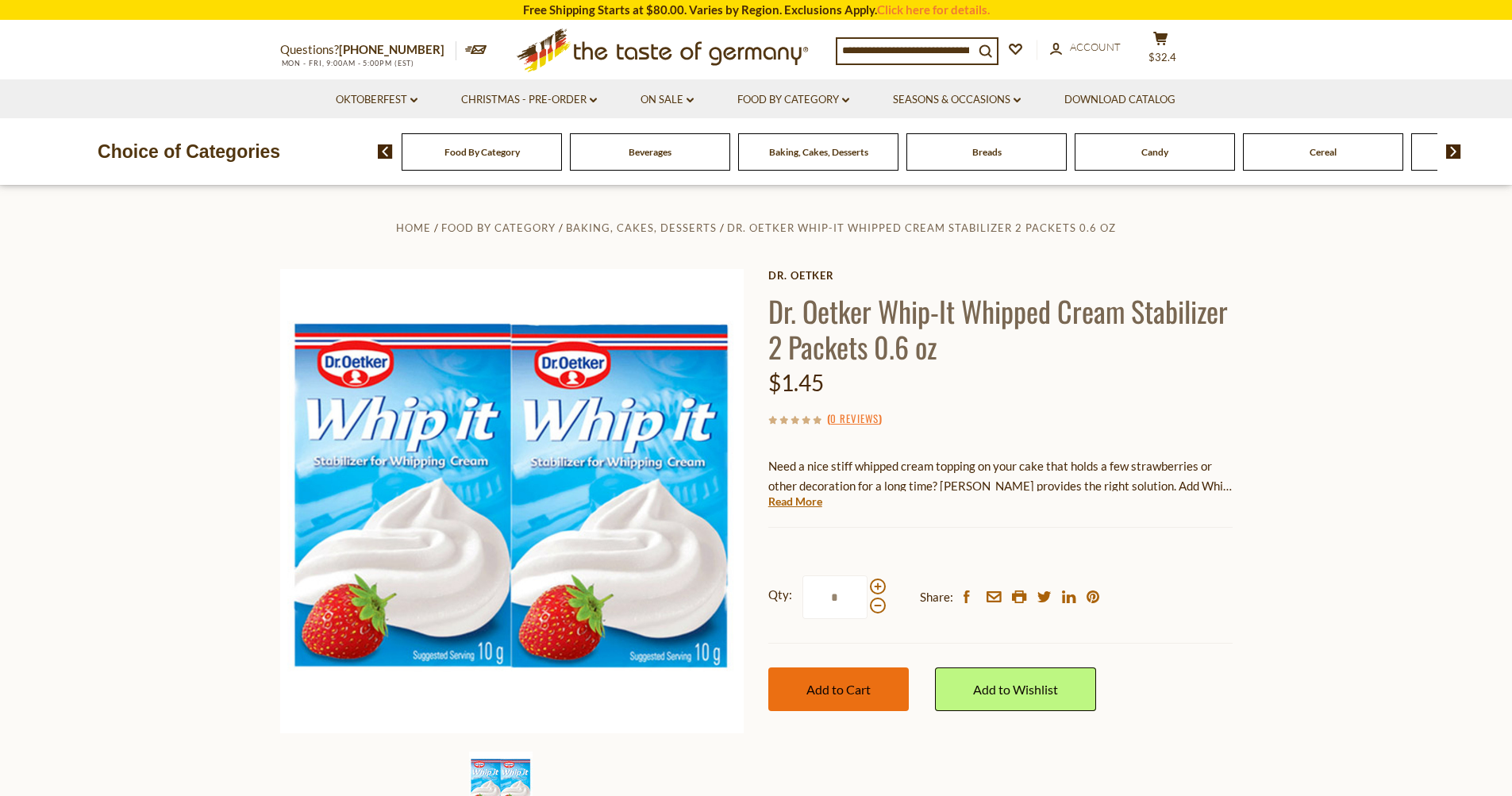
click at [851, 689] on span "Add to Cart" at bounding box center [838, 690] width 65 height 15
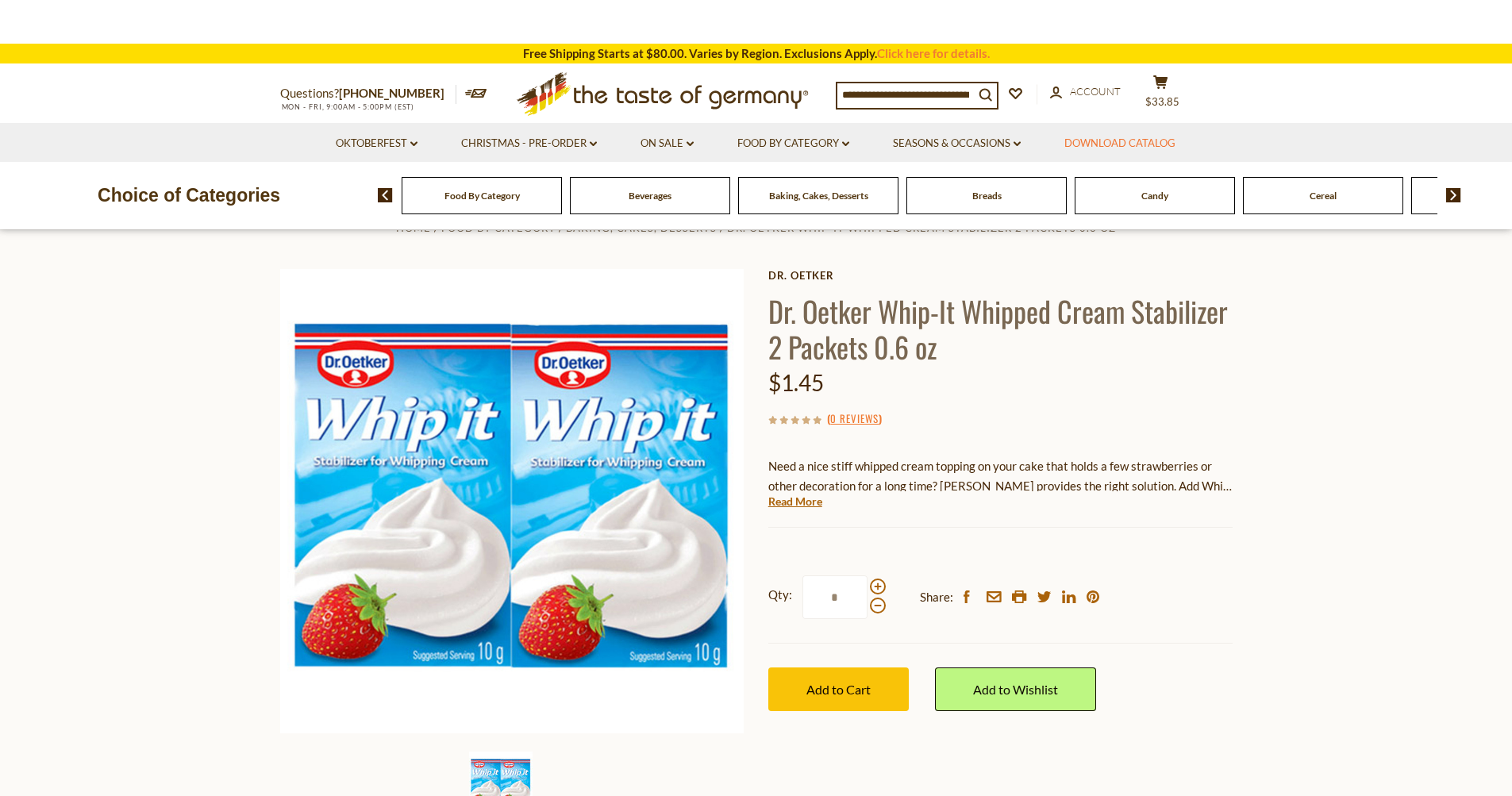
click at [1167, 135] on link "Download Catalog" at bounding box center [1120, 143] width 111 height 17
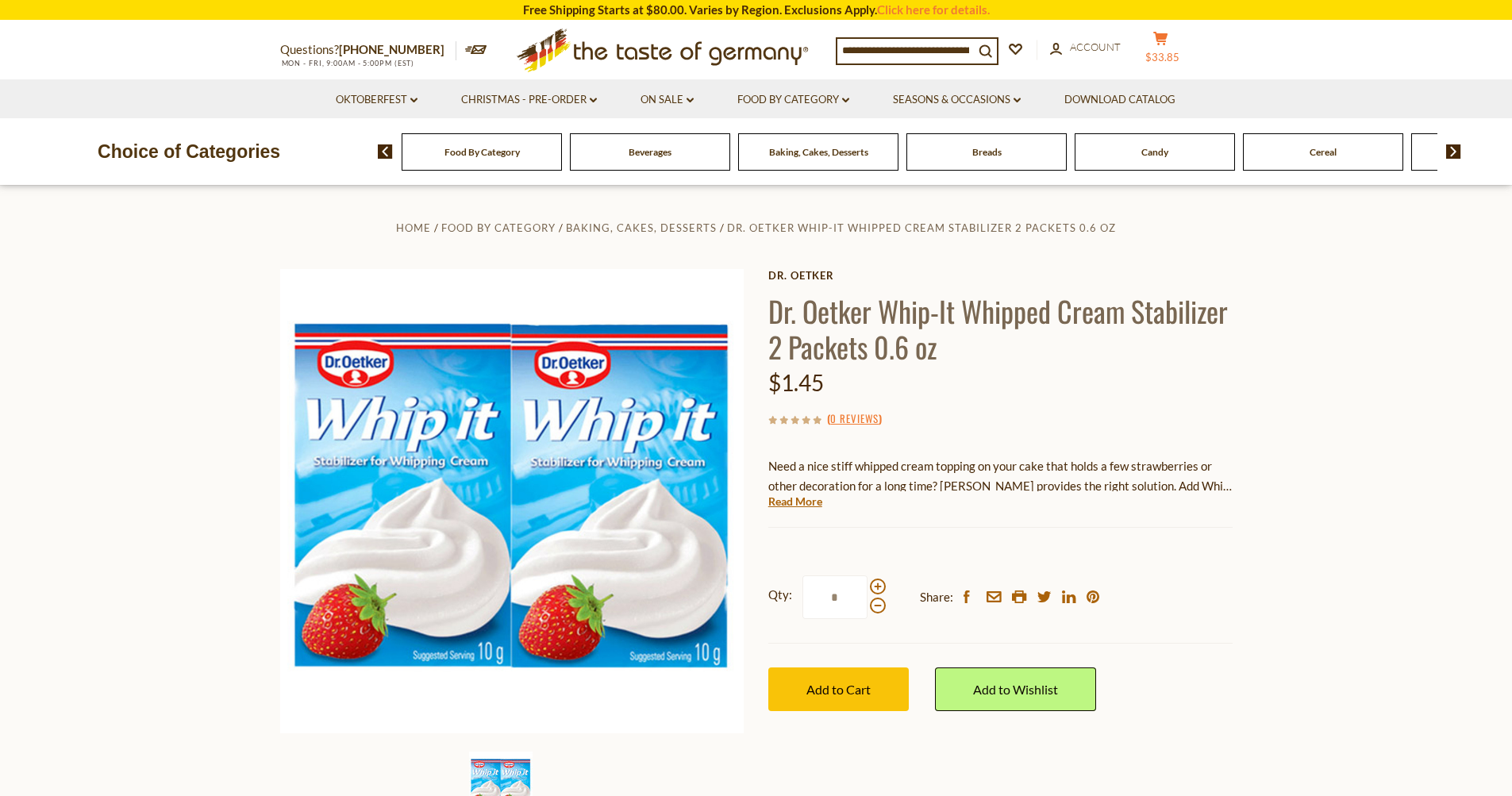
click at [1172, 48] on button "cart $33.85" at bounding box center [1161, 51] width 47 height 39
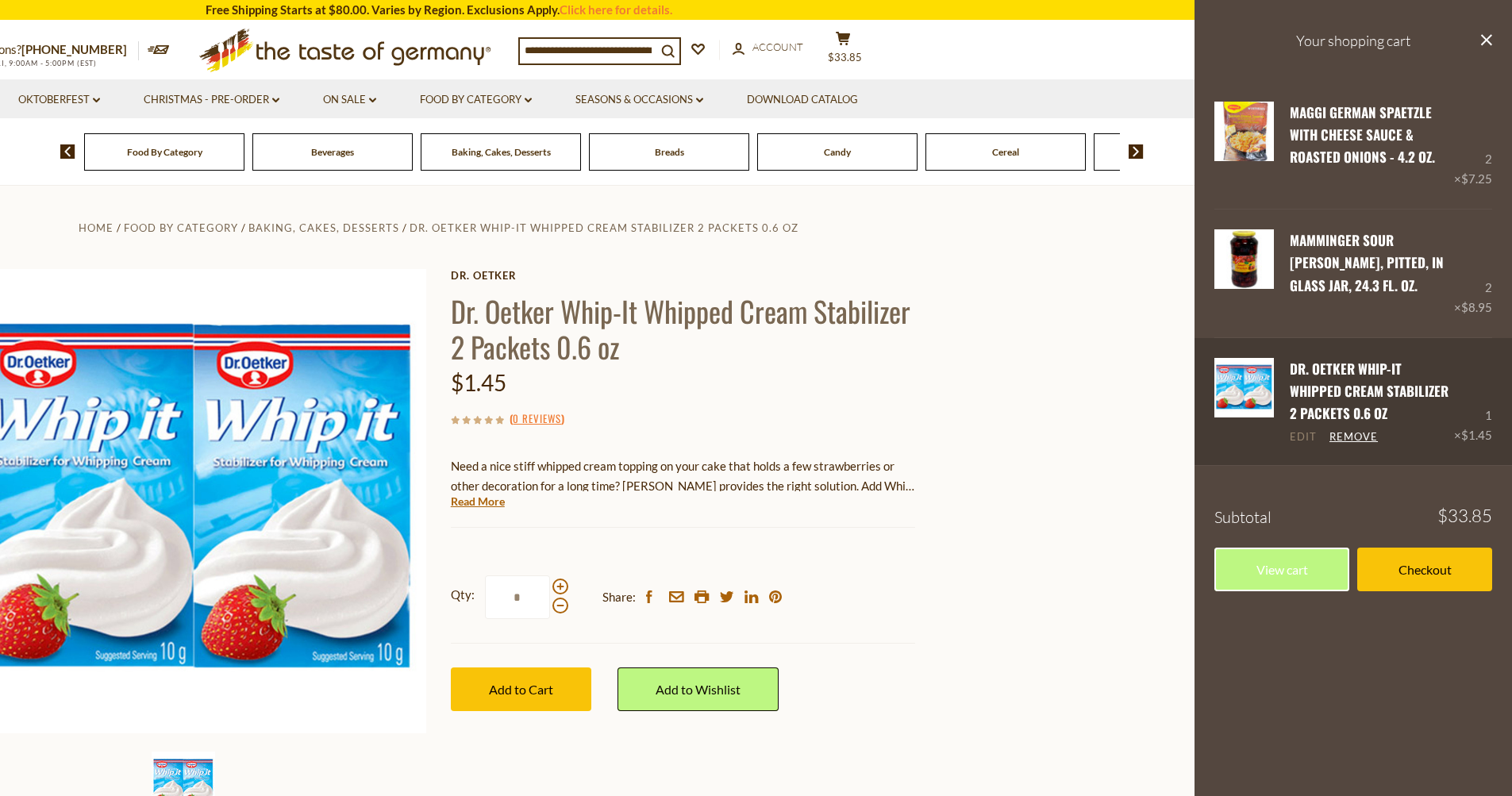
click at [1302, 436] on link "Edit" at bounding box center [1302, 436] width 27 height 14
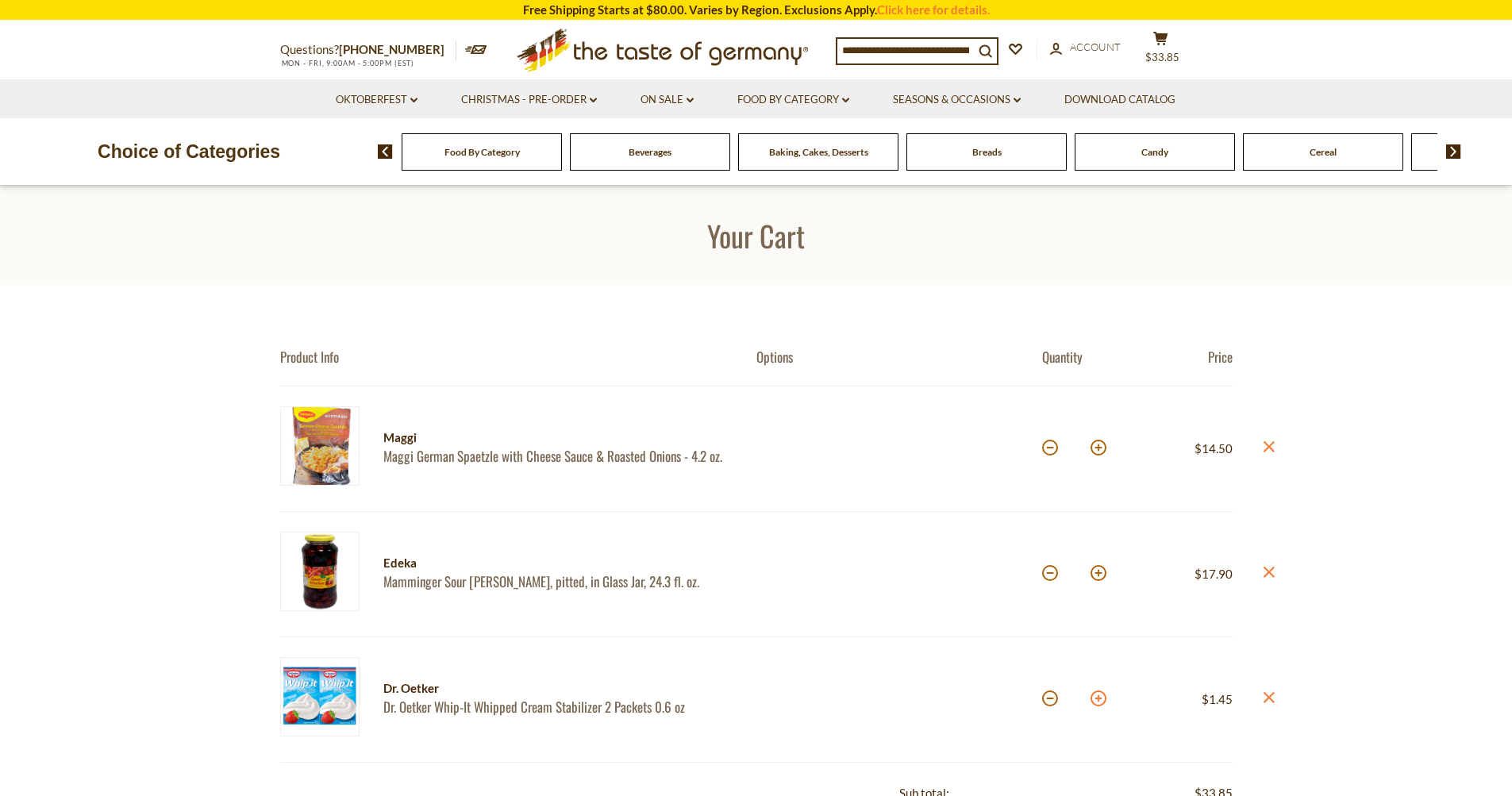
click at [1099, 699] on button at bounding box center [1098, 698] width 16 height 16
type input "*"
click at [853, 45] on input at bounding box center [905, 50] width 137 height 22
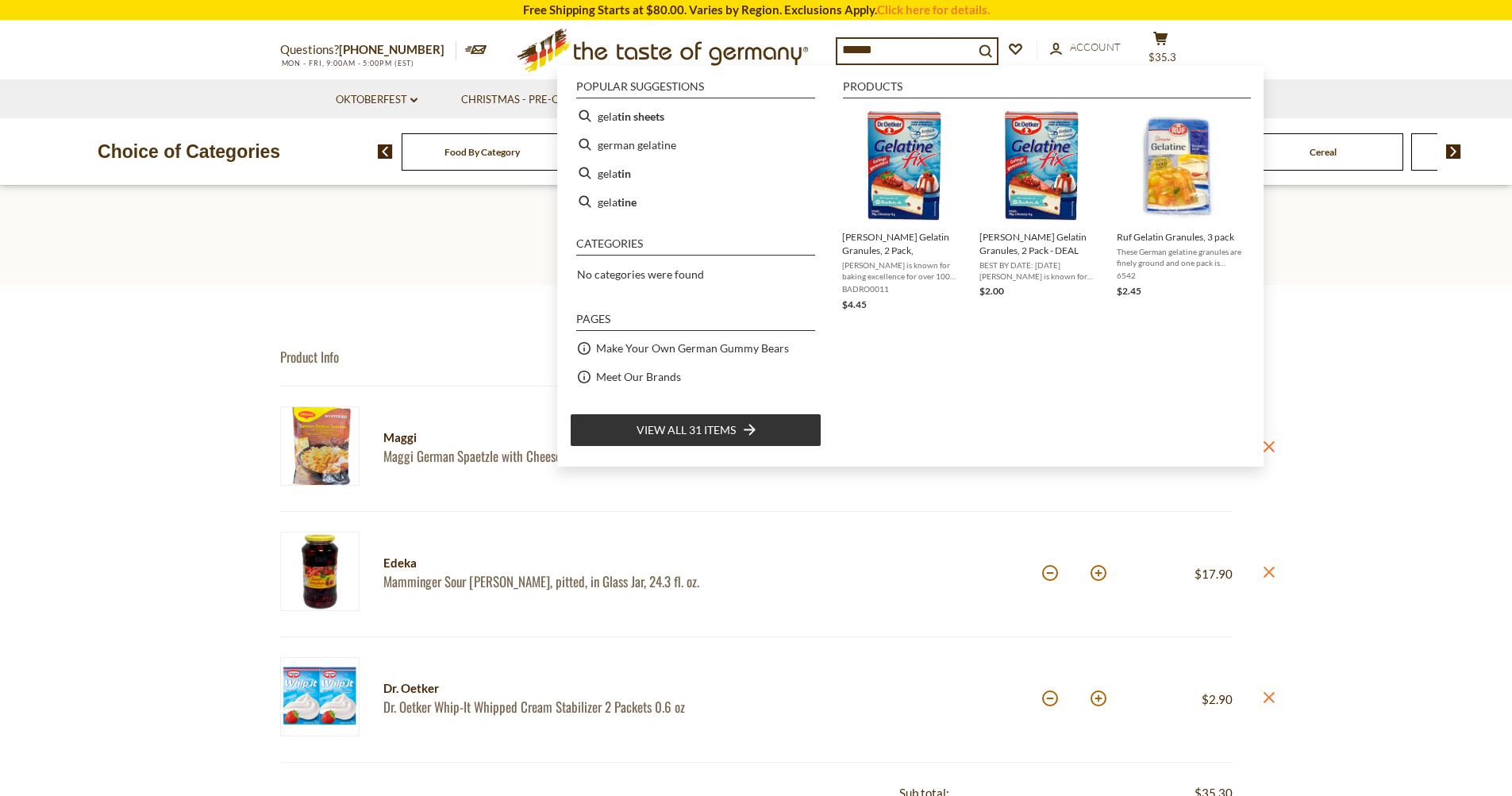
type input "*******"
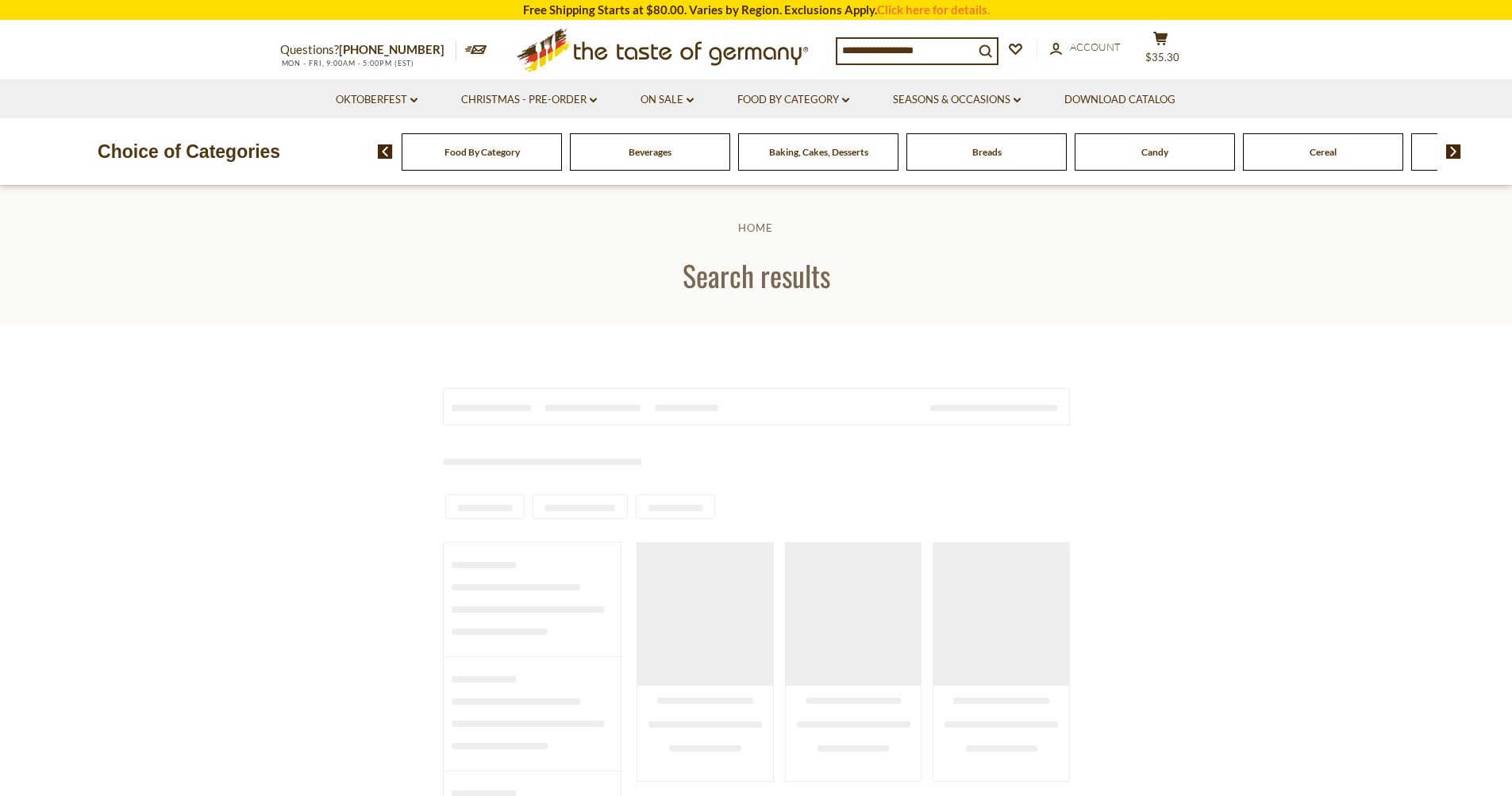
type input "*******"
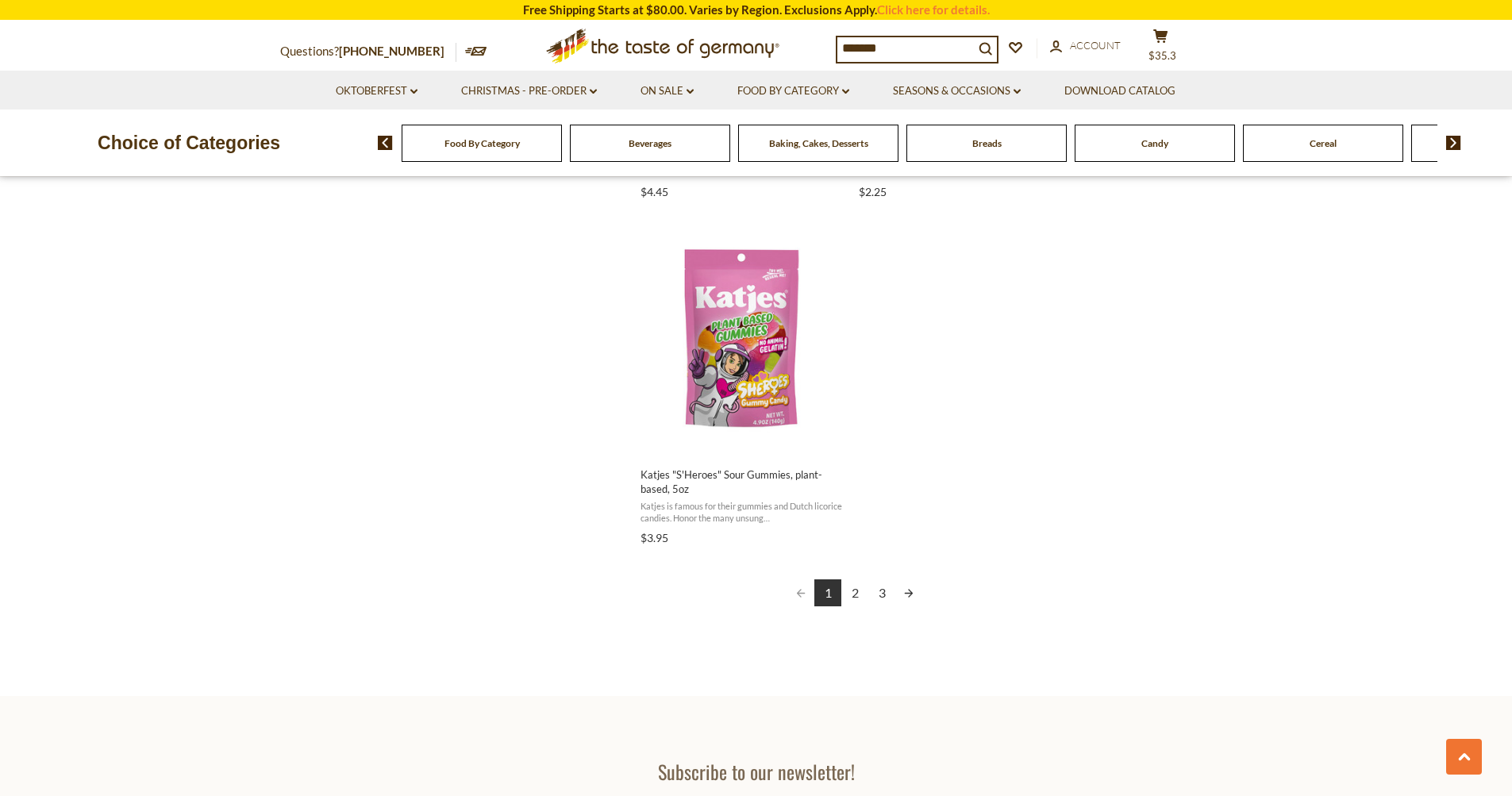
scroll to position [2699, 0]
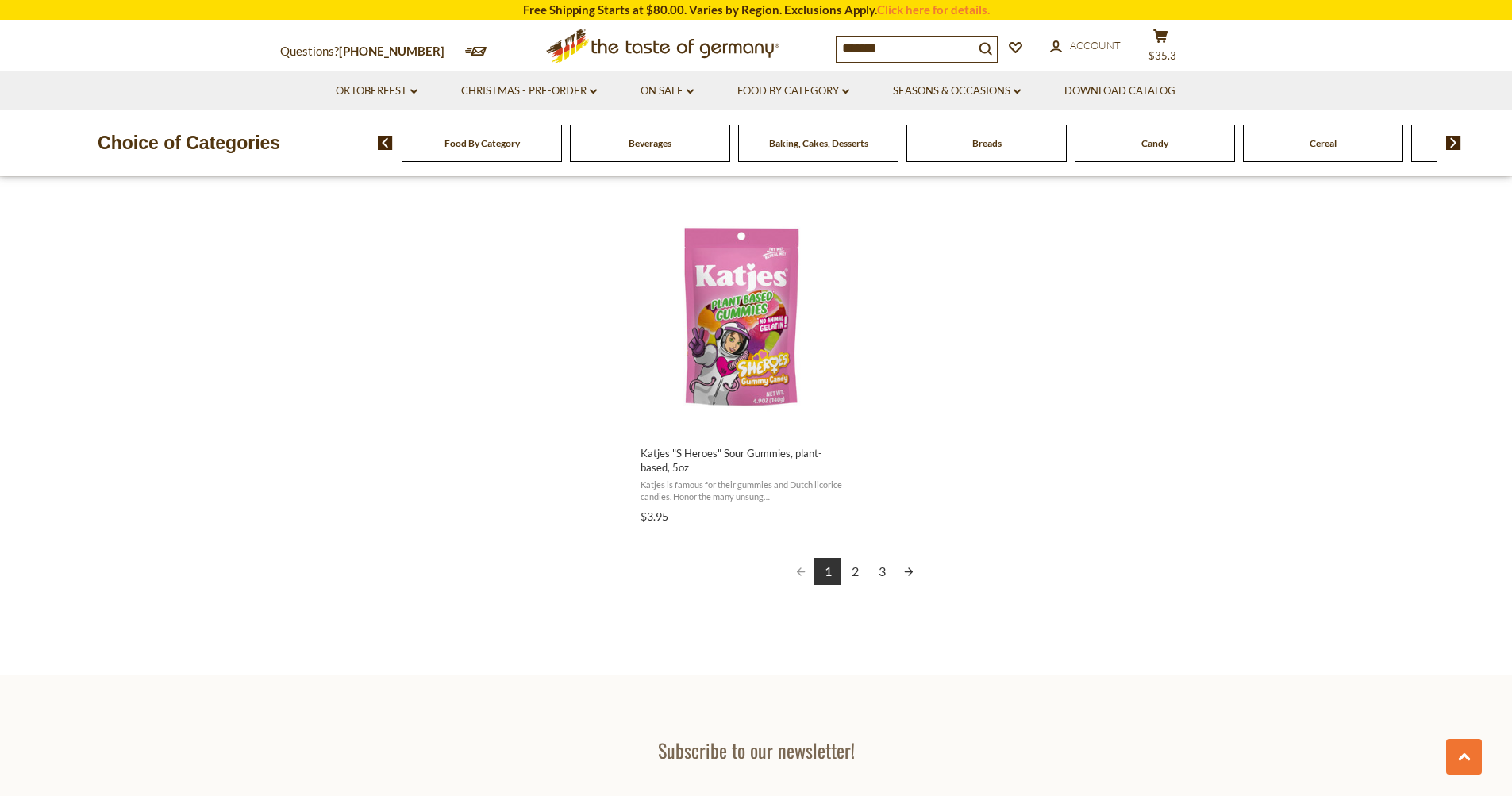
click at [859, 560] on link "2" at bounding box center [855, 572] width 27 height 27
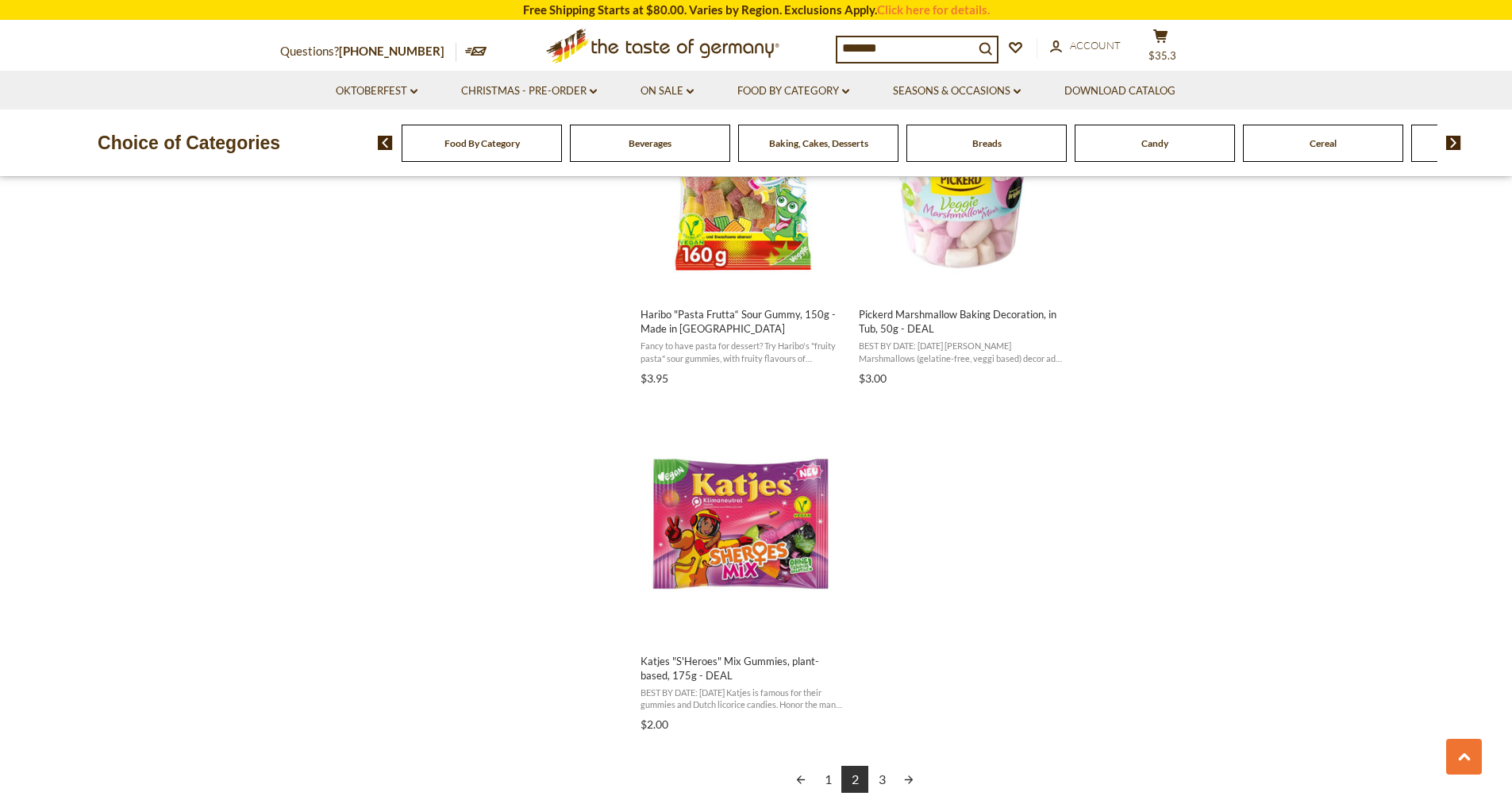
scroll to position [2540, 0]
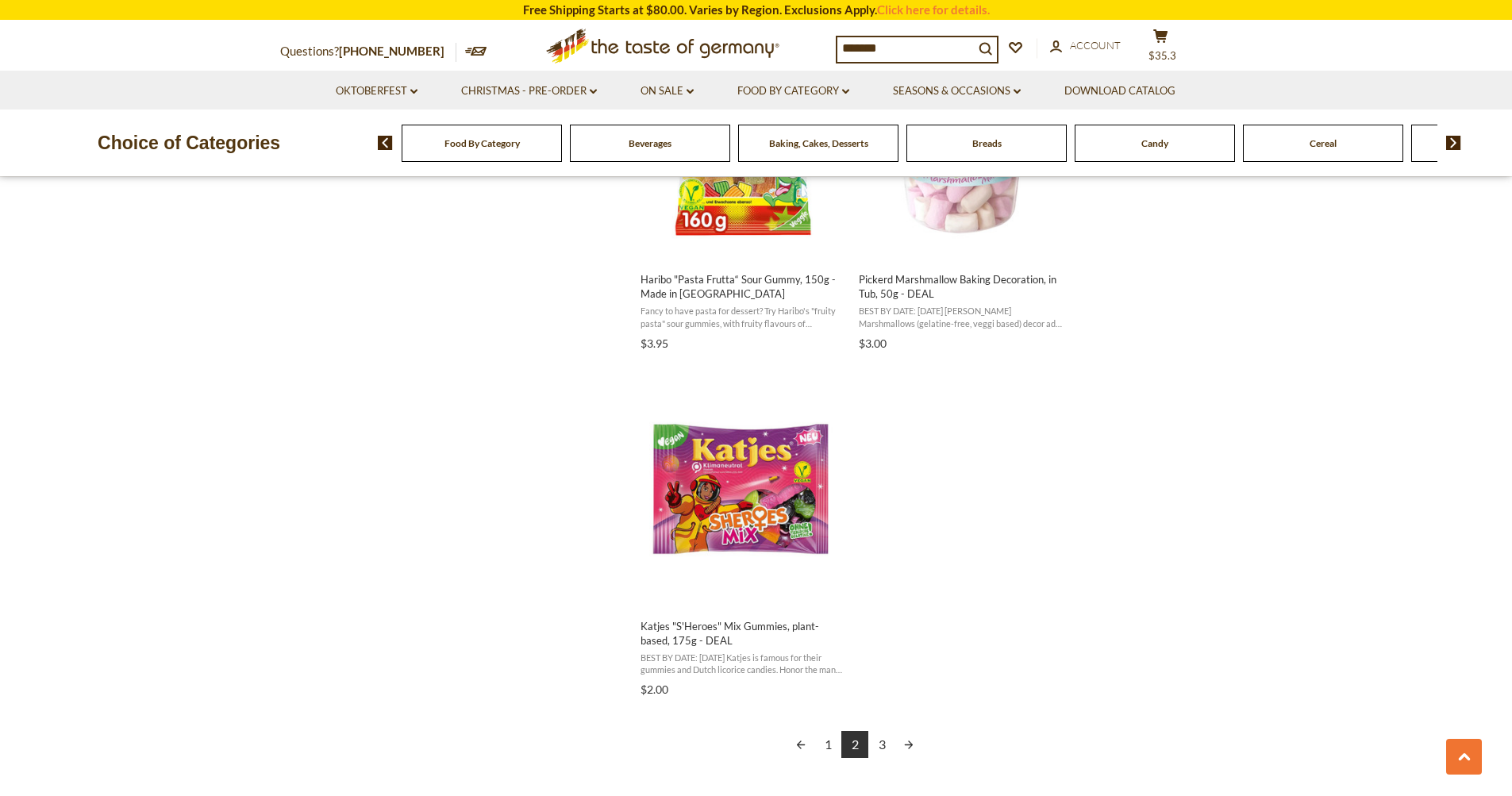
click at [880, 746] on link "3" at bounding box center [882, 744] width 27 height 27
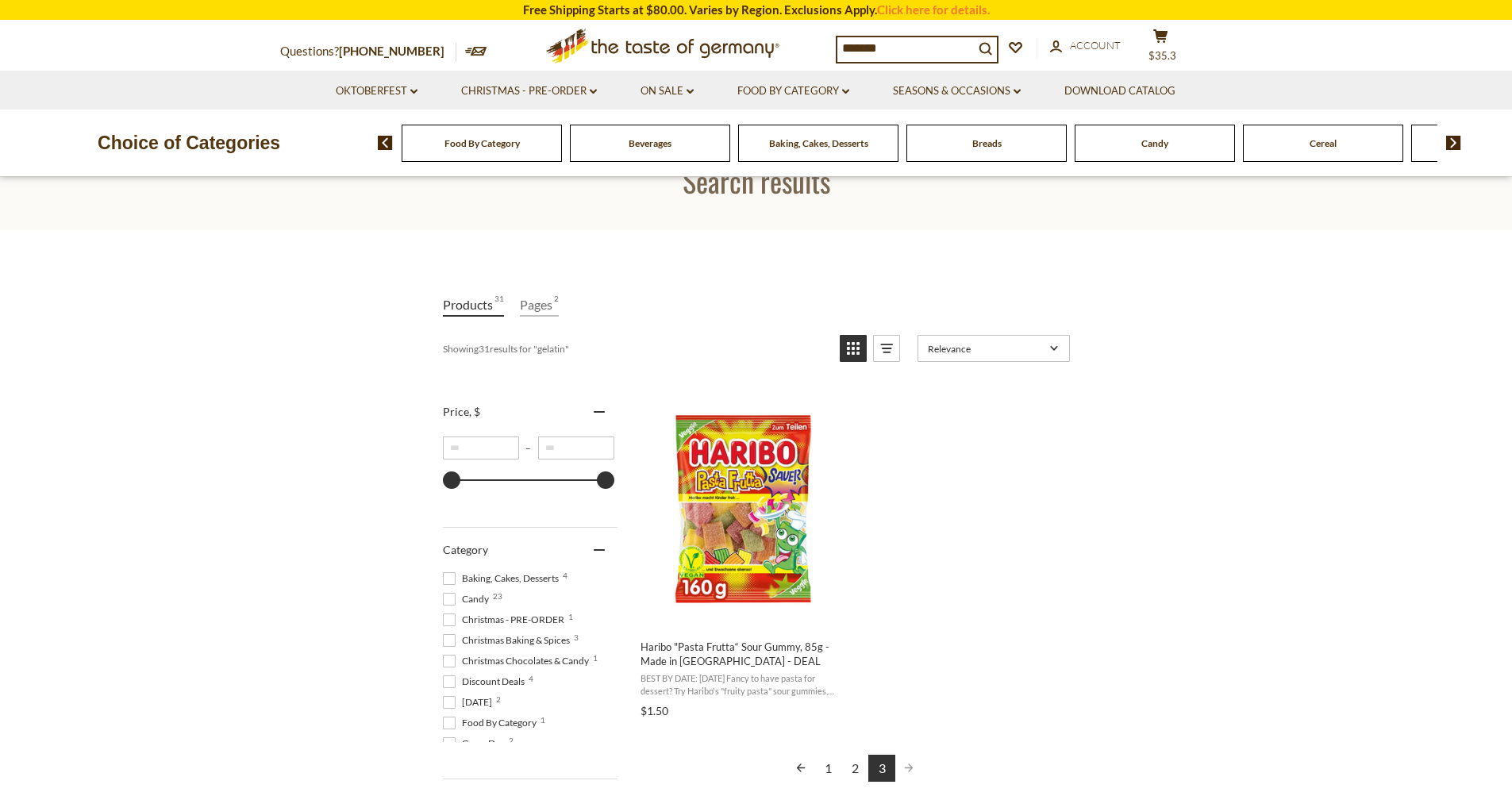
scroll to position [238, 0]
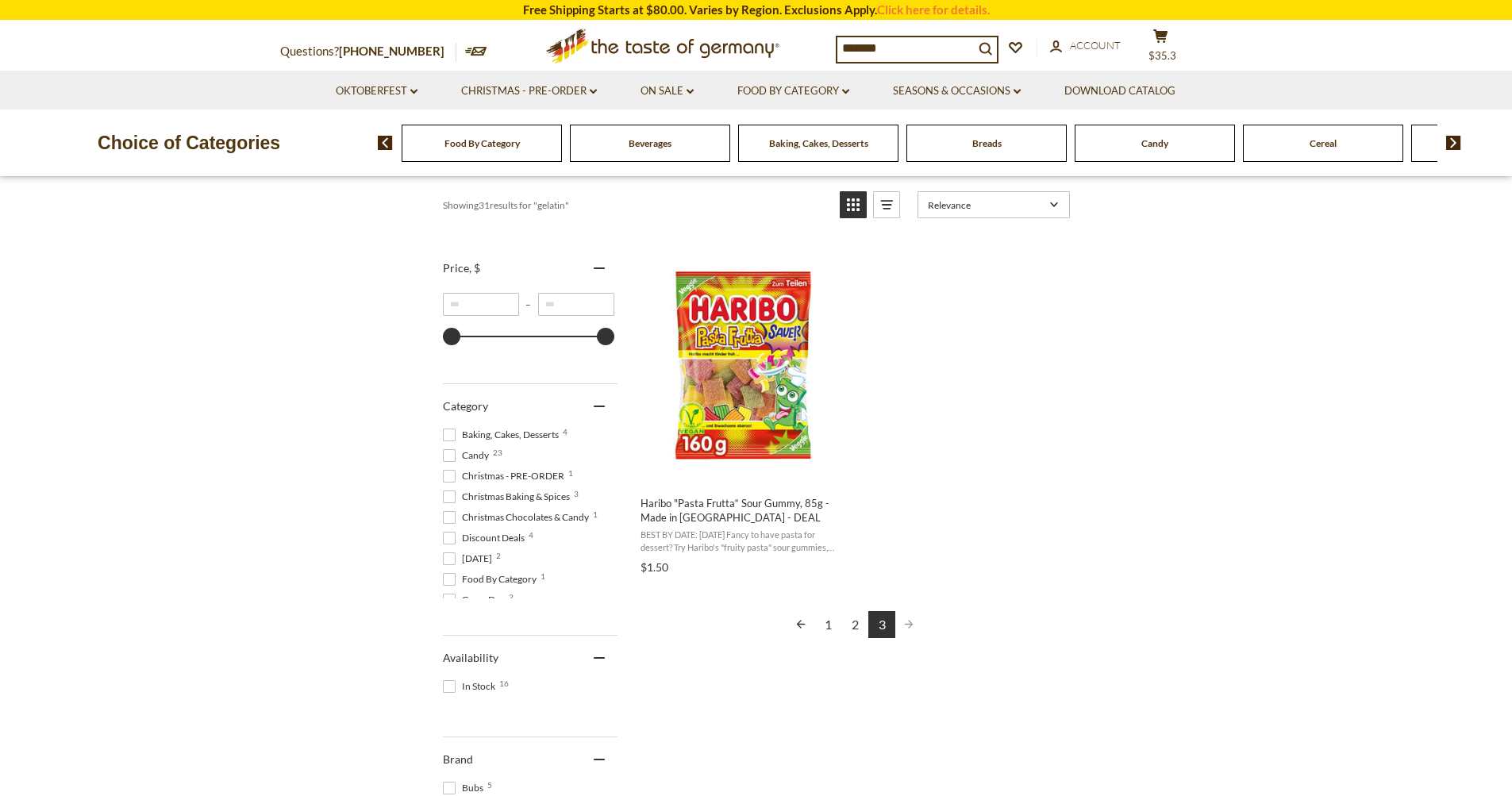
click at [829, 625] on link "1" at bounding box center [828, 624] width 27 height 27
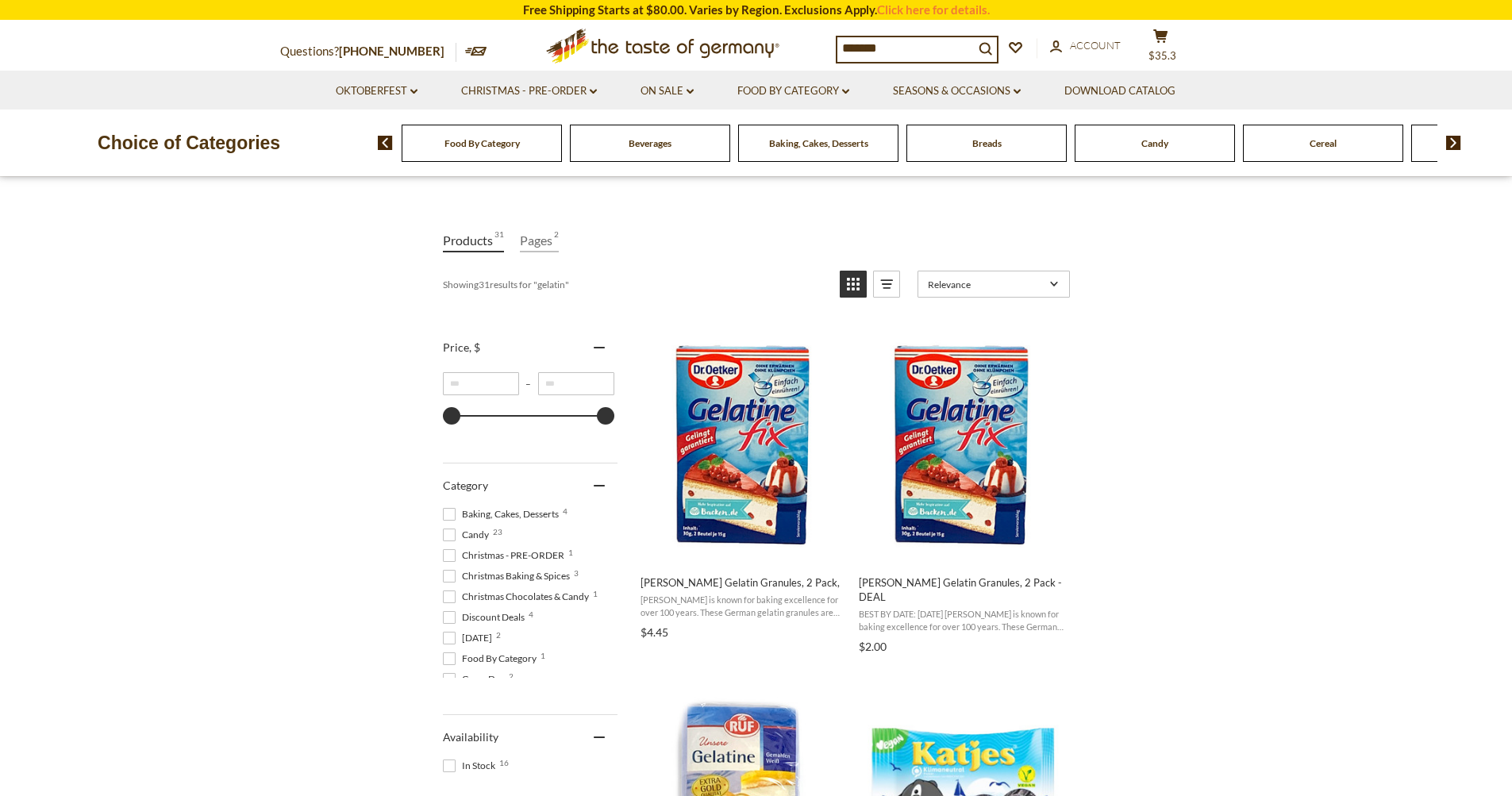
scroll to position [238, 0]
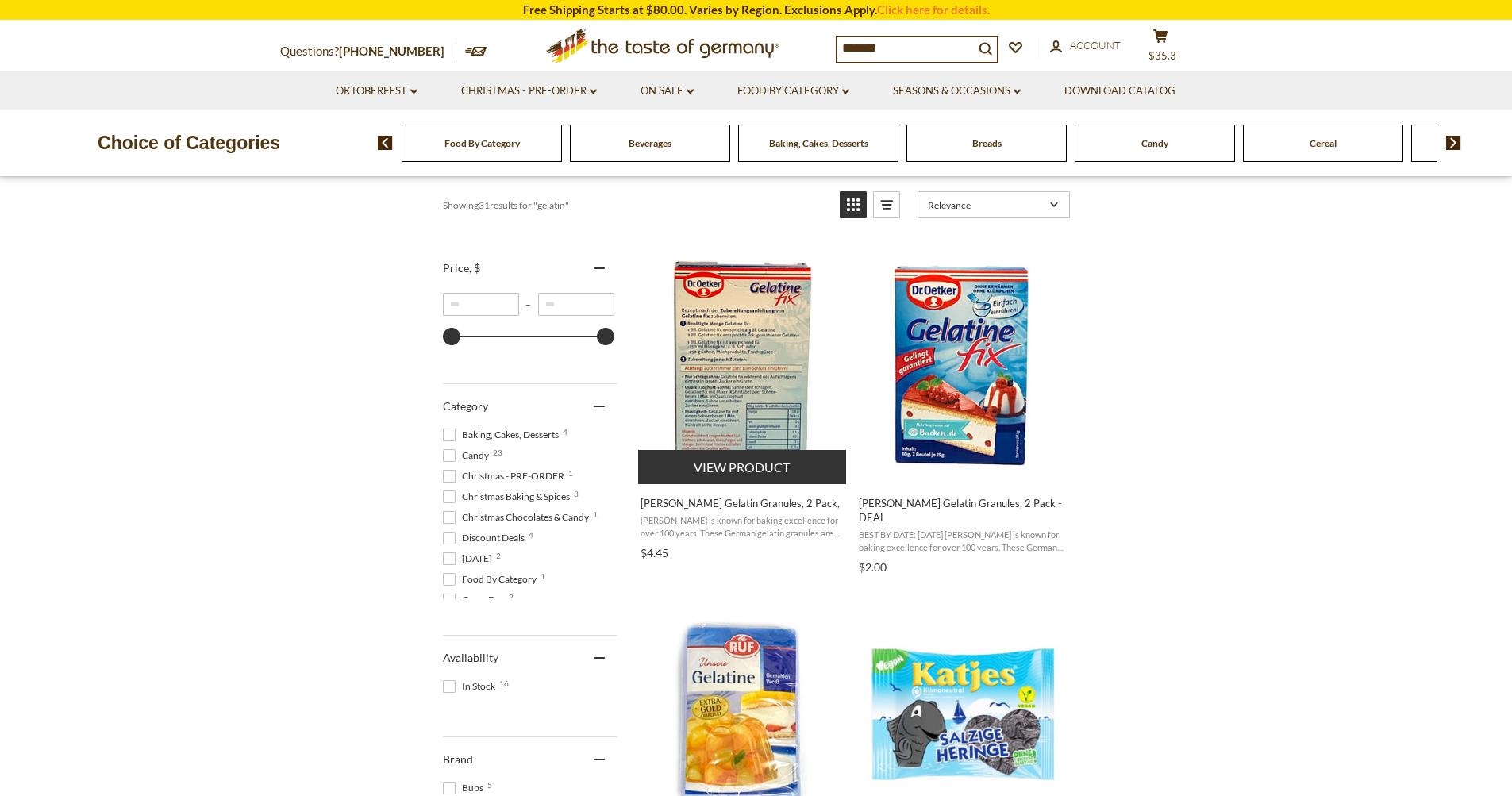
click at [719, 362] on img "Dr. Oetker Gelatin Granules, 2 Pack," at bounding box center [742, 365] width 210 height 210
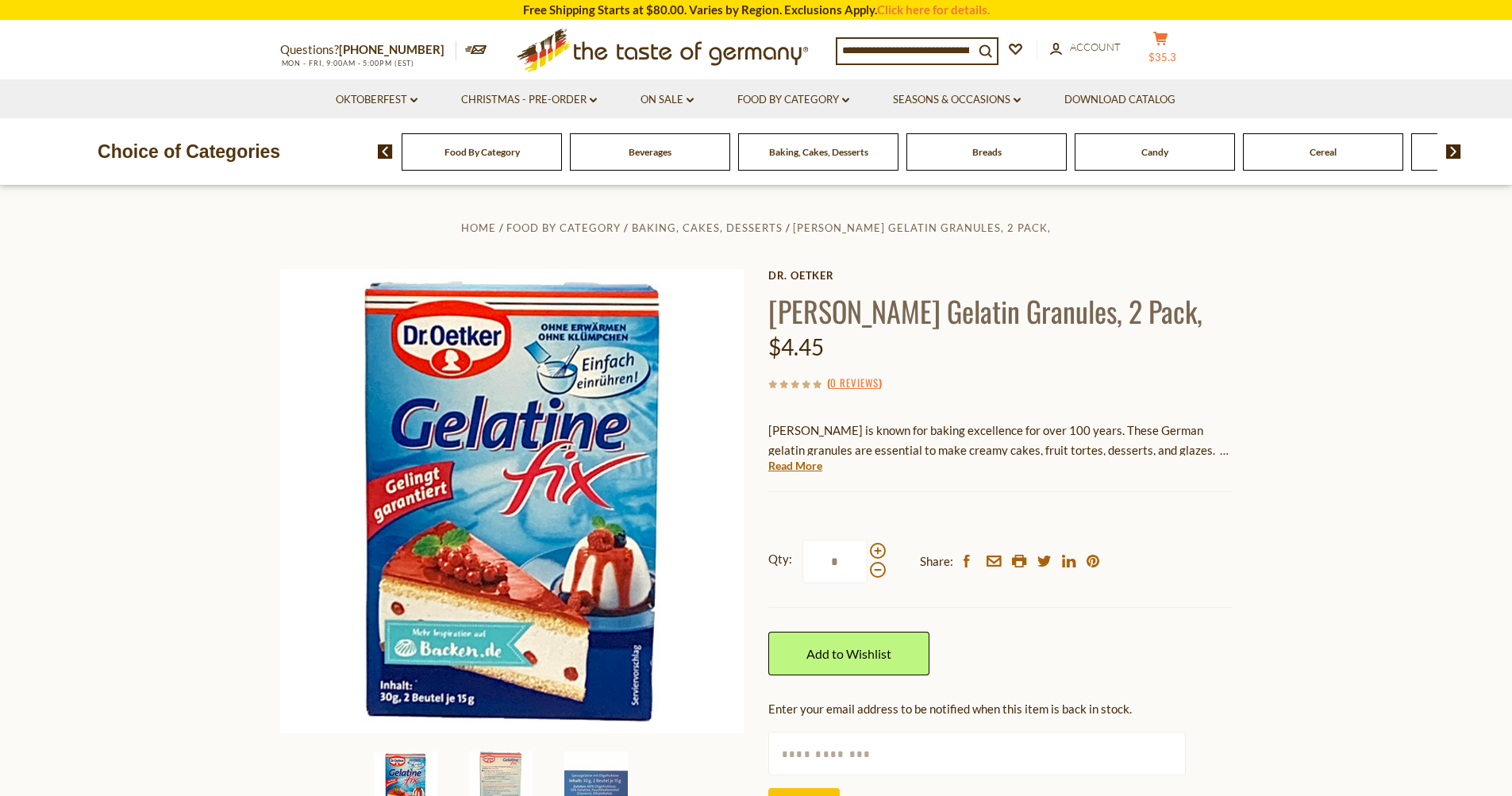
click at [1174, 51] on span "$35.3" at bounding box center [1162, 57] width 28 height 13
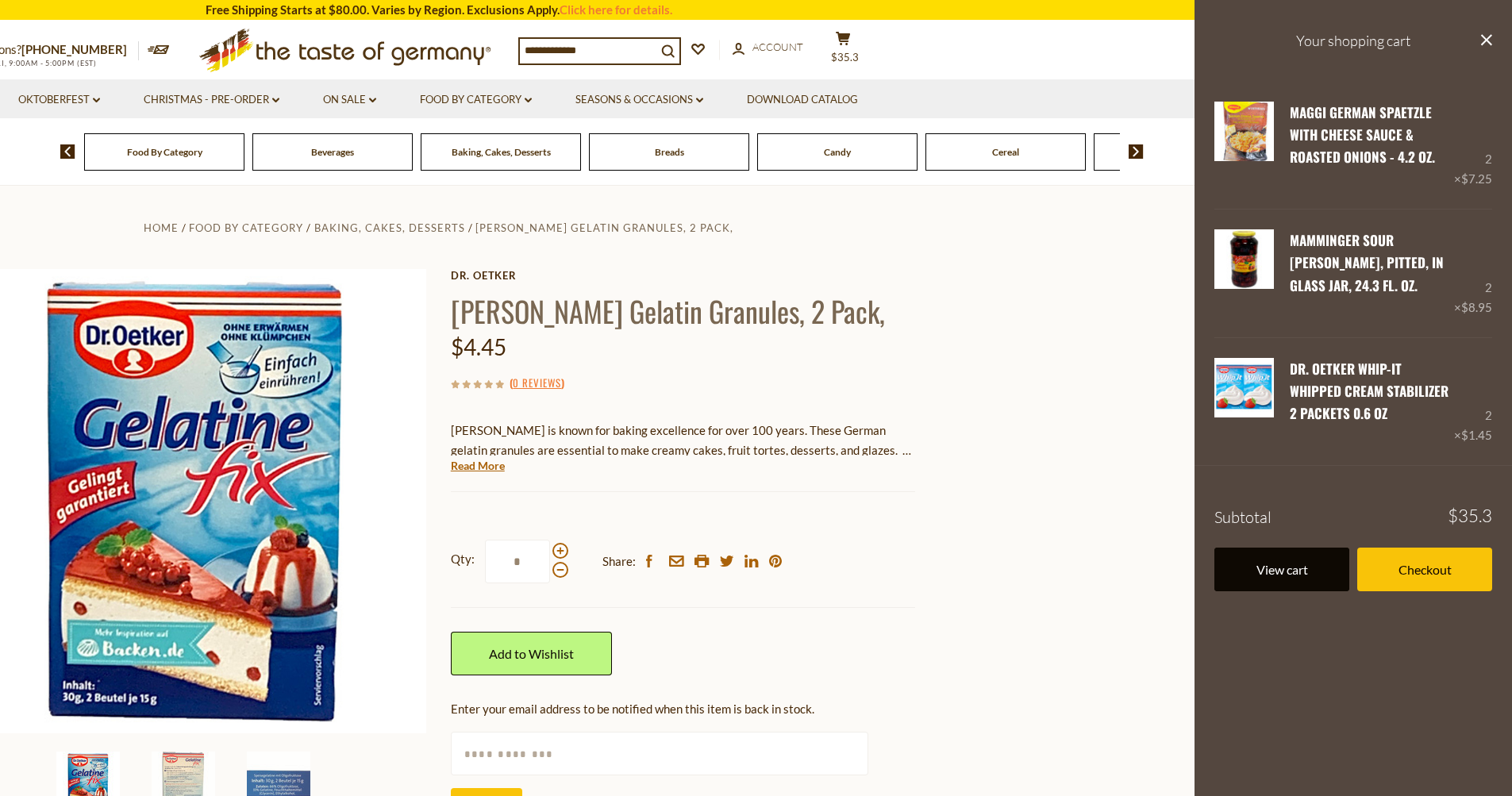
click at [1298, 567] on link "View cart" at bounding box center [1281, 569] width 135 height 43
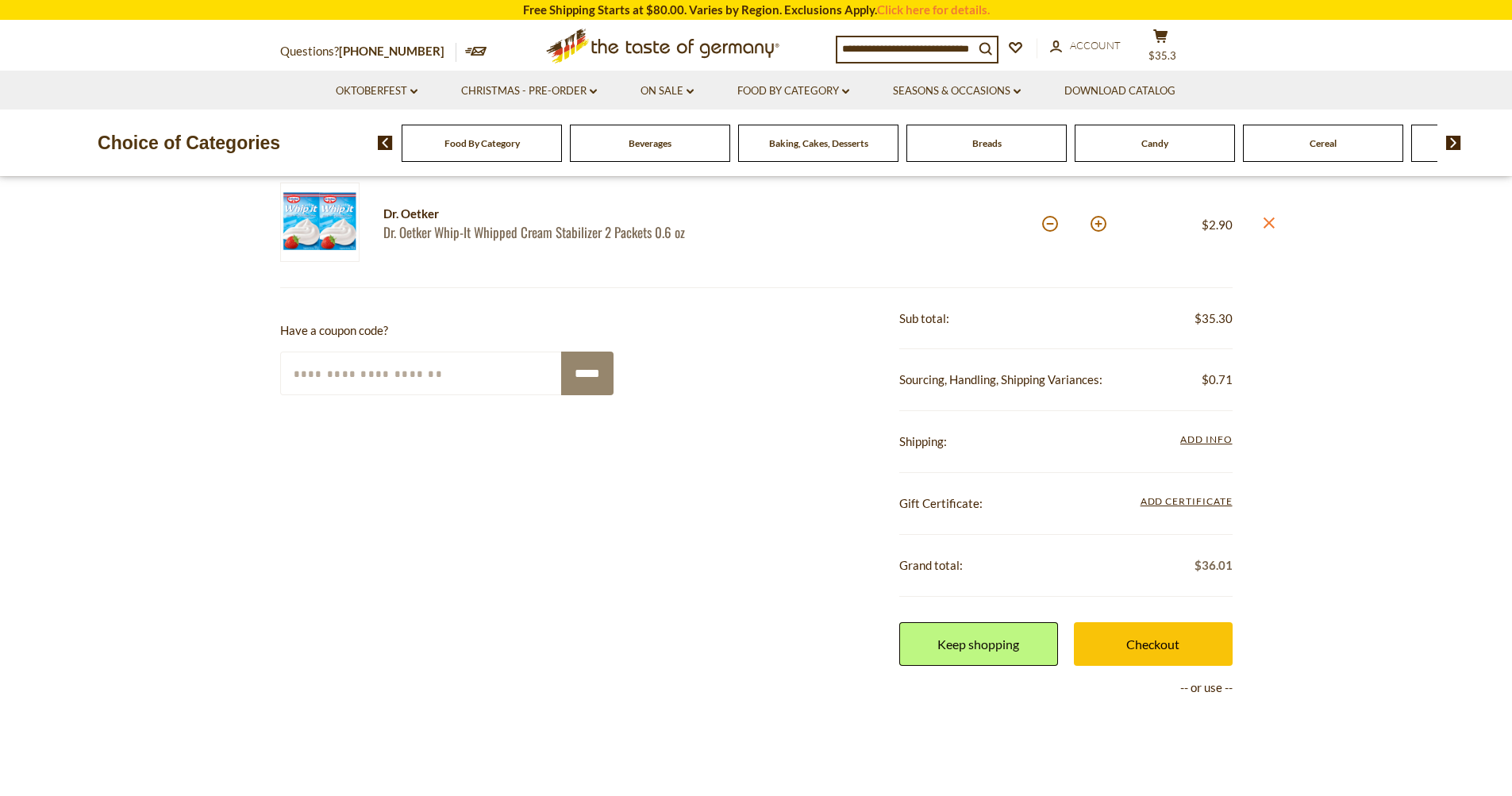
scroll to position [477, 0]
click at [1208, 438] on span "Add Info" at bounding box center [1206, 437] width 52 height 12
click at [1209, 437] on span "Add Info" at bounding box center [1206, 437] width 52 height 12
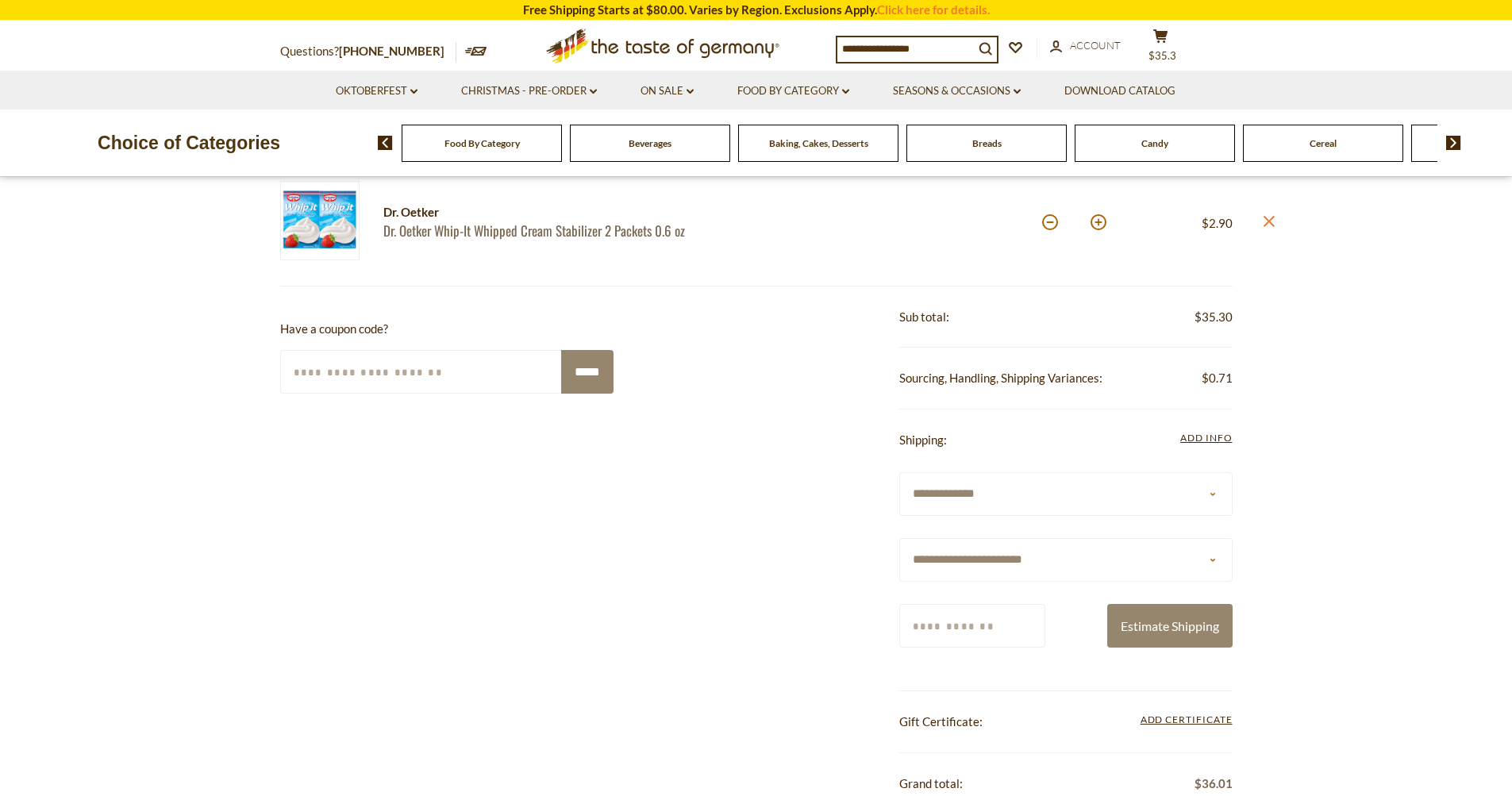
click at [1215, 557] on select "**********" at bounding box center [1065, 559] width 333 height 43
select select "**"
click at [899, 538] on select "**********" at bounding box center [1065, 559] width 333 height 43
click at [995, 626] on input "Zip/Postcode" at bounding box center [972, 626] width 146 height 43
type input "**********"
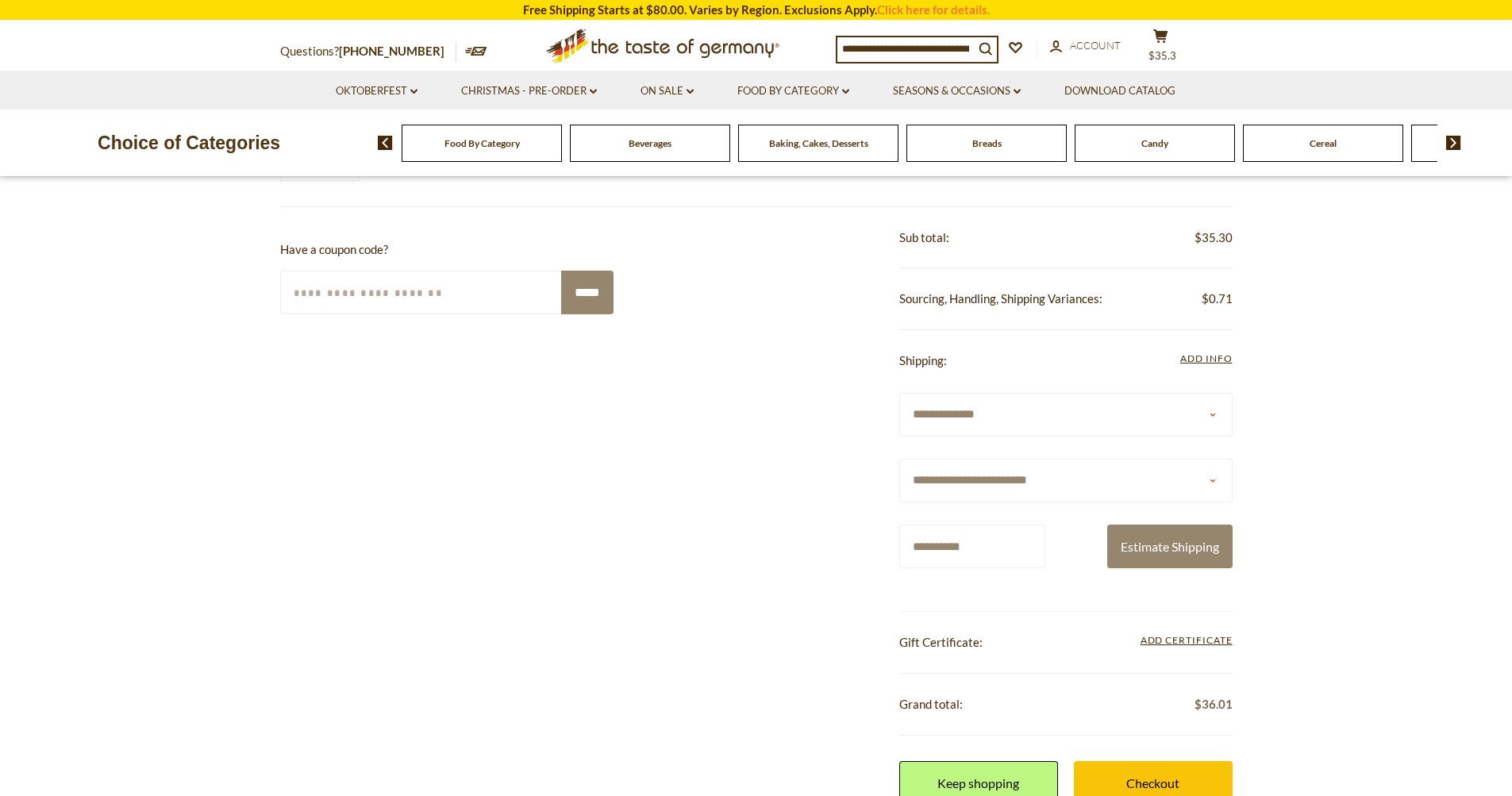
scroll to position [635, 0]
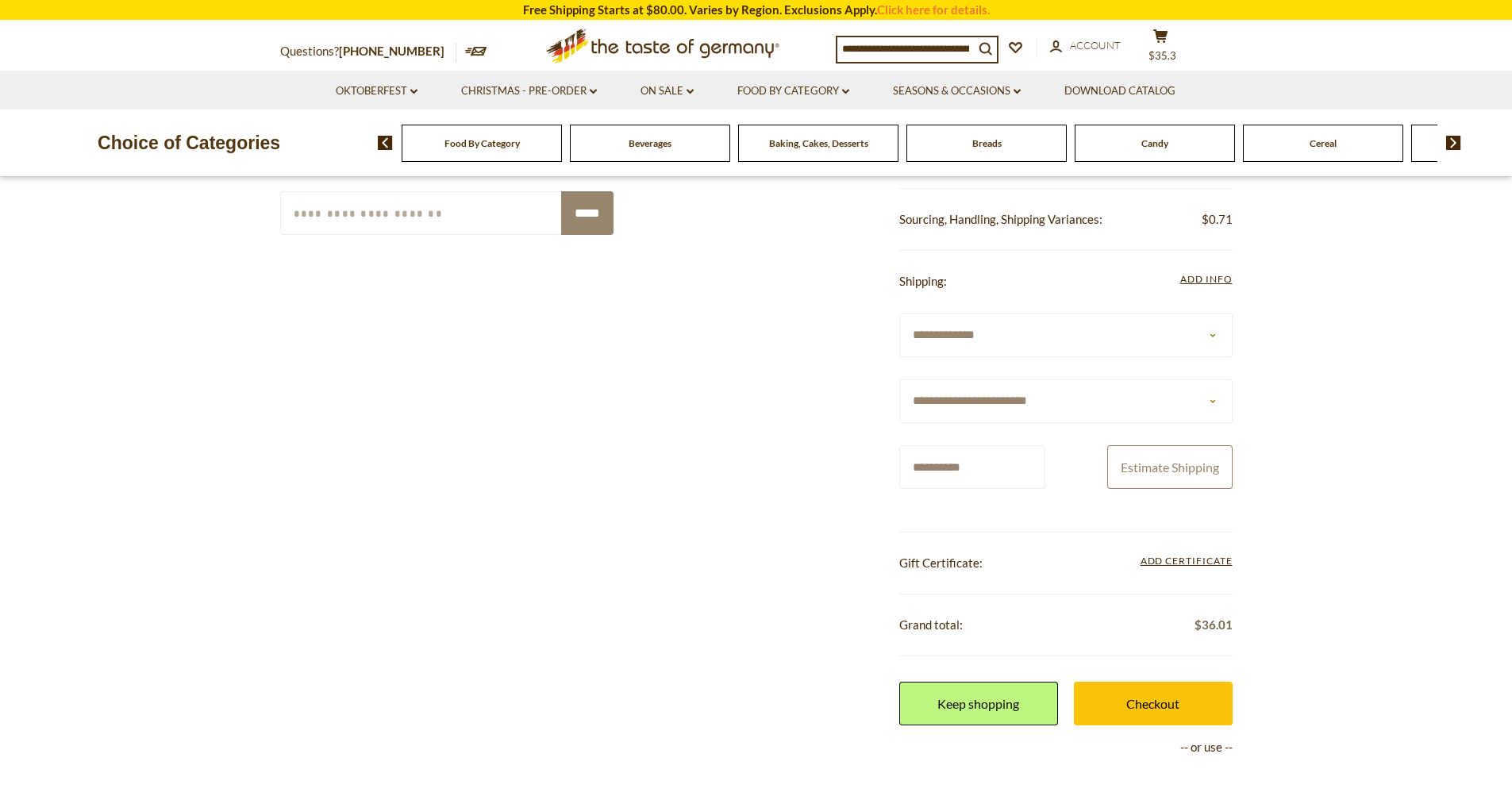
click at [1189, 468] on button "Estimate Shipping" at bounding box center [1169, 467] width 125 height 43
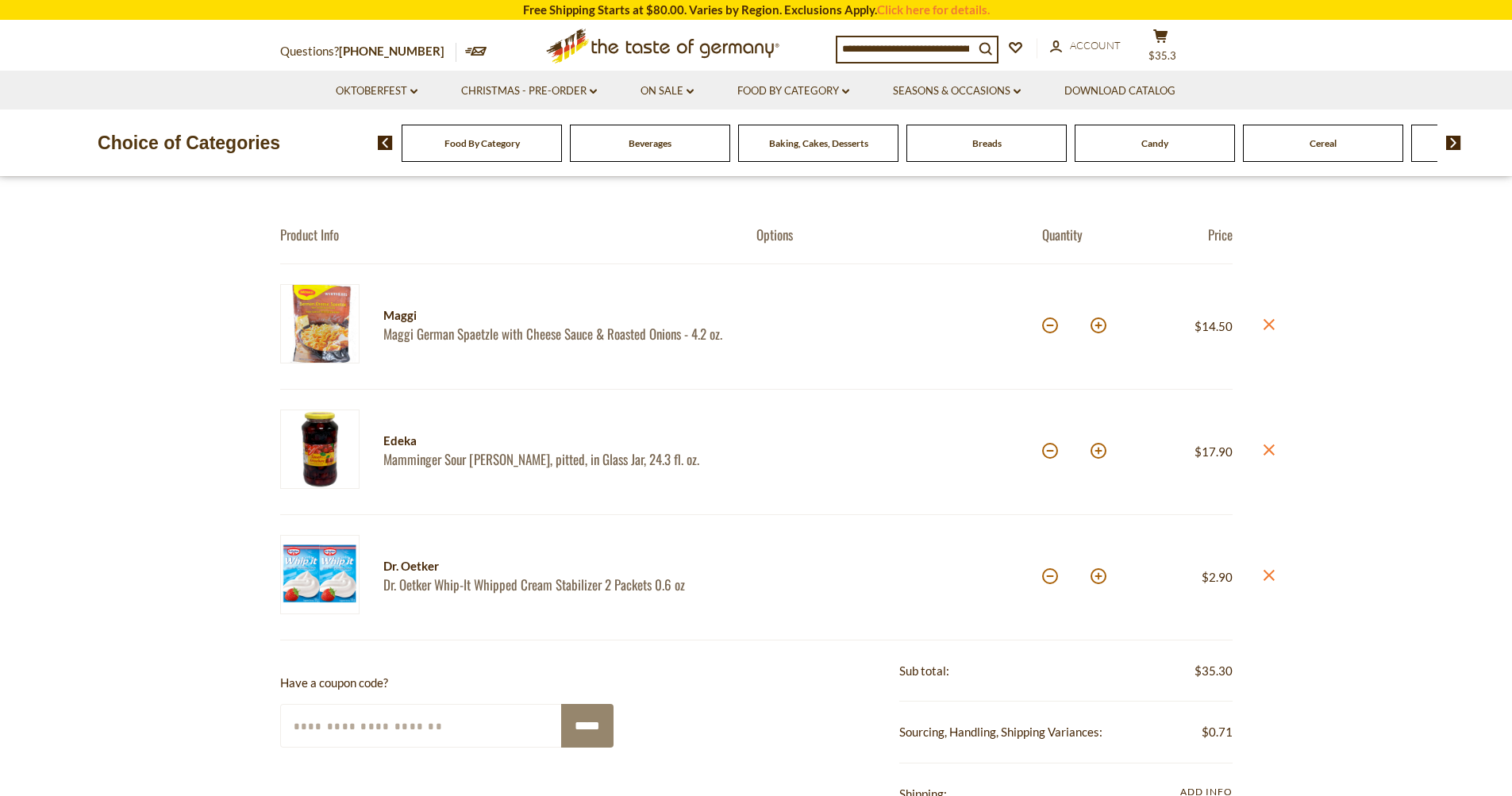
scroll to position [159, 0]
